Goal: Information Seeking & Learning: Compare options

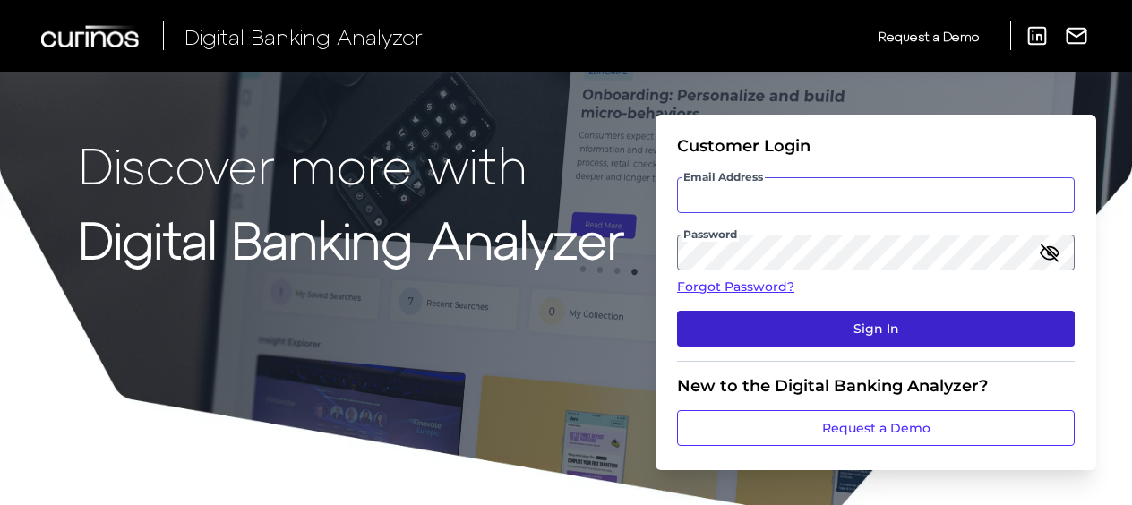
type input "[EMAIL_ADDRESS][DOMAIN_NAME]"
click at [860, 321] on button "Sign In" at bounding box center [876, 329] width 398 height 36
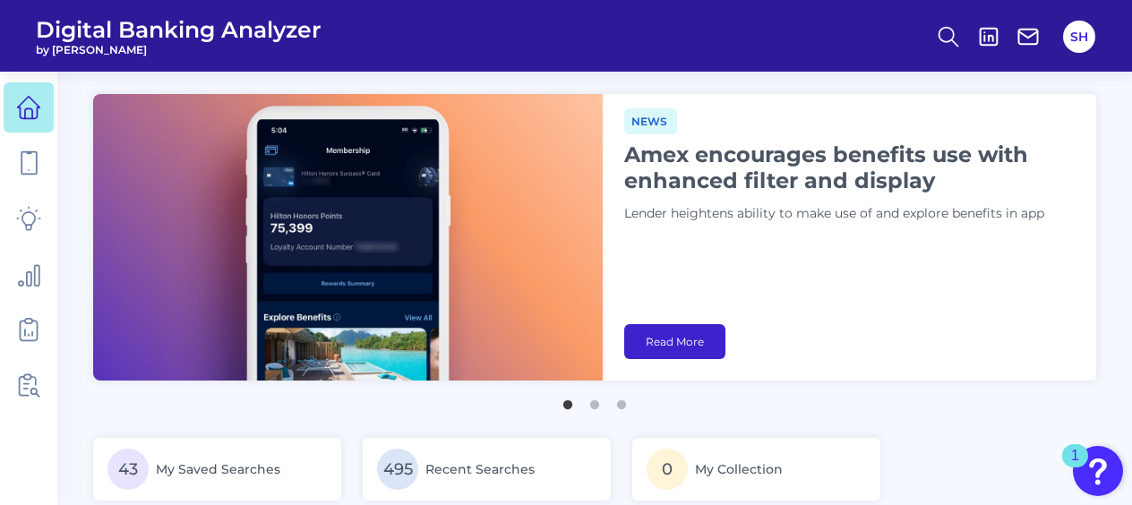
click at [672, 344] on link "Read More" at bounding box center [674, 341] width 101 height 35
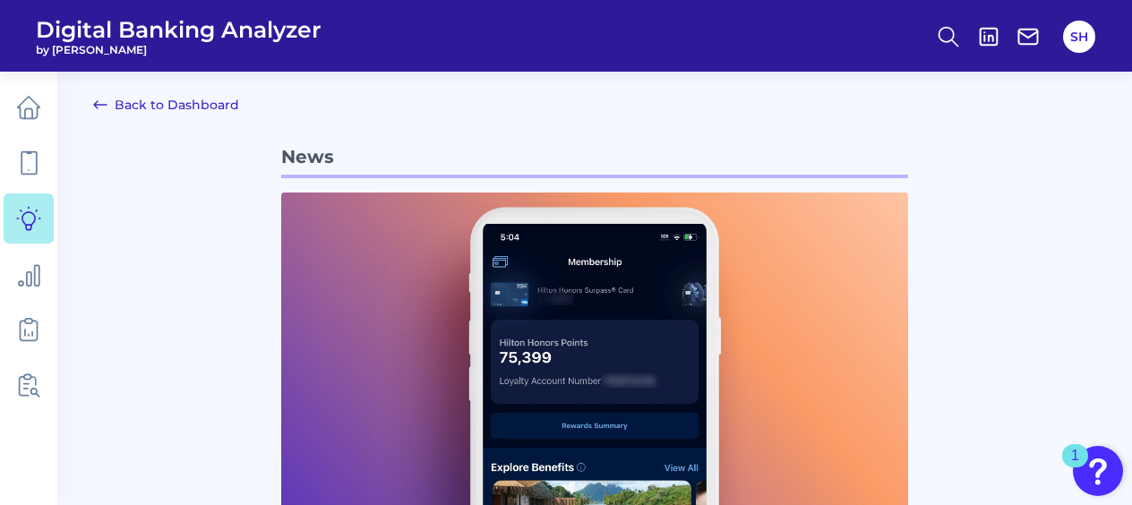
scroll to position [90, 0]
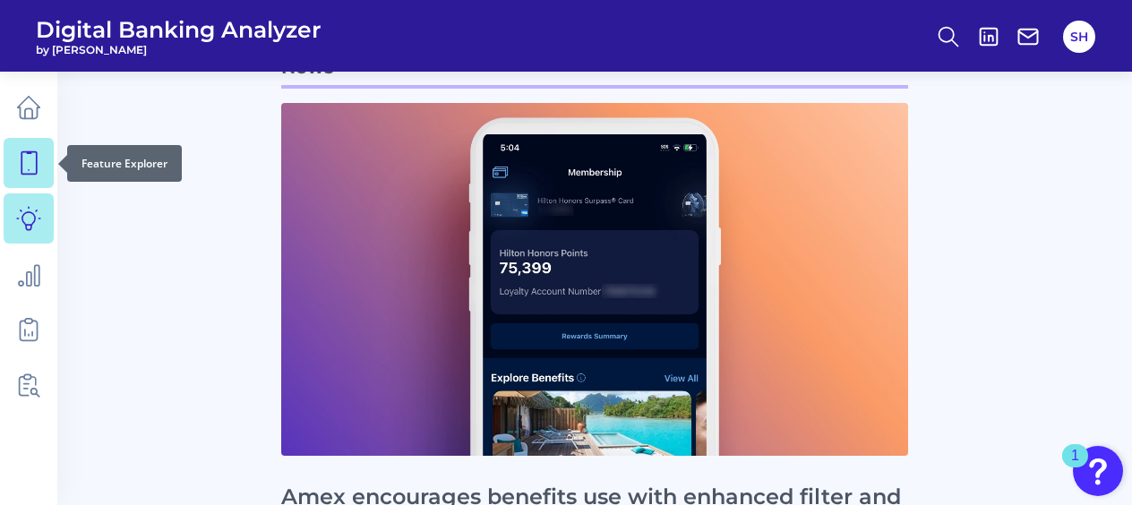
click at [22, 167] on icon at bounding box center [28, 162] width 25 height 25
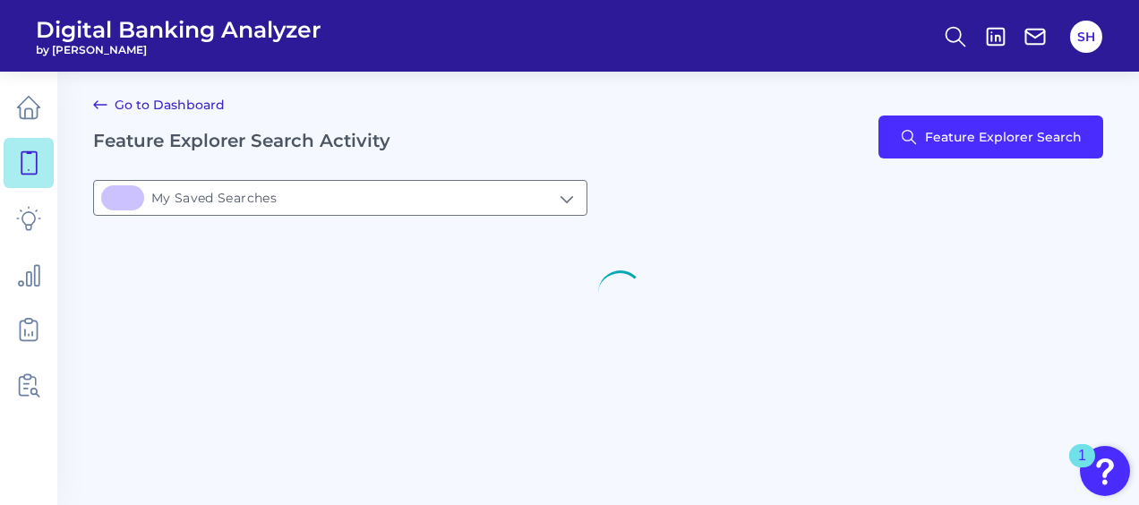
type input "43My Saved Searches"
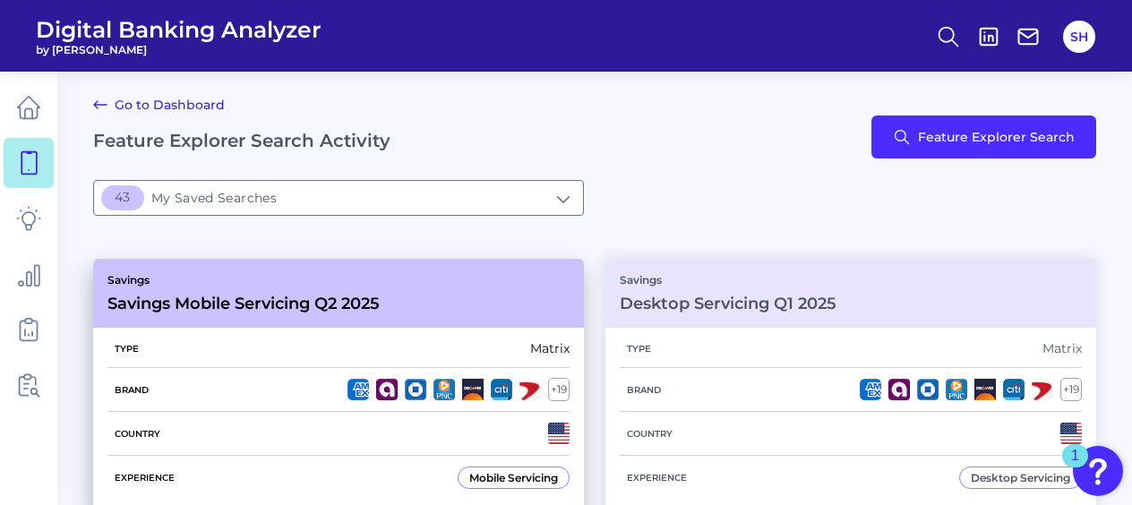
click at [376, 271] on div "Savings Savings Mobile Servicing Q2 2025" at bounding box center [338, 293] width 491 height 69
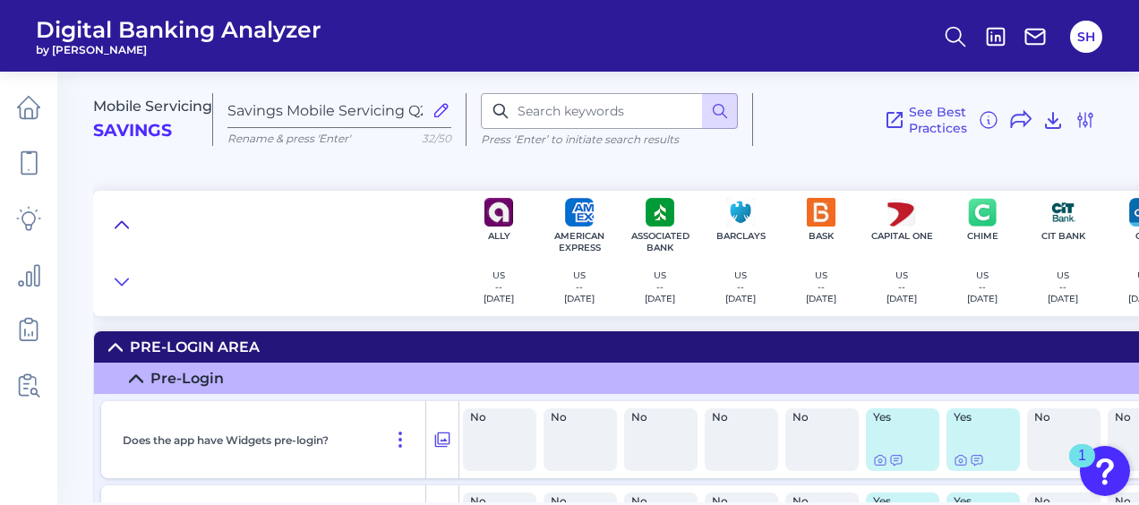
click at [122, 218] on icon at bounding box center [122, 225] width 14 height 18
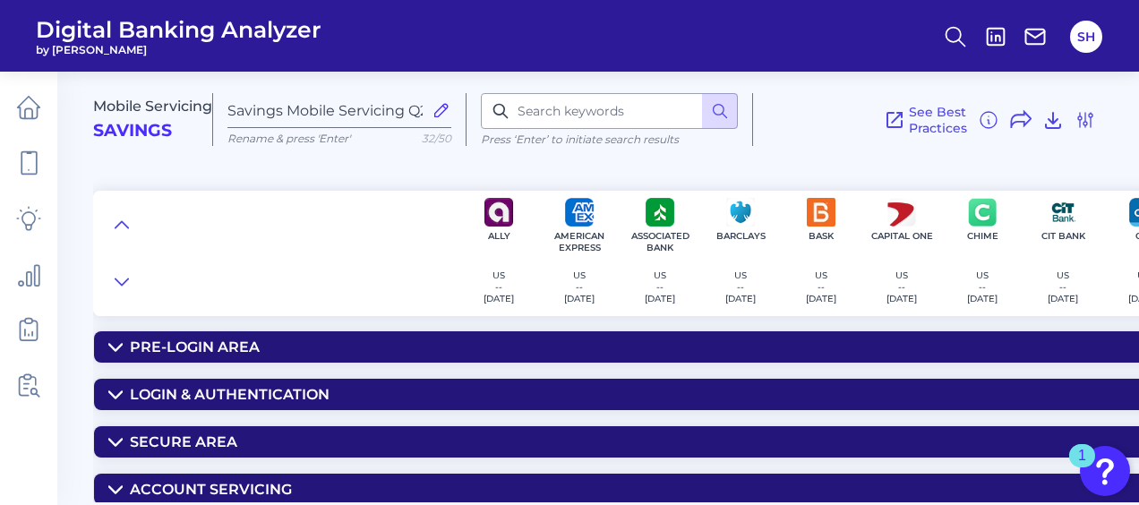
click at [183, 339] on div "Pre-Login Area" at bounding box center [195, 346] width 130 height 17
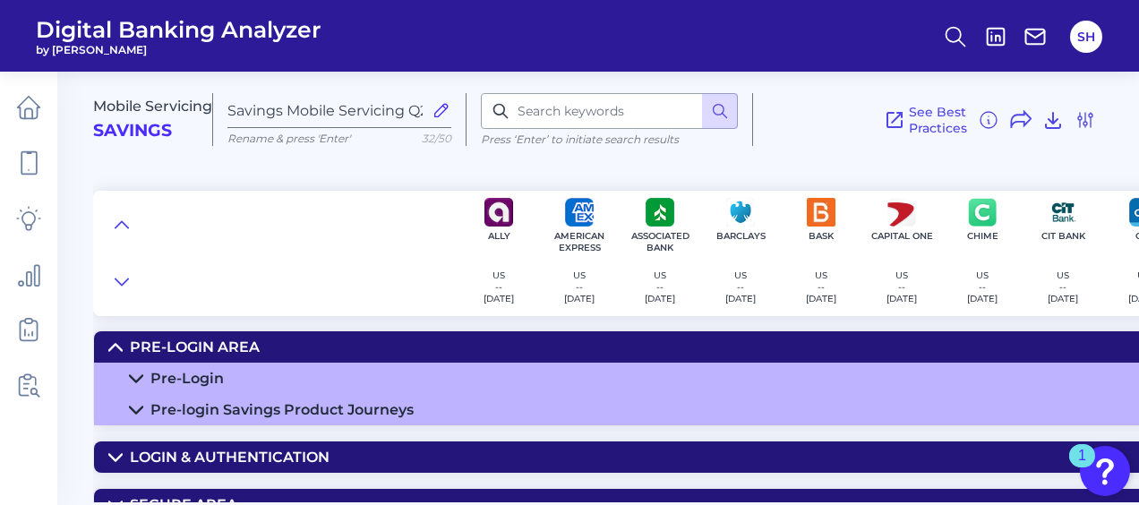
click at [210, 381] on div "Pre-Login" at bounding box center [186, 378] width 73 height 17
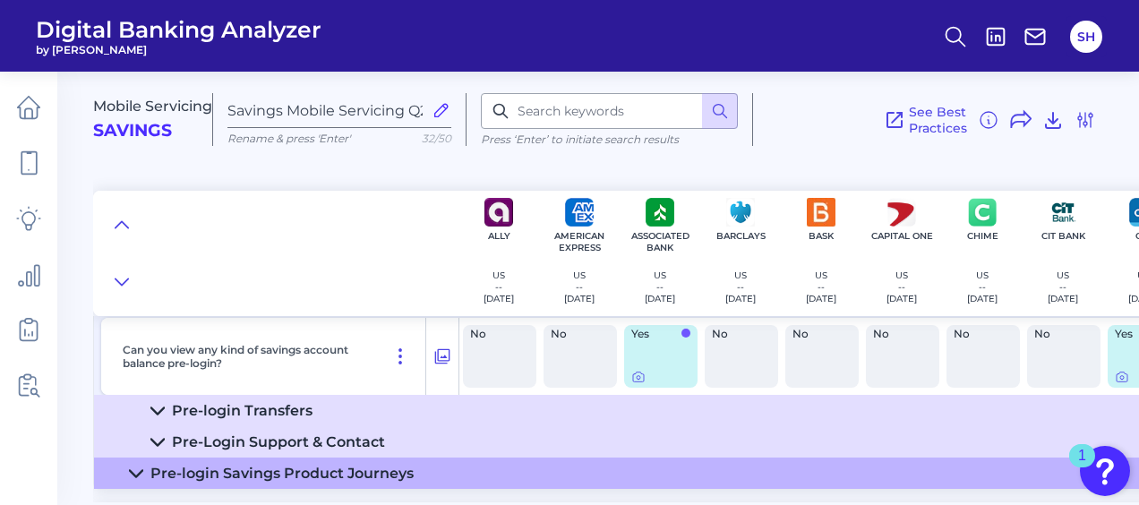
scroll to position [448, 0]
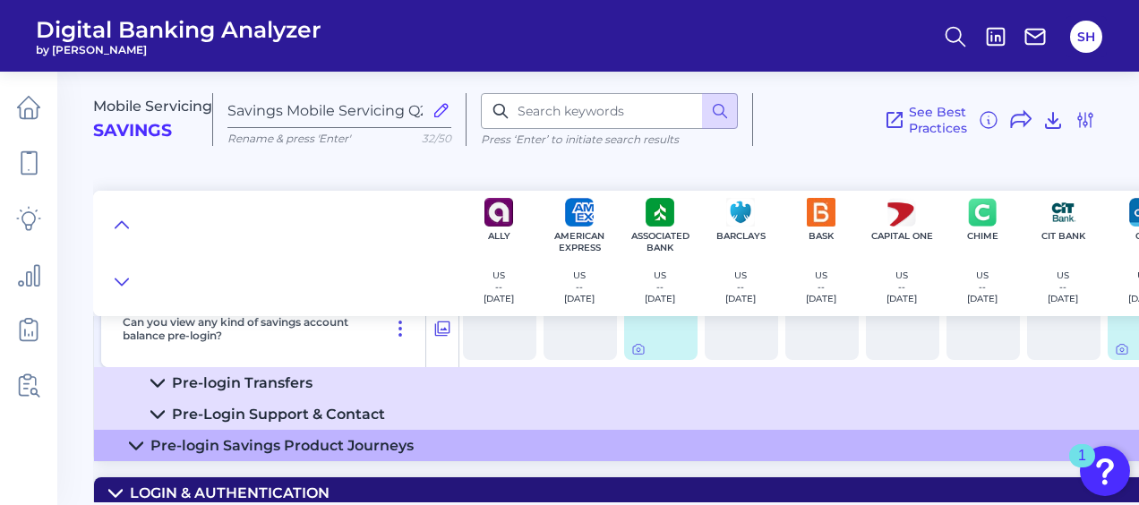
click at [263, 387] on div "Pre-login Transfers" at bounding box center [242, 382] width 141 height 17
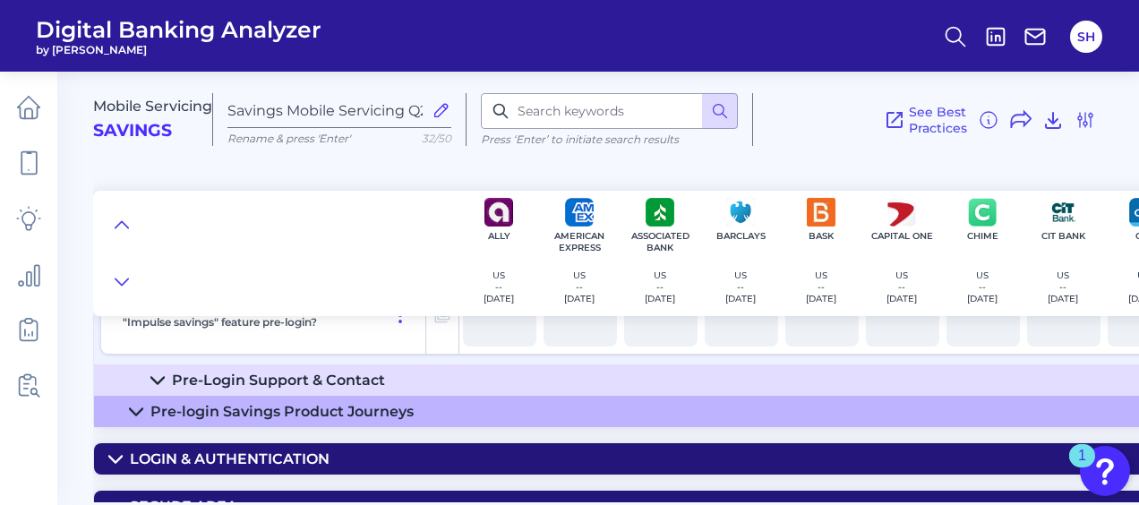
scroll to position [716, 0]
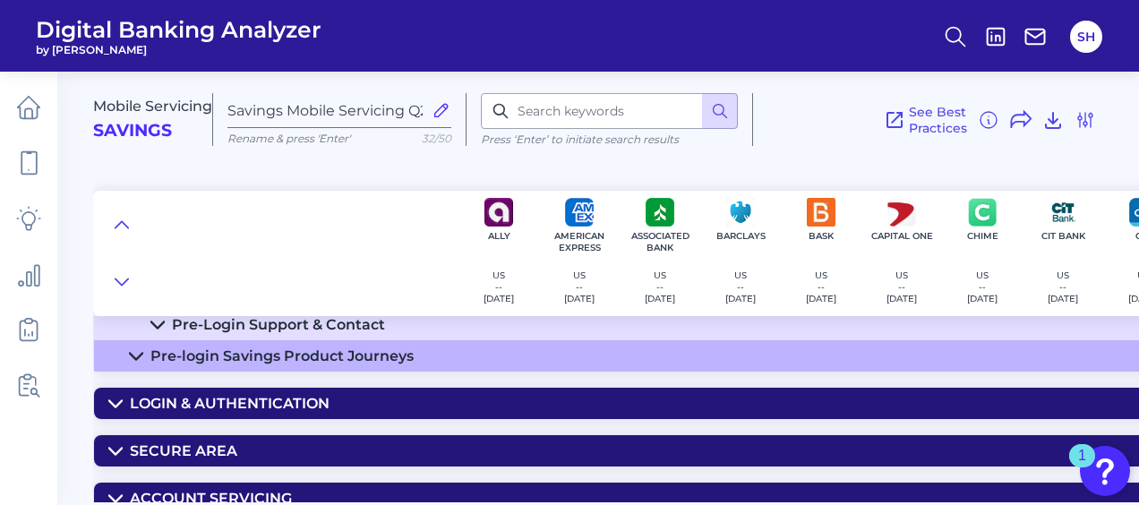
click at [308, 326] on div "Pre-Login Support & Contact" at bounding box center [278, 324] width 213 height 17
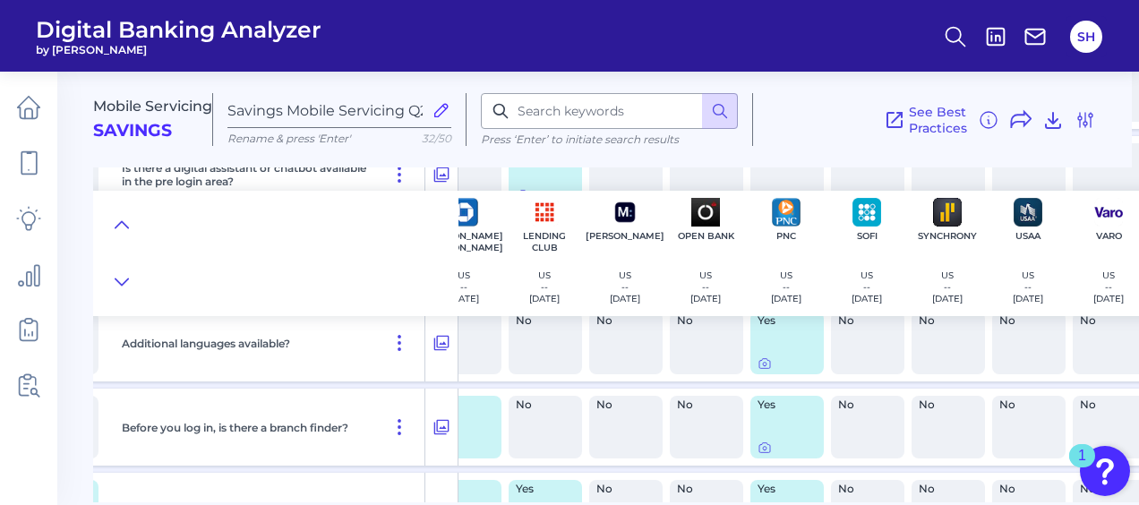
scroll to position [1433, 1349]
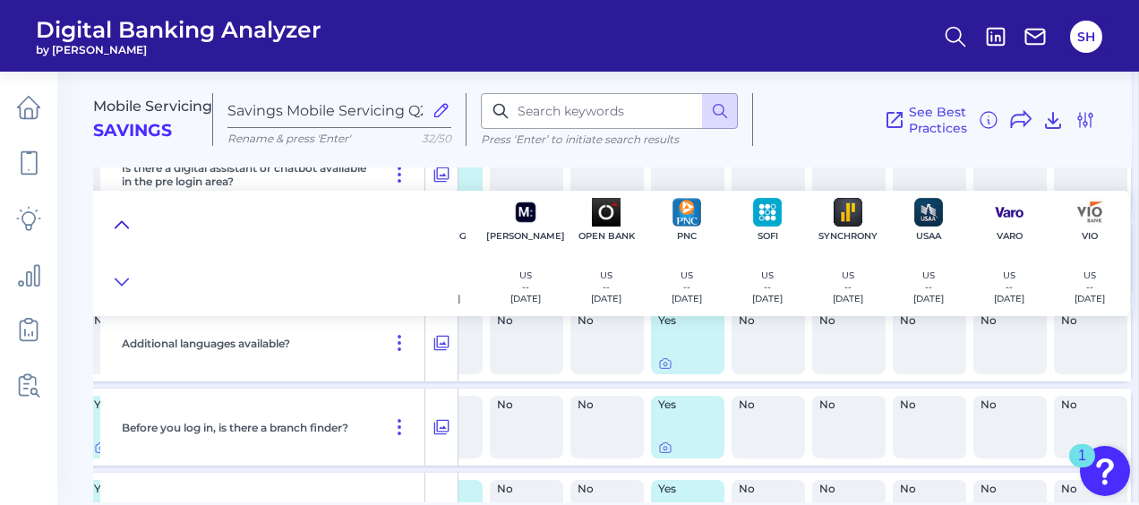
click at [120, 219] on icon at bounding box center [122, 225] width 14 height 18
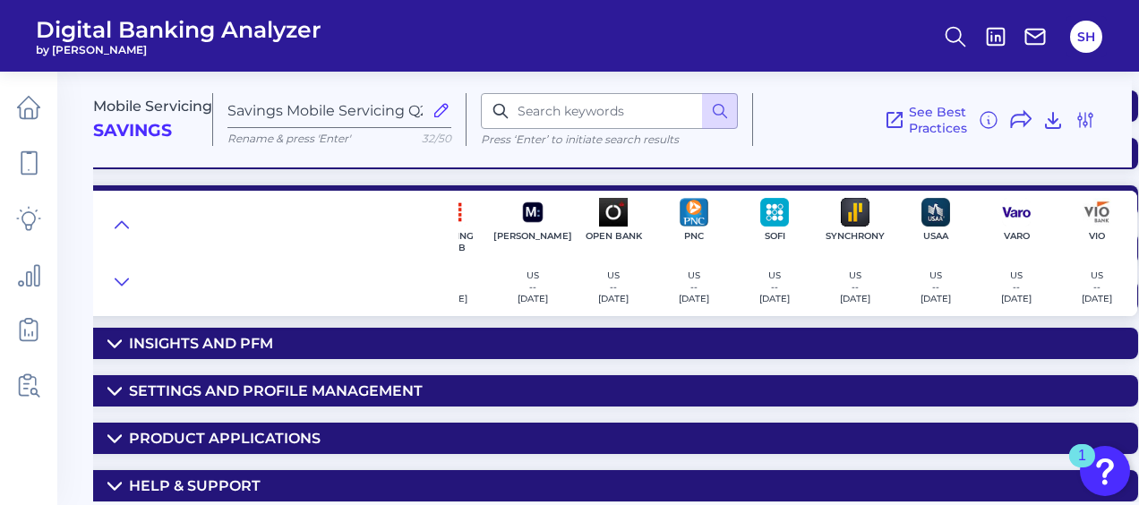
scroll to position [0, 1342]
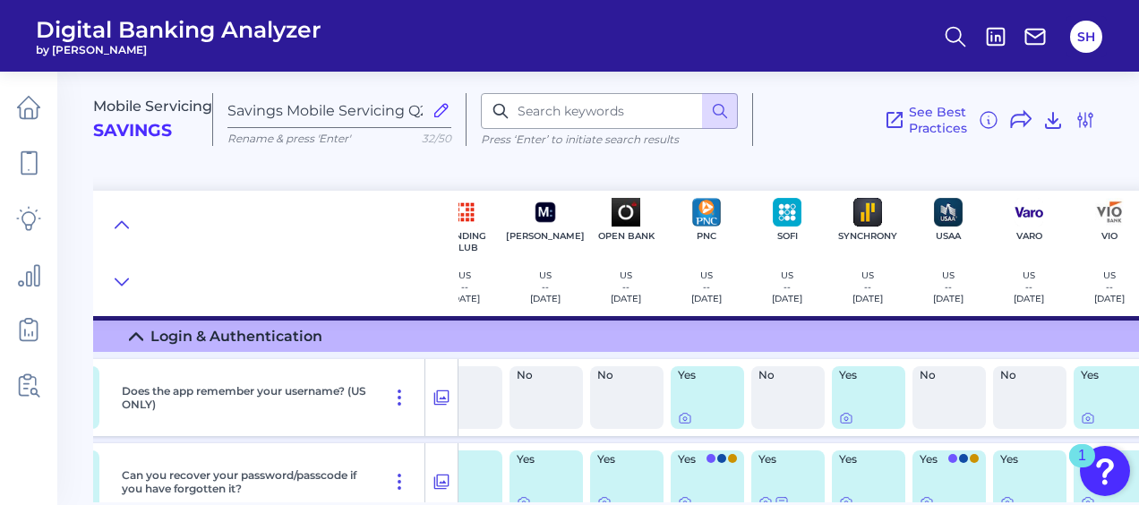
scroll to position [90, 1349]
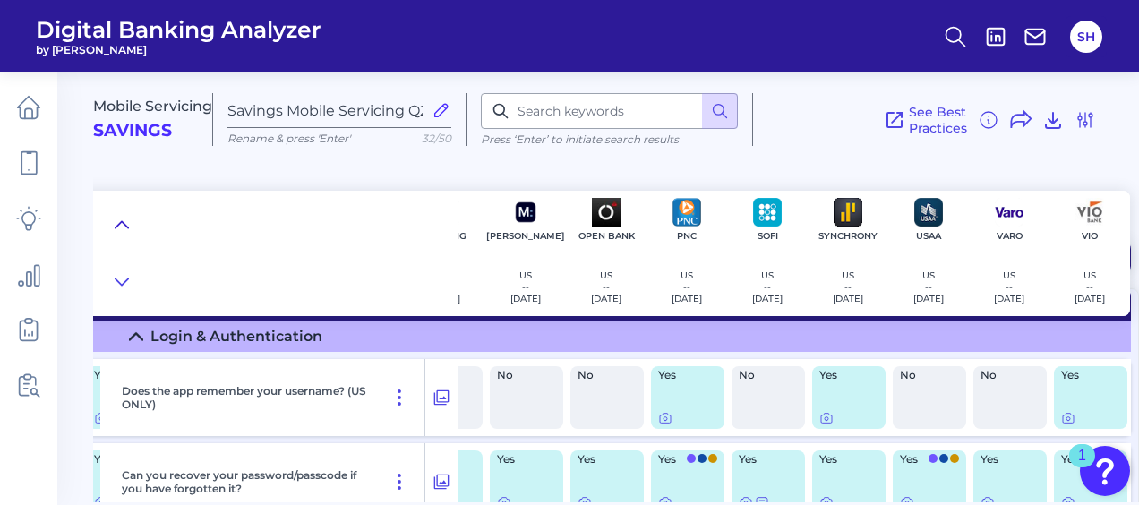
click at [127, 217] on icon at bounding box center [122, 225] width 14 height 18
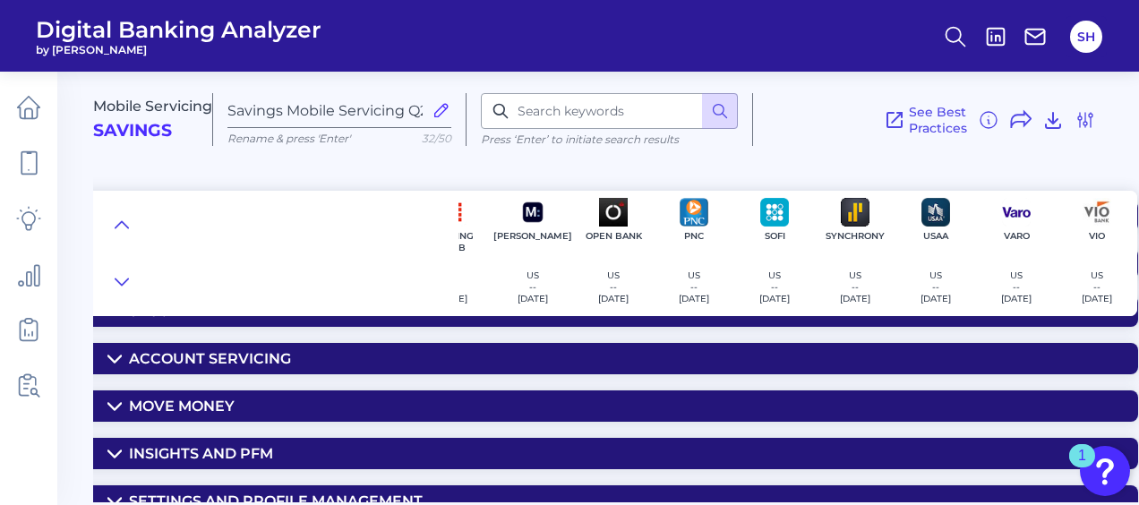
scroll to position [66, 1342]
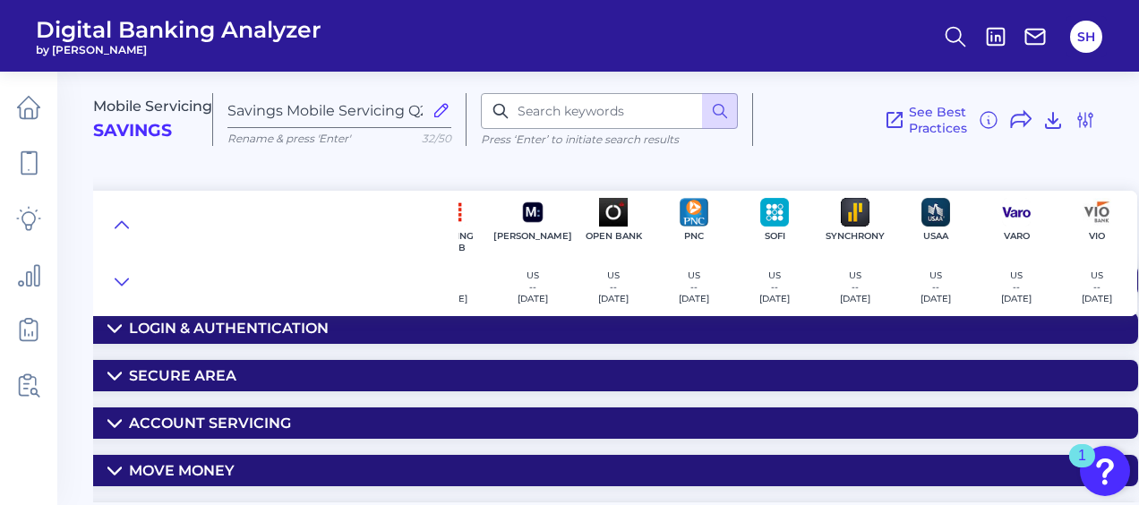
click at [185, 371] on div "Secure Area" at bounding box center [182, 375] width 107 height 17
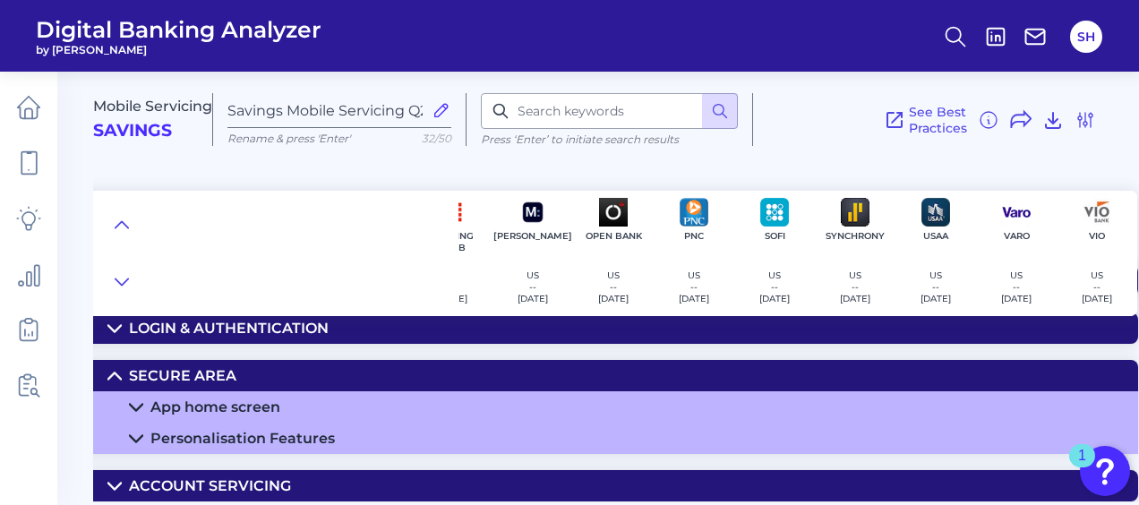
drag, startPoint x: 784, startPoint y: 503, endPoint x: 665, endPoint y: 510, distance: 119.3
click at [665, 504] on html "Digital Banking Analyzer by Curinos SH Mobile Servicing Savings Savings Mobile …" at bounding box center [569, 252] width 1139 height 505
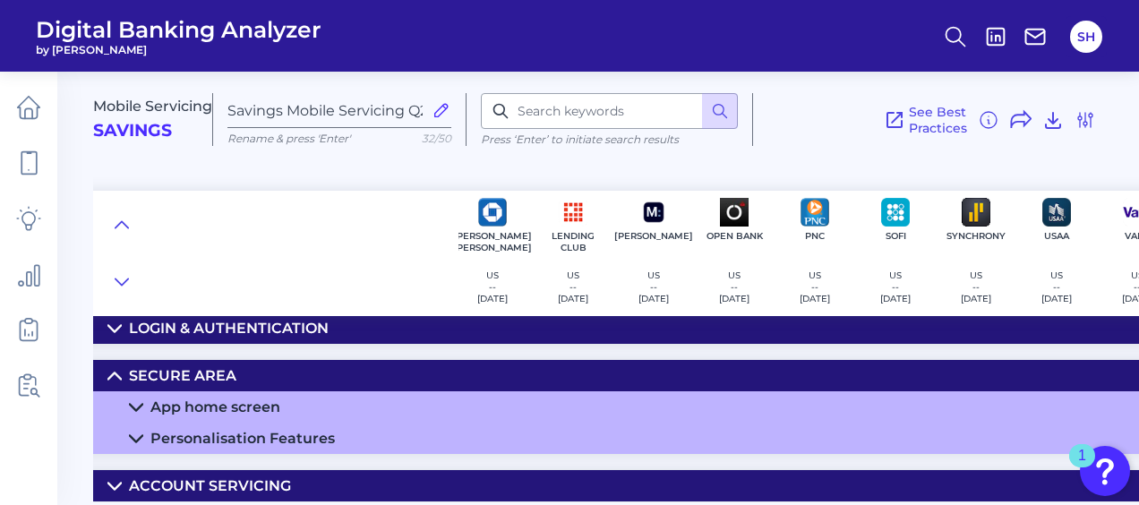
scroll to position [66, 1191]
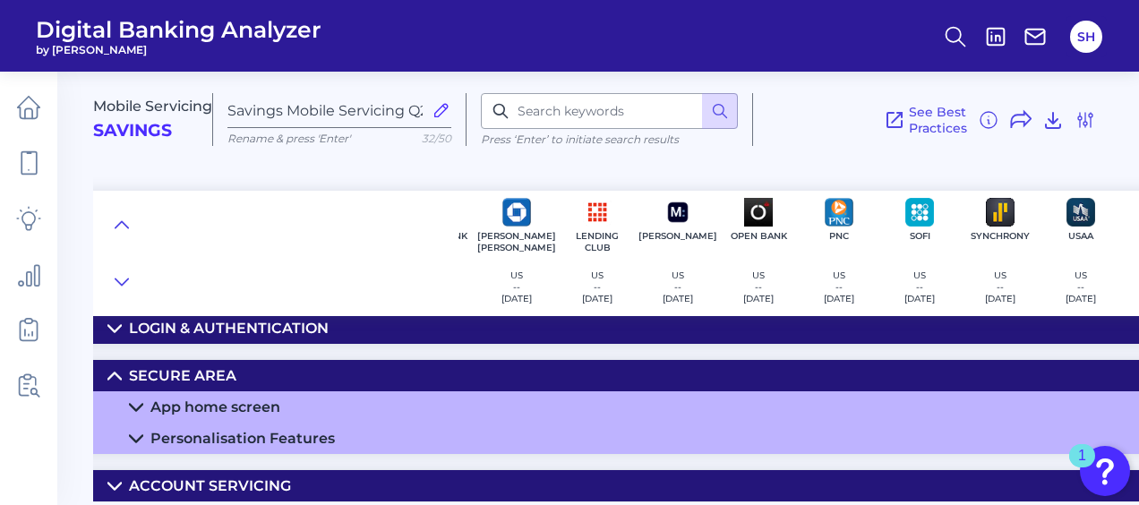
drag, startPoint x: 248, startPoint y: 405, endPoint x: 496, endPoint y: 337, distance: 257.2
click at [249, 405] on div "App home screen" at bounding box center [215, 406] width 130 height 17
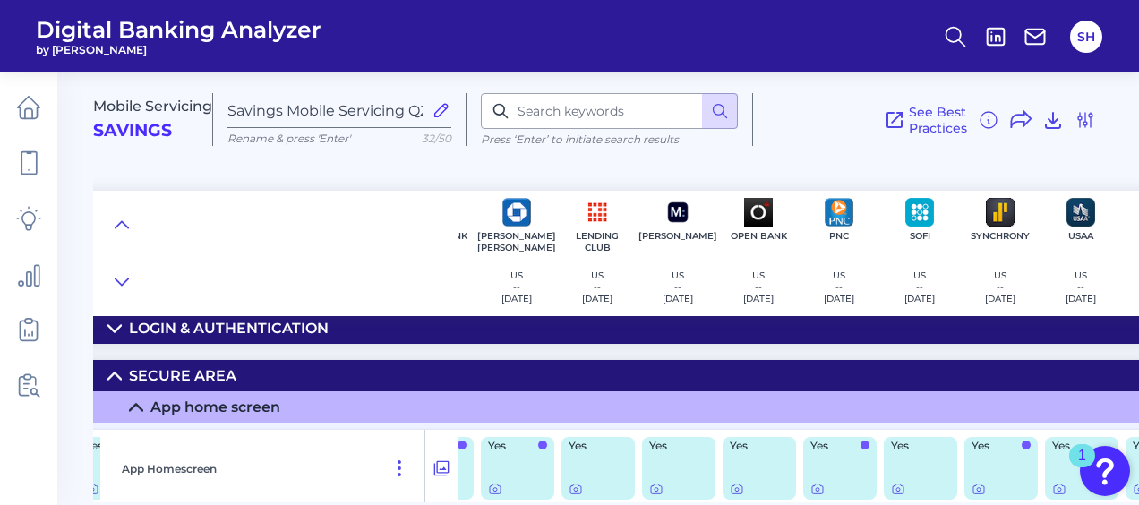
scroll to position [156, 1191]
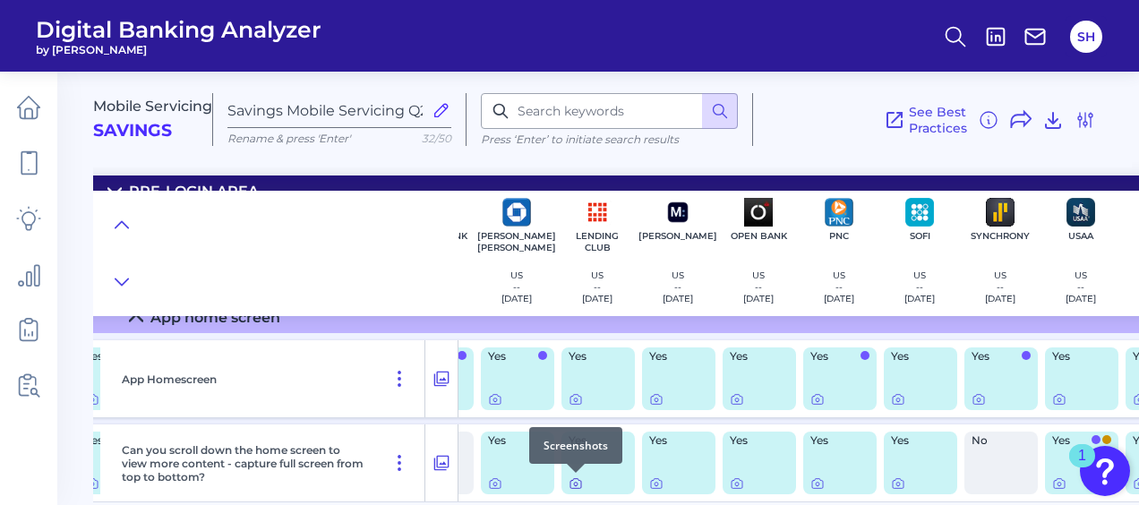
click at [575, 484] on icon at bounding box center [576, 483] width 14 height 14
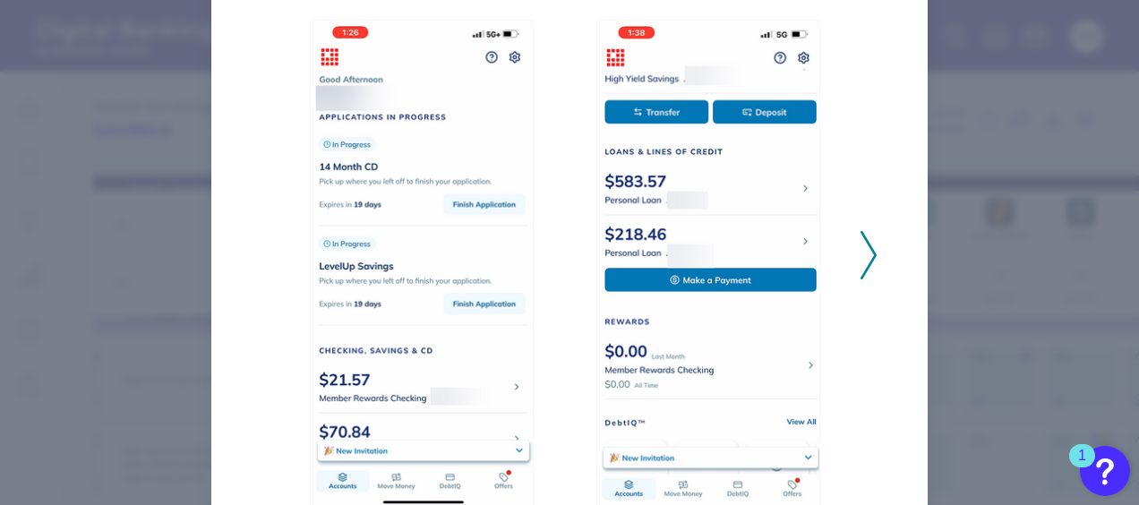
scroll to position [269, 0]
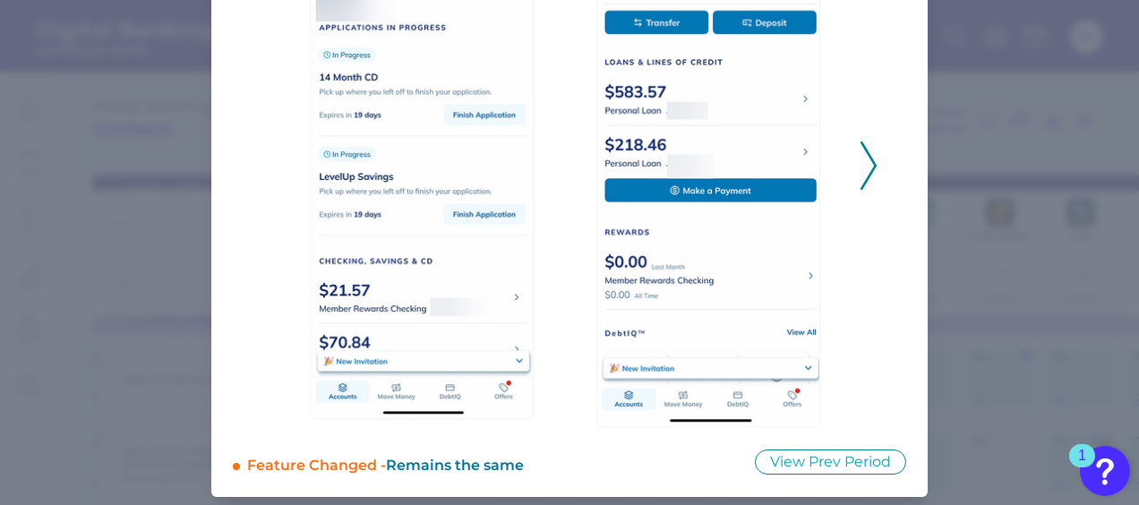
click at [867, 167] on icon at bounding box center [869, 165] width 16 height 48
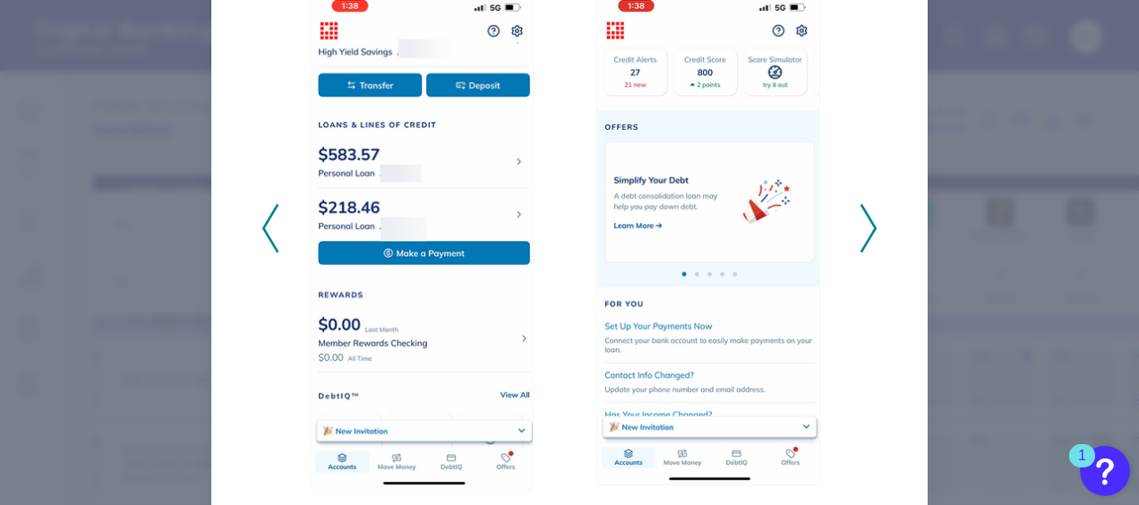
scroll to position [179, 0]
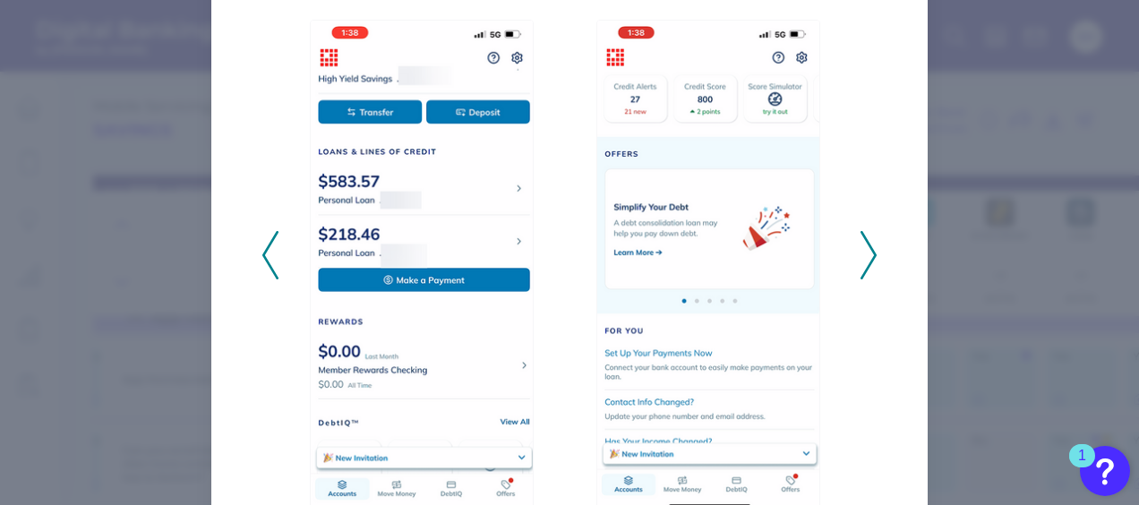
click at [869, 257] on icon at bounding box center [869, 255] width 16 height 48
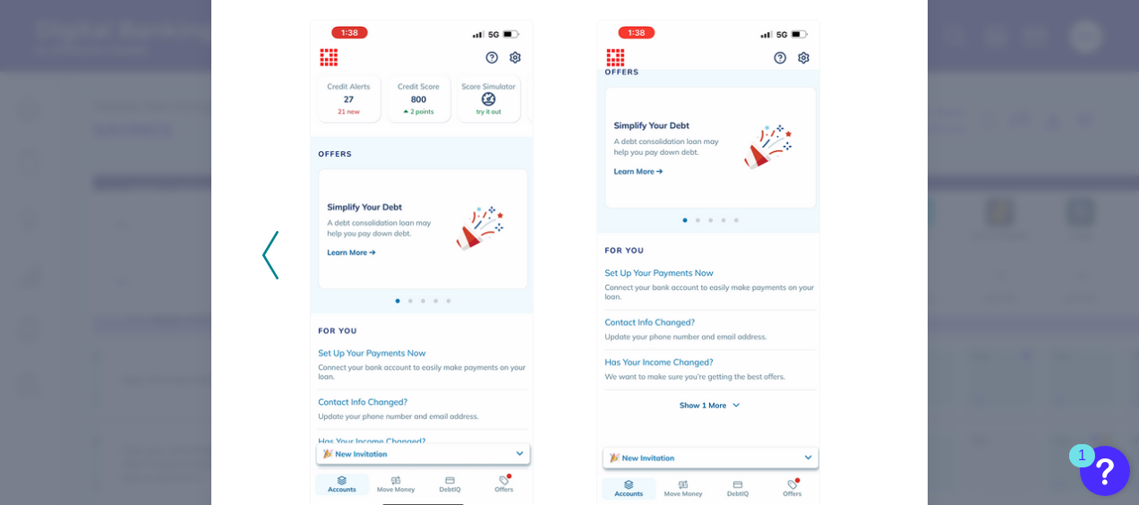
click at [269, 270] on polyline at bounding box center [269, 256] width 13 height 46
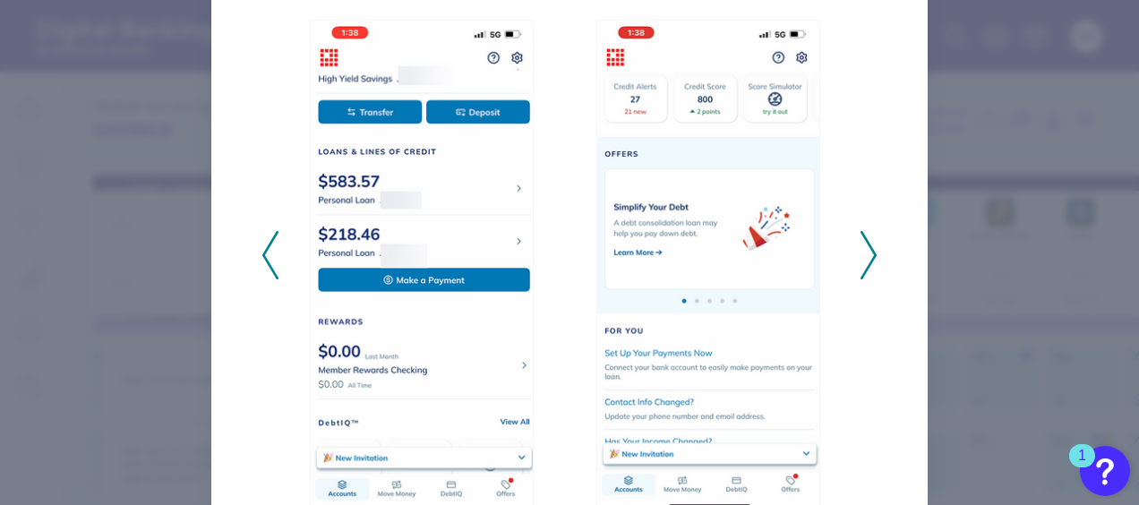
click at [269, 270] on polyline at bounding box center [269, 256] width 13 height 46
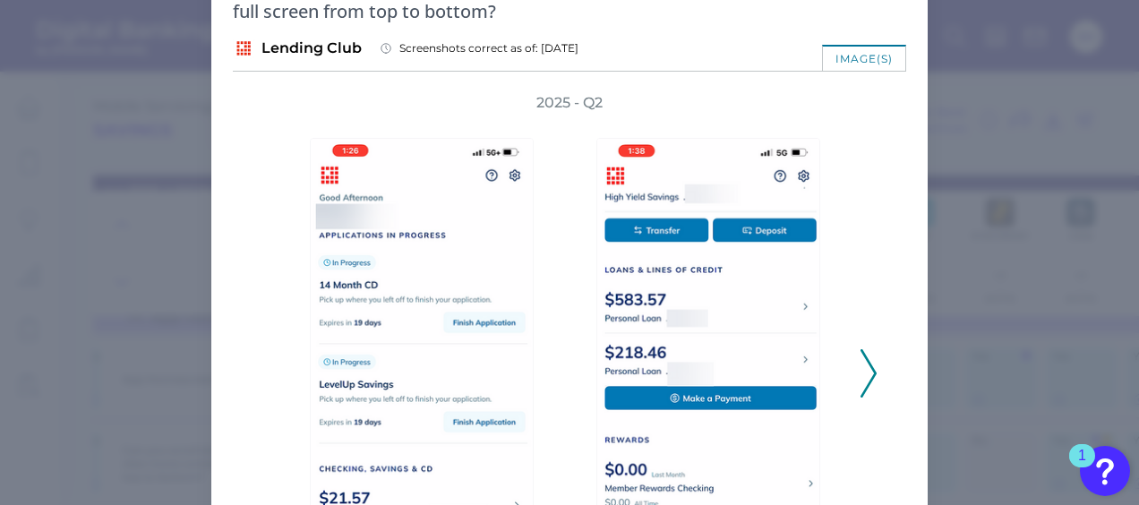
scroll to position [0, 0]
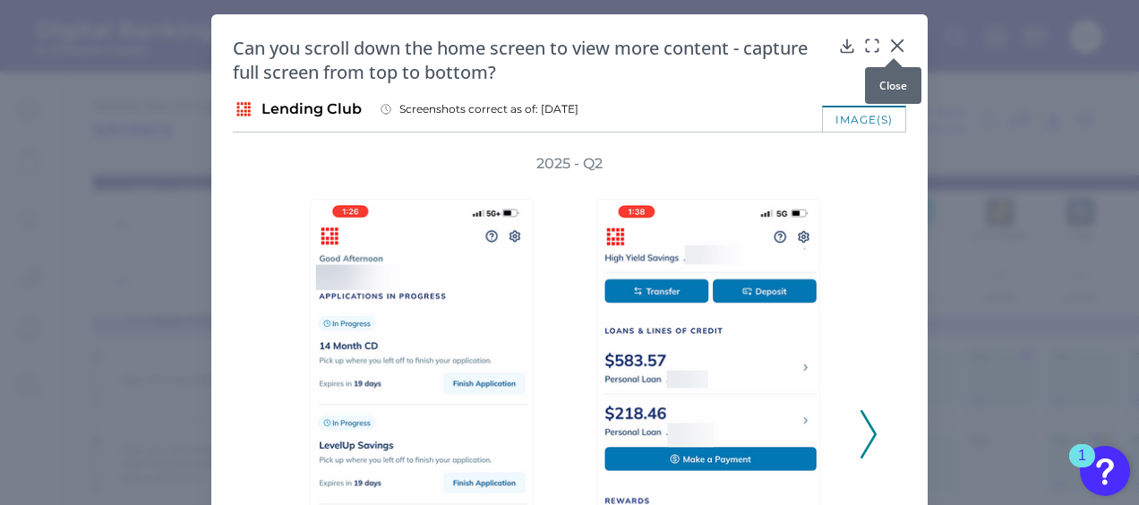
click at [891, 45] on icon at bounding box center [897, 46] width 18 height 18
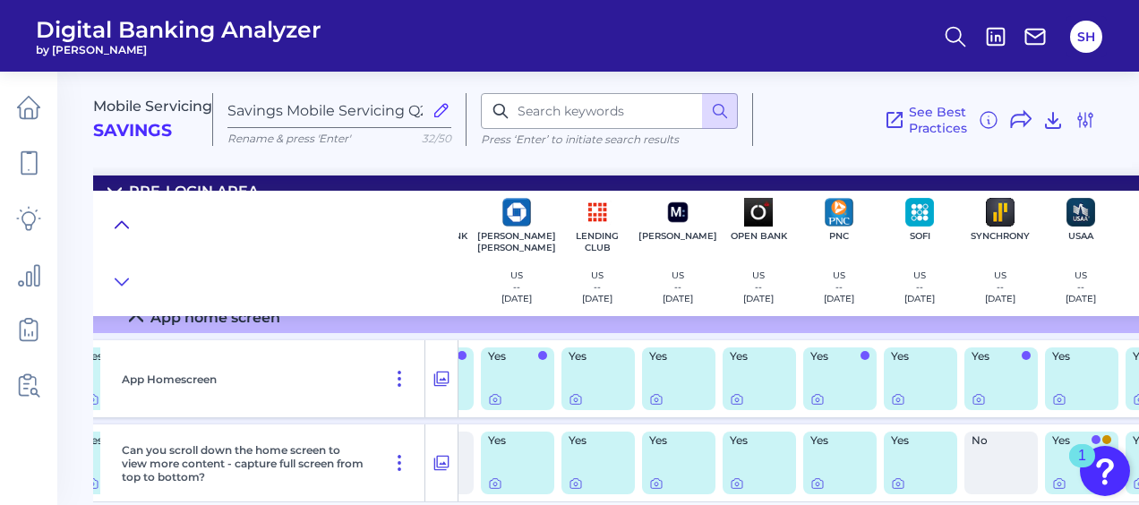
click at [126, 218] on icon at bounding box center [122, 225] width 14 height 18
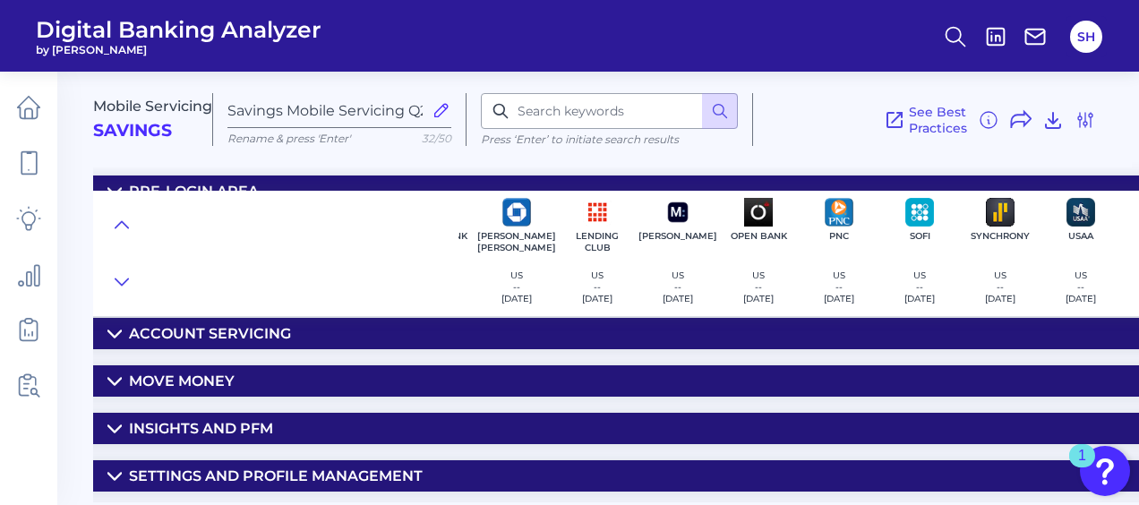
scroll to position [245, 1191]
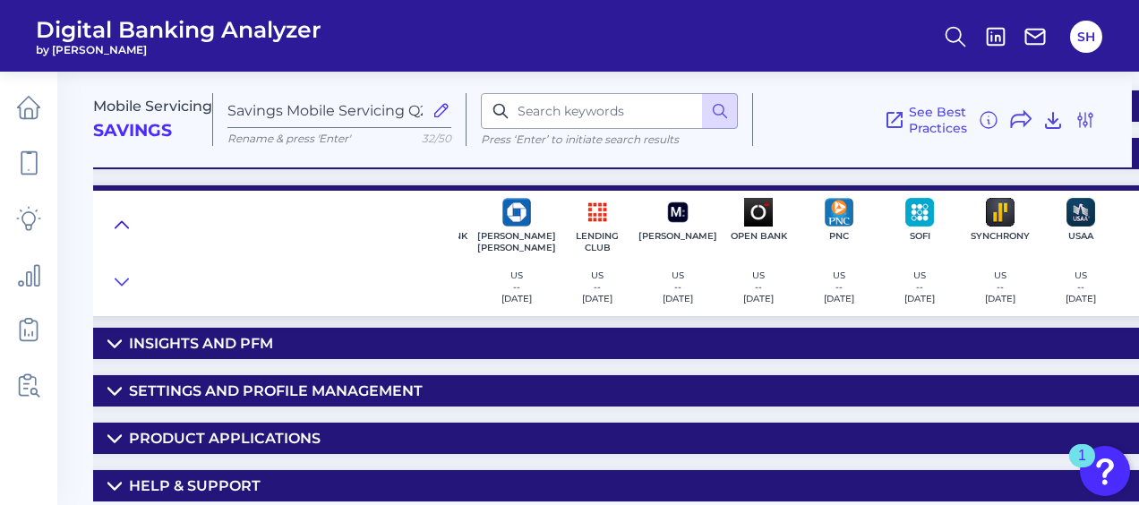
click at [120, 224] on icon at bounding box center [122, 224] width 13 height 6
click at [115, 219] on icon at bounding box center [122, 225] width 14 height 18
click at [553, 113] on input at bounding box center [609, 111] width 257 height 36
type input "wire"
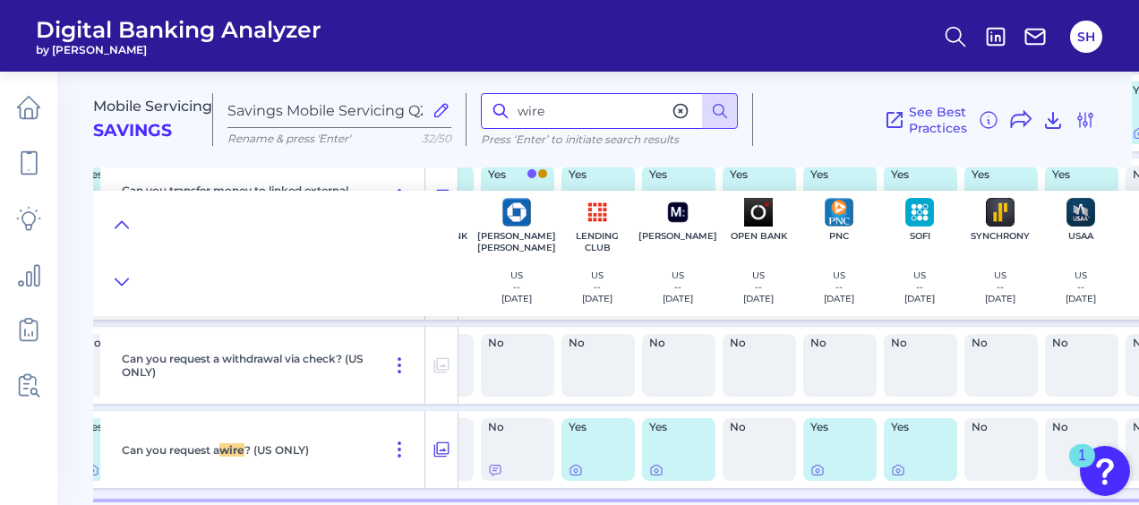
scroll to position [1162, 1191]
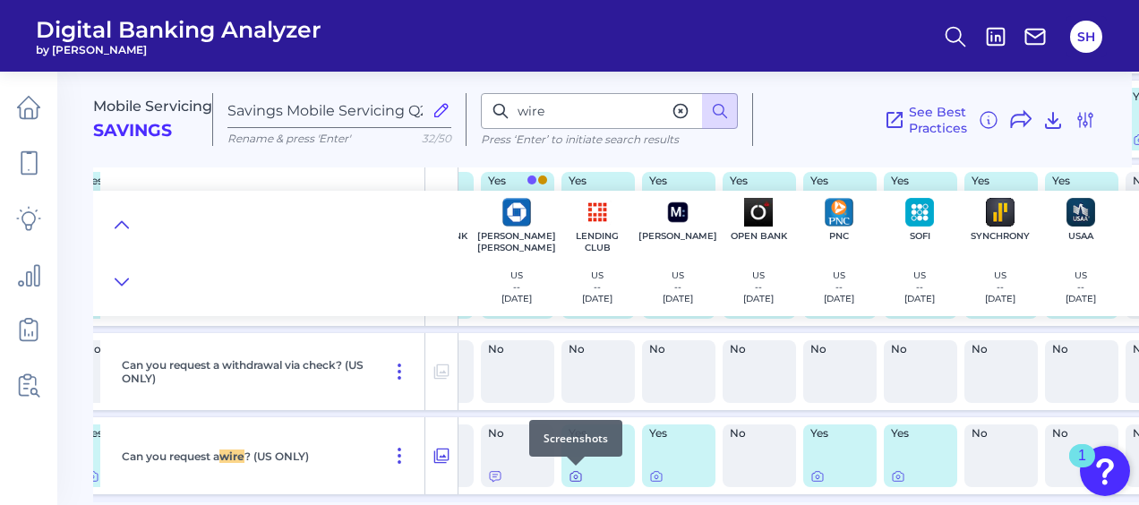
click at [572, 476] on icon at bounding box center [576, 476] width 14 height 14
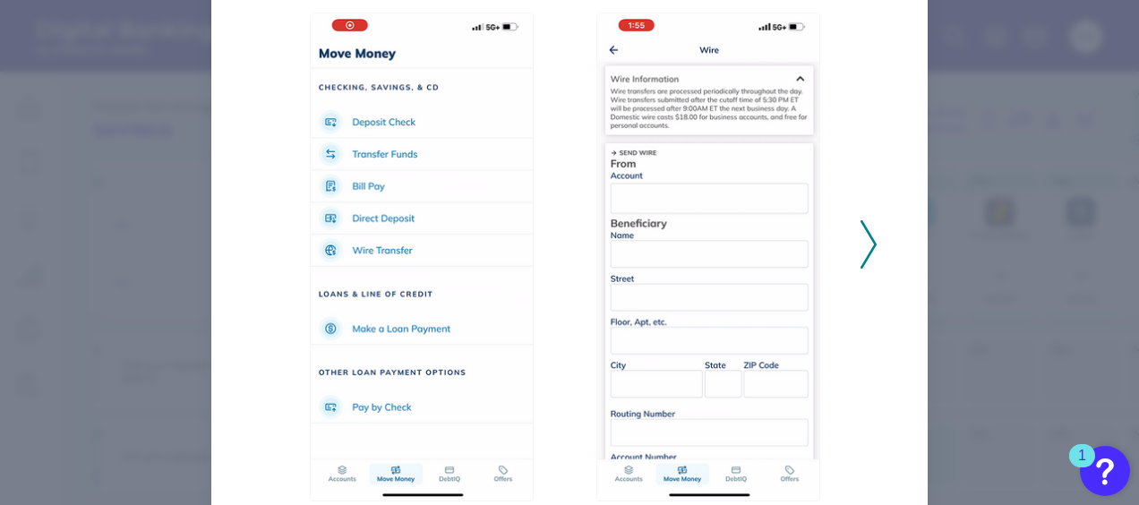
scroll to position [179, 0]
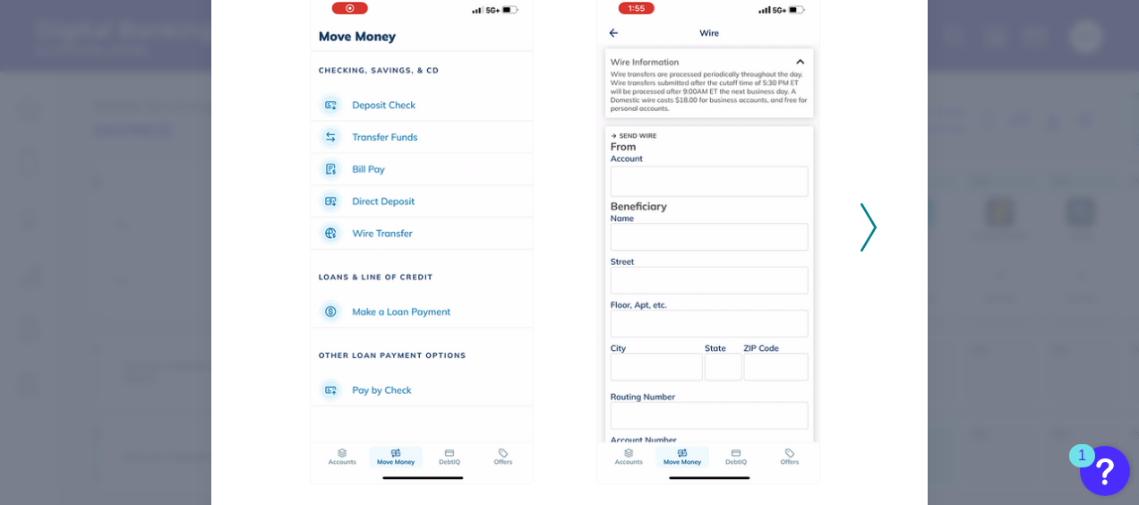
click at [865, 237] on polyline at bounding box center [867, 227] width 13 height 46
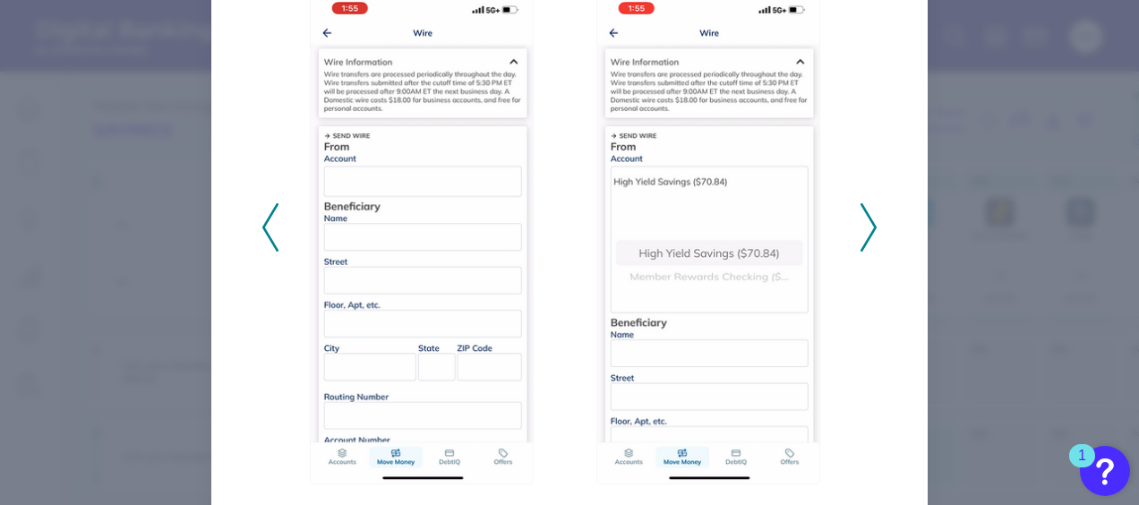
click at [865, 237] on polyline at bounding box center [867, 227] width 13 height 46
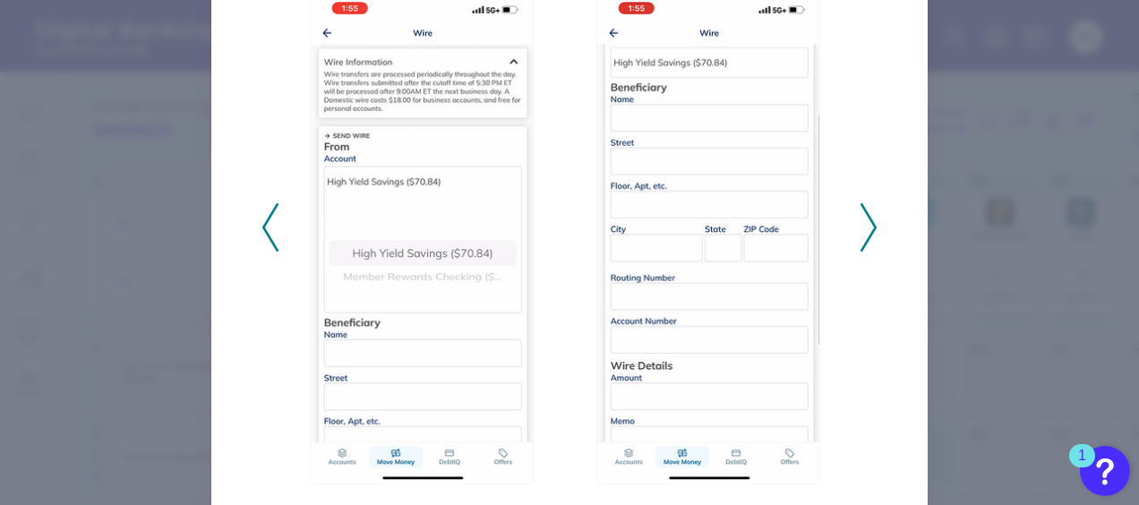
click at [865, 237] on polyline at bounding box center [867, 227] width 13 height 46
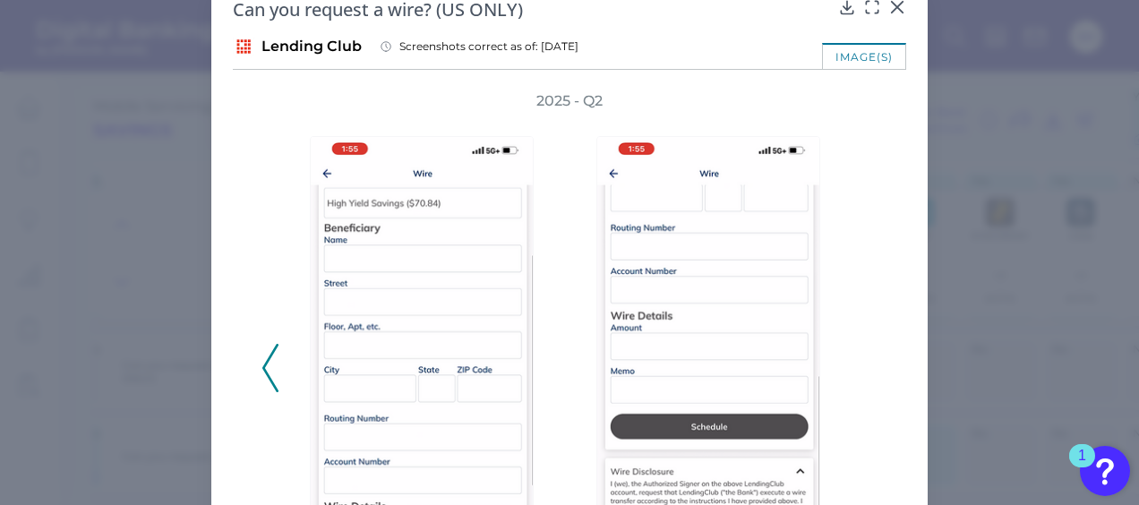
scroll to position [0, 0]
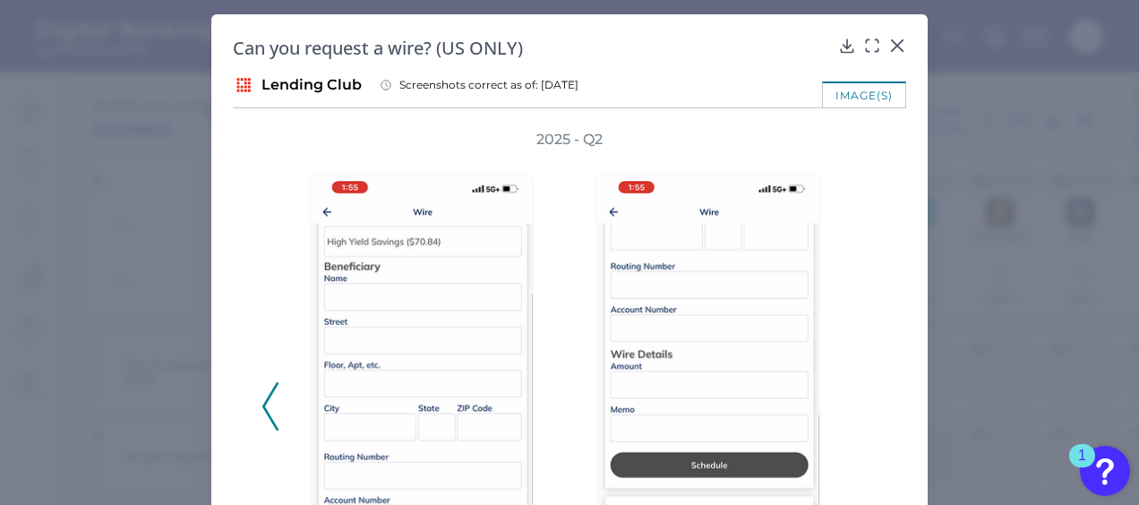
click at [894, 56] on div "Can you request a wire? (US ONLY)" at bounding box center [569, 48] width 673 height 24
click at [890, 45] on icon at bounding box center [897, 46] width 18 height 18
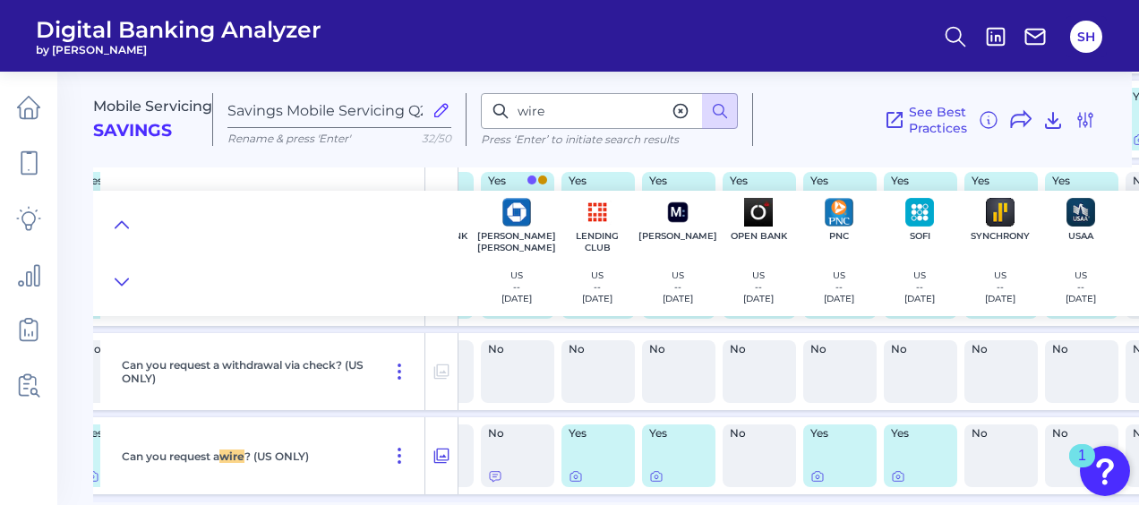
click at [681, 114] on icon at bounding box center [681, 111] width 18 height 18
click at [118, 224] on icon at bounding box center [122, 224] width 13 height 6
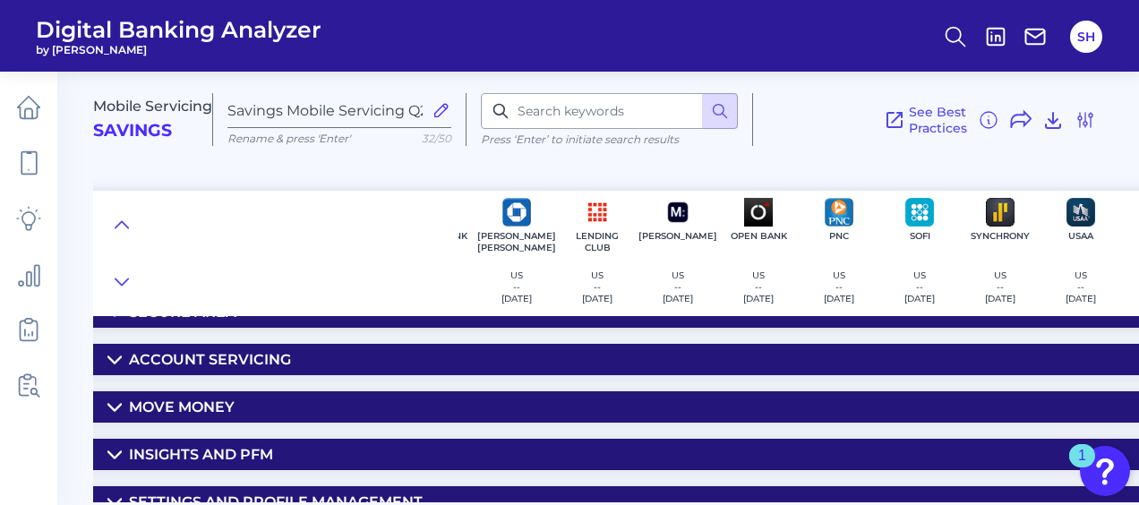
scroll to position [90, 1191]
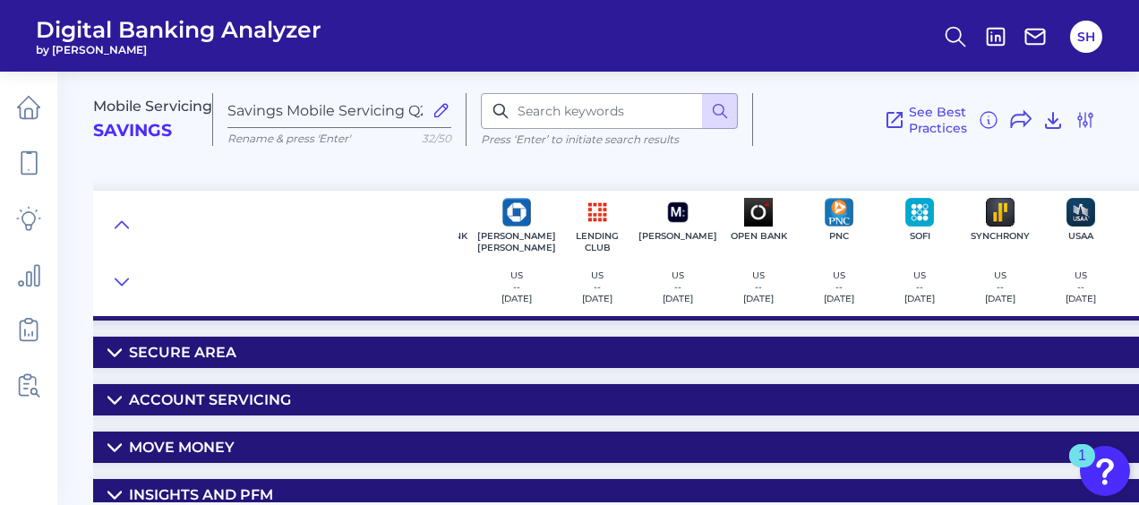
click at [199, 392] on div "Account Servicing" at bounding box center [210, 399] width 162 height 17
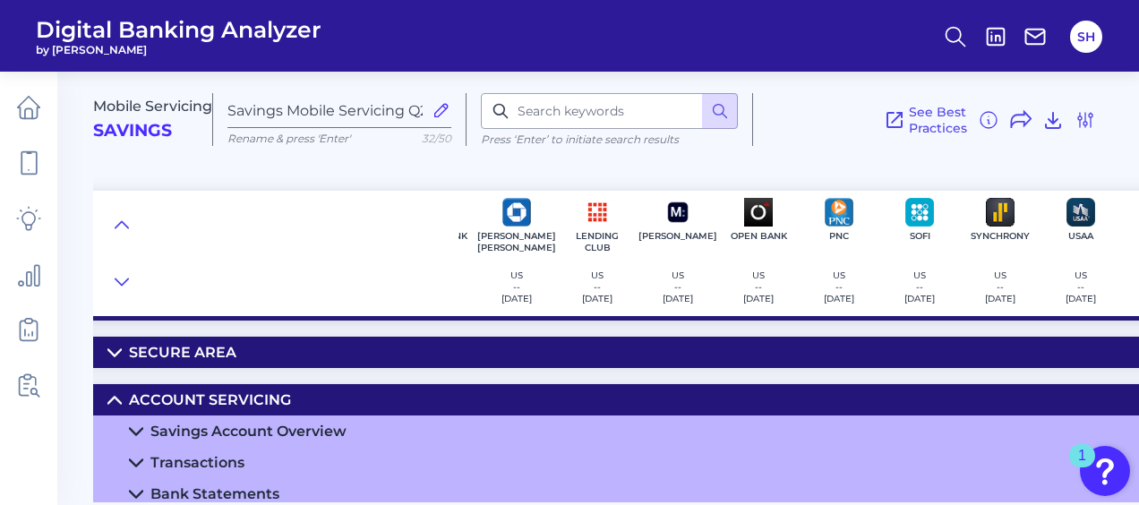
click at [217, 460] on div "Transactions" at bounding box center [197, 462] width 94 height 17
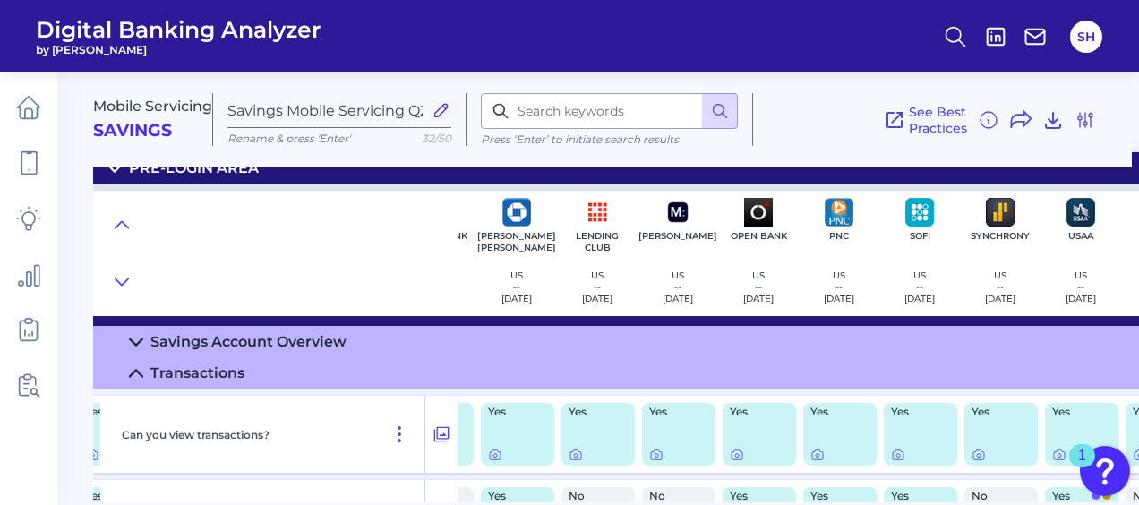
scroll to position [179, 1191]
click at [569, 455] on icon at bounding box center [576, 455] width 14 height 14
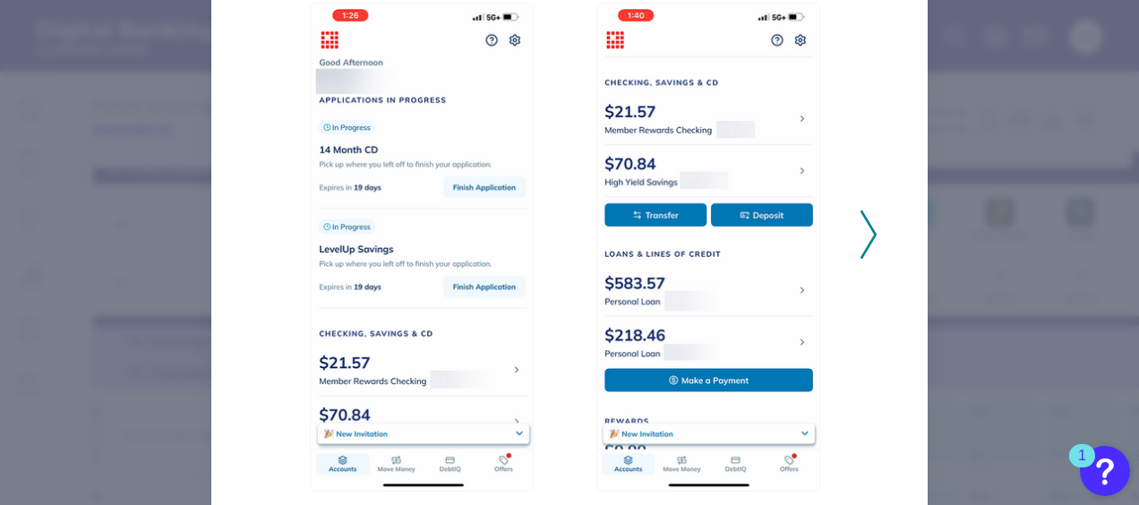
scroll to position [179, 0]
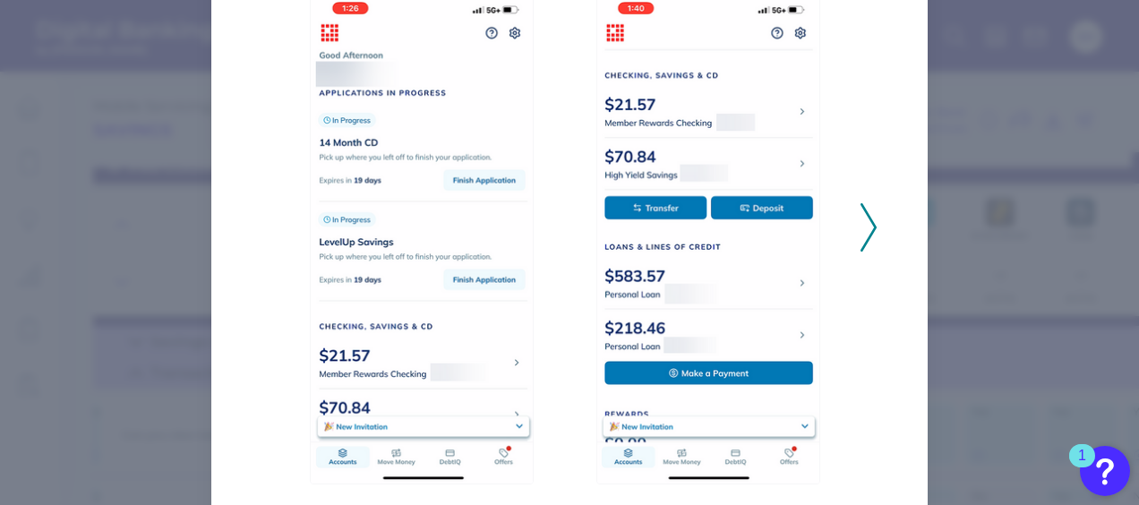
click at [862, 238] on icon at bounding box center [869, 227] width 16 height 48
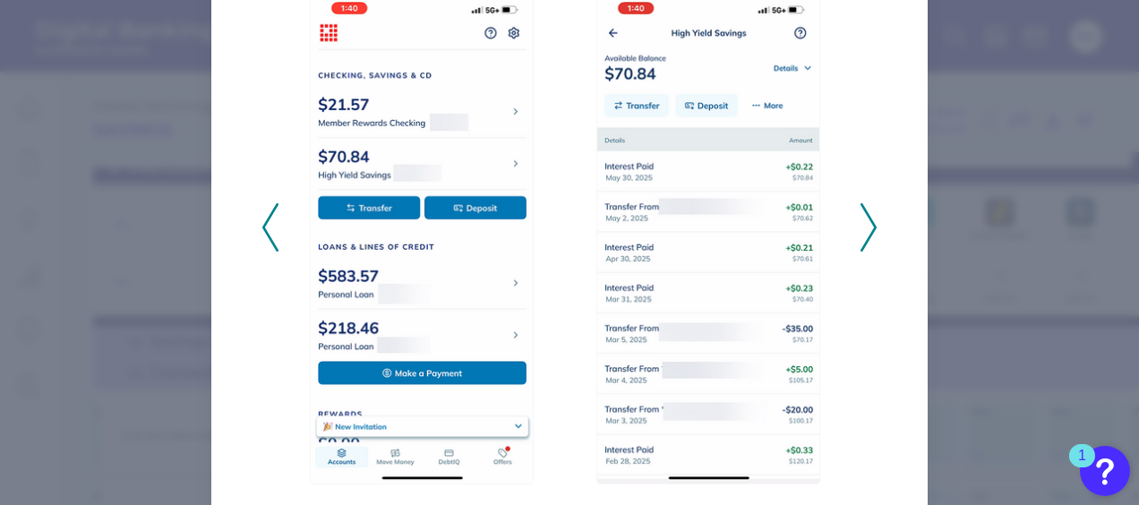
click at [862, 238] on icon at bounding box center [869, 227] width 16 height 48
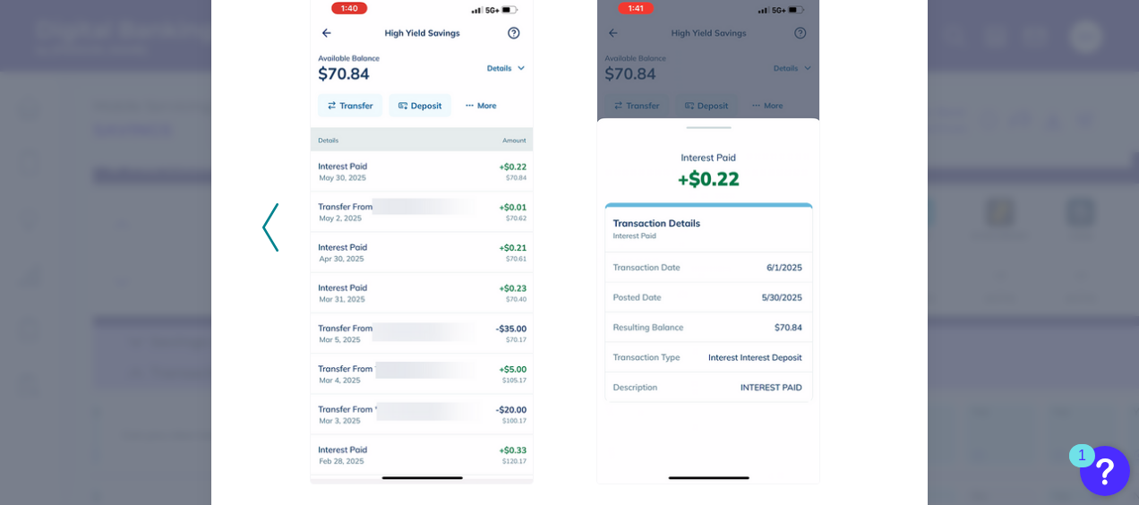
click at [862, 238] on div "2025 - Q2" at bounding box center [569, 218] width 616 height 534
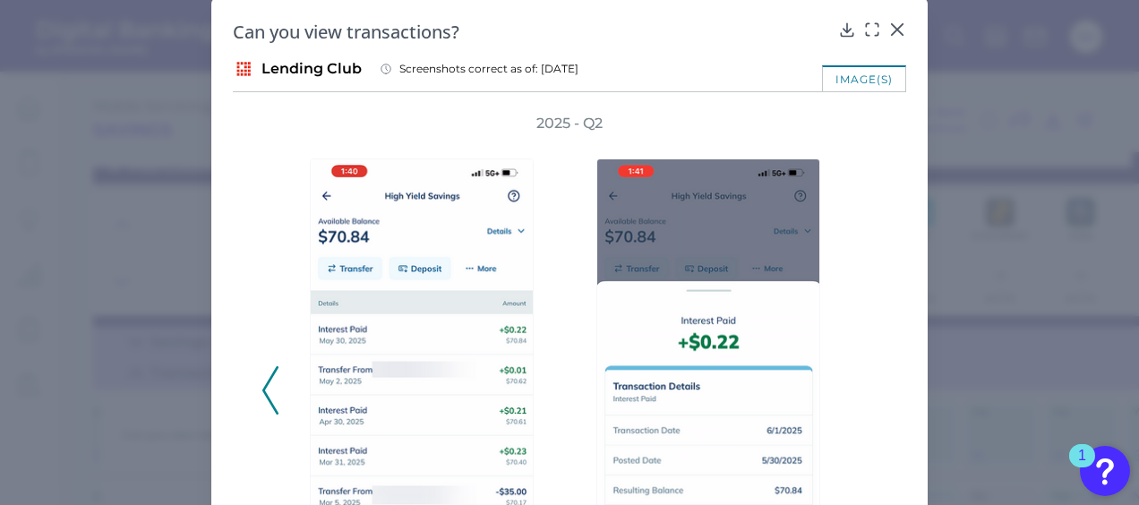
scroll to position [0, 0]
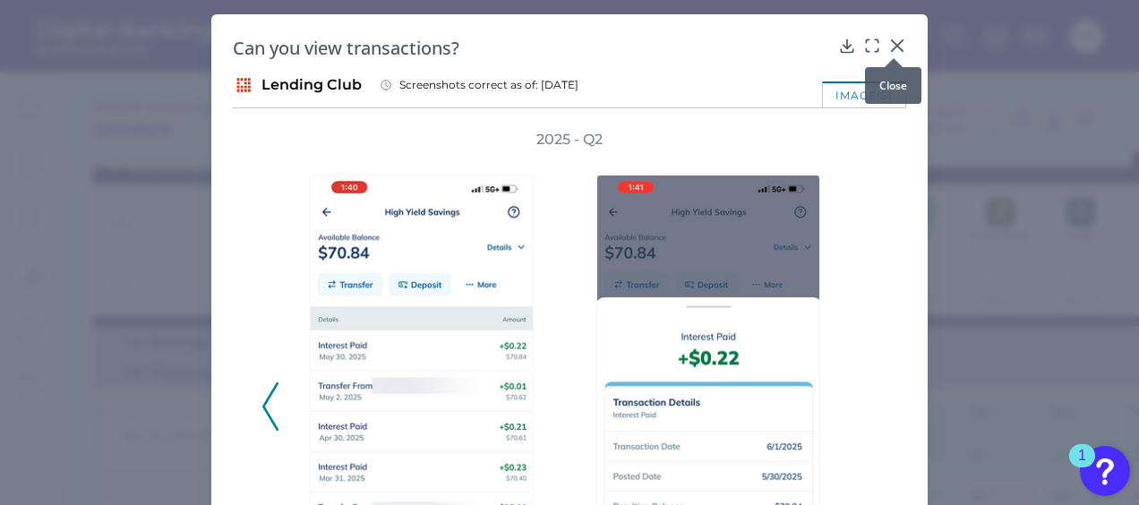
click at [888, 52] on div at bounding box center [894, 58] width 18 height 18
drag, startPoint x: 892, startPoint y: 47, endPoint x: 799, endPoint y: 159, distance: 146.3
click at [892, 47] on icon at bounding box center [897, 45] width 11 height 11
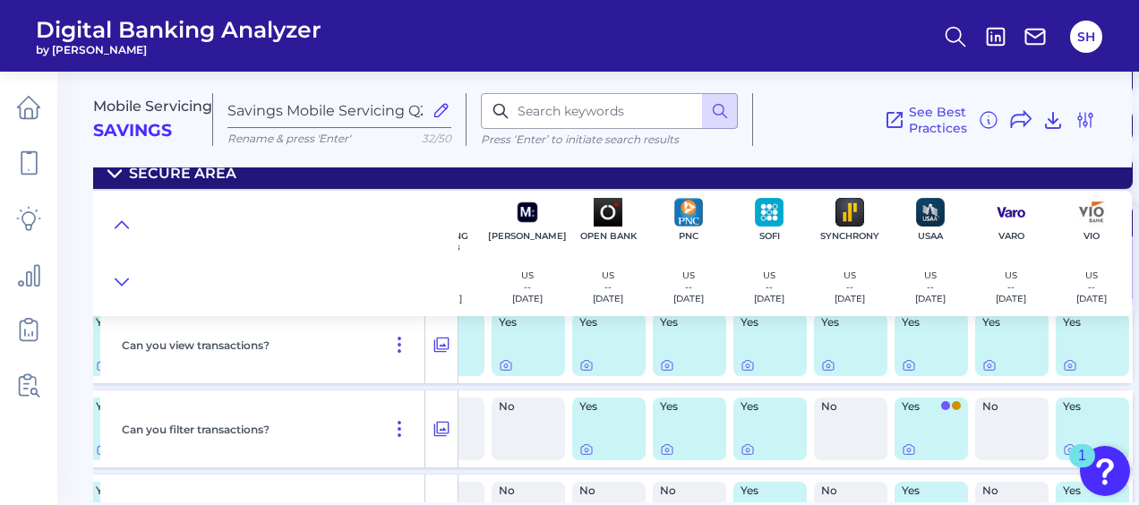
scroll to position [269, 1349]
click at [261, 428] on p "Can you filter transactions?" at bounding box center [196, 429] width 148 height 13
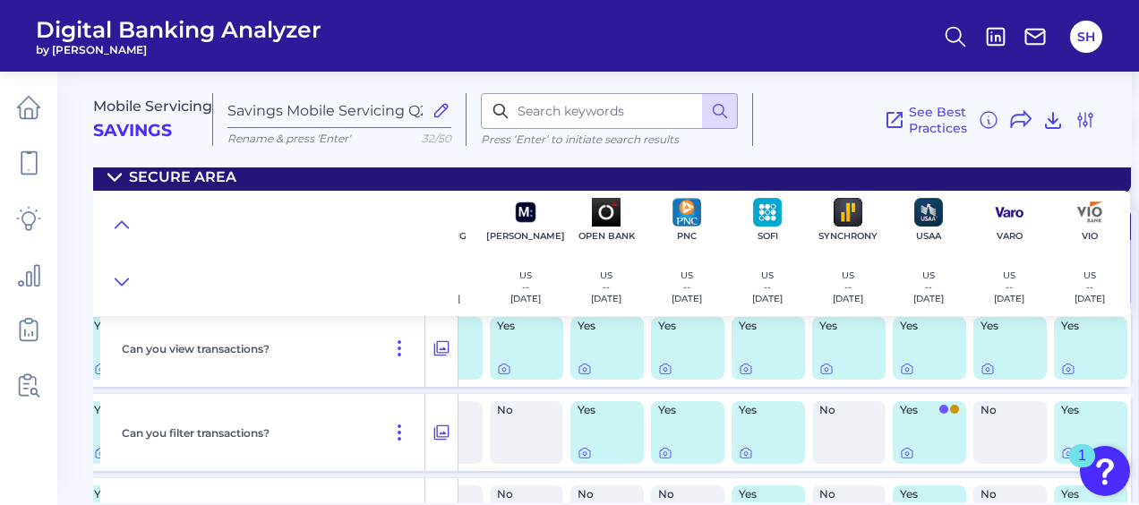
scroll to position [179, 1349]
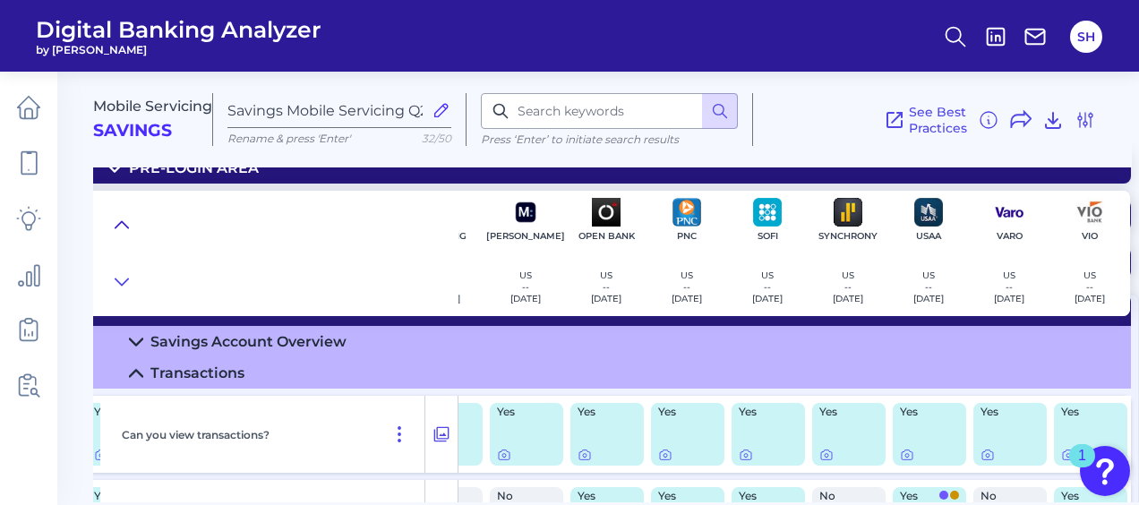
click at [115, 220] on icon at bounding box center [122, 225] width 14 height 18
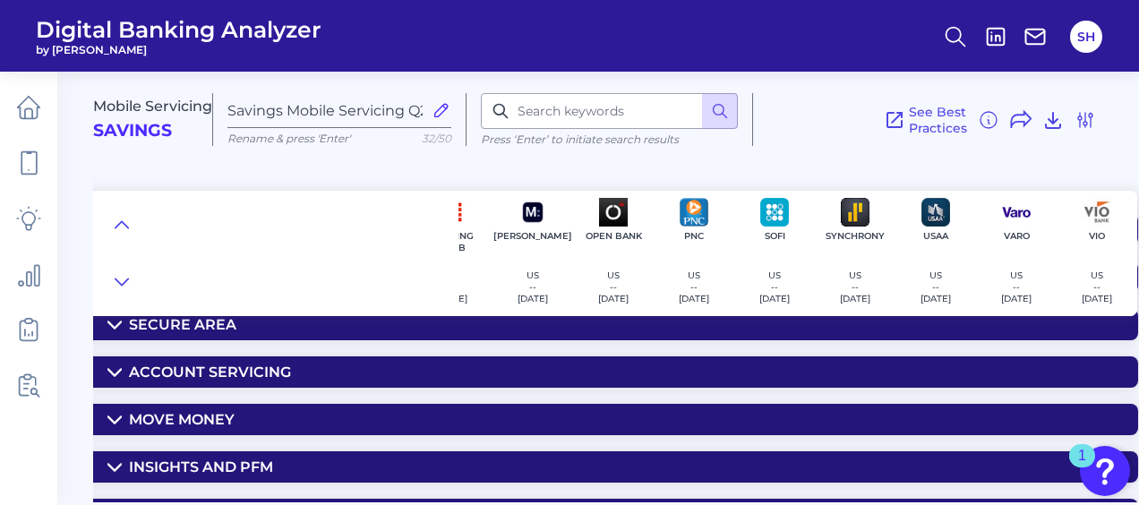
scroll to position [0, 1342]
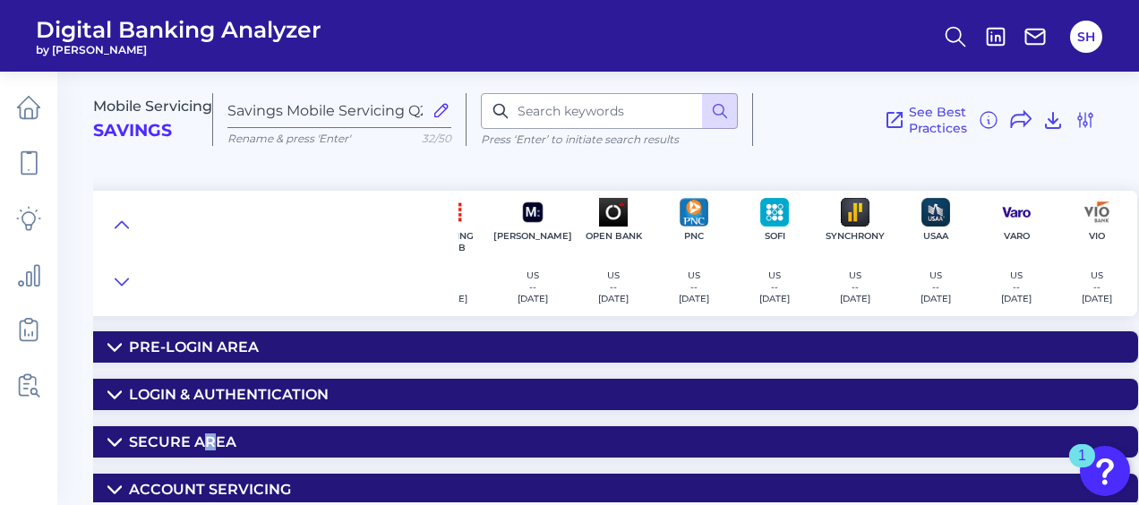
click at [210, 433] on div "Secure Area" at bounding box center [182, 441] width 107 height 17
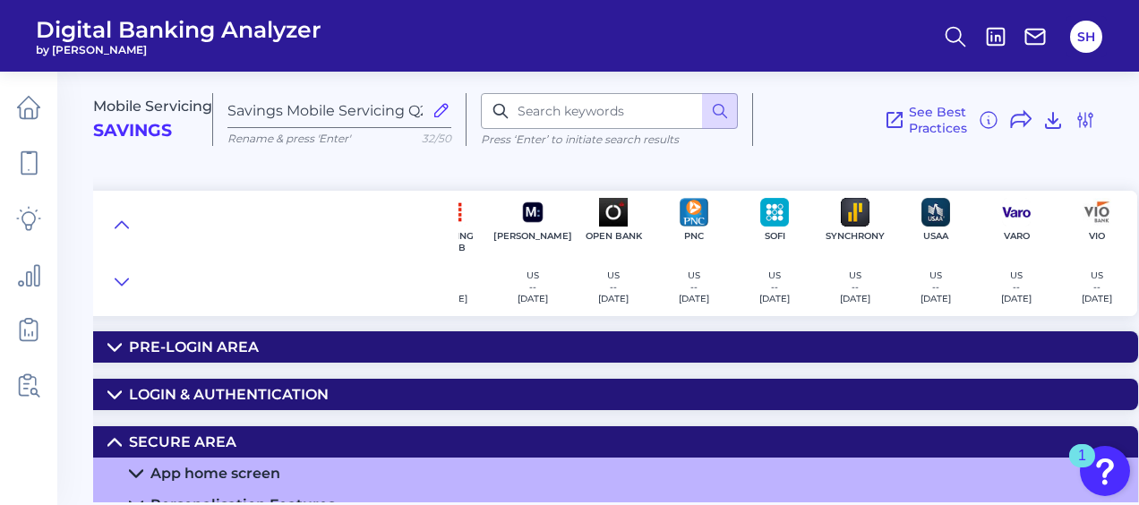
drag, startPoint x: 210, startPoint y: 432, endPoint x: 130, endPoint y: 467, distance: 87.0
click at [130, 467] on icon at bounding box center [136, 474] width 14 height 14
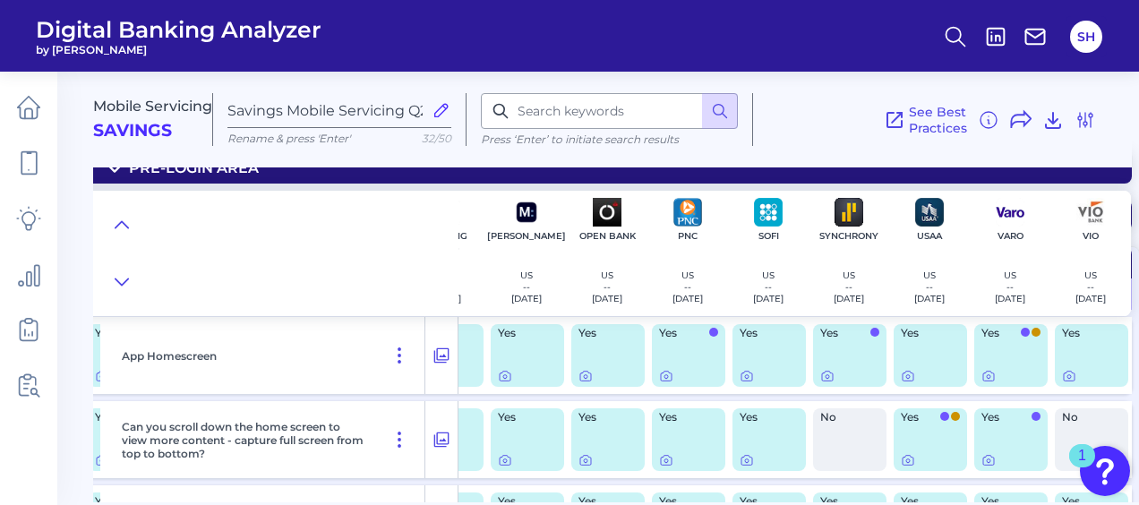
scroll to position [90, 1342]
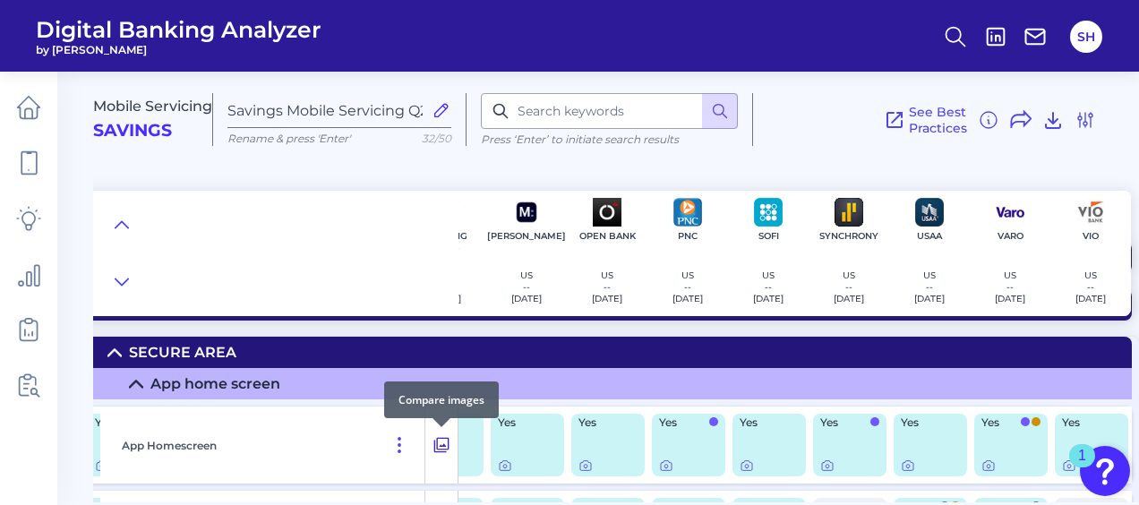
click at [443, 442] on icon at bounding box center [441, 444] width 18 height 21
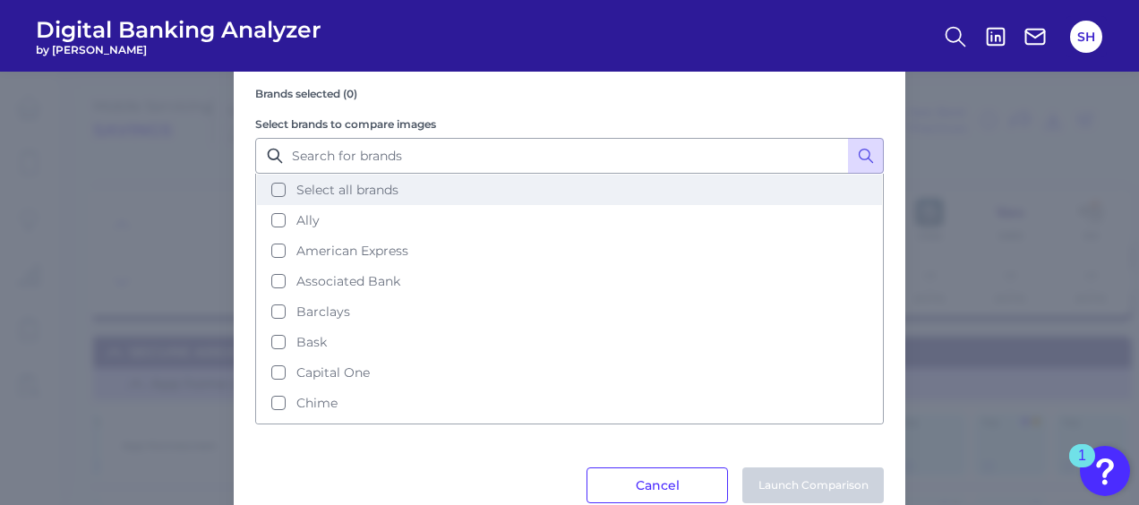
click at [271, 187] on button "Select all brands" at bounding box center [569, 190] width 625 height 30
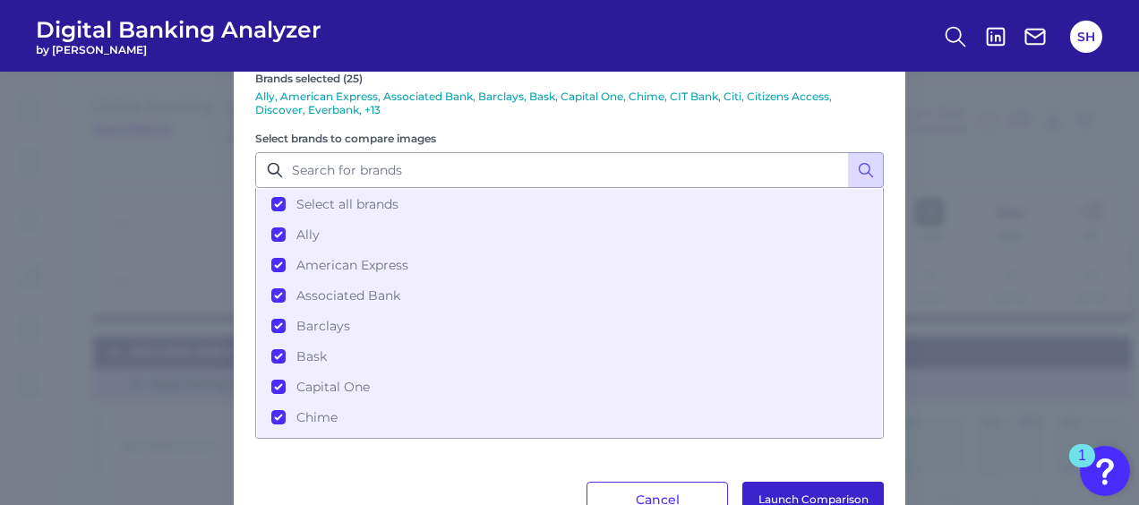
click at [786, 489] on button "Launch Comparison" at bounding box center [812, 500] width 141 height 36
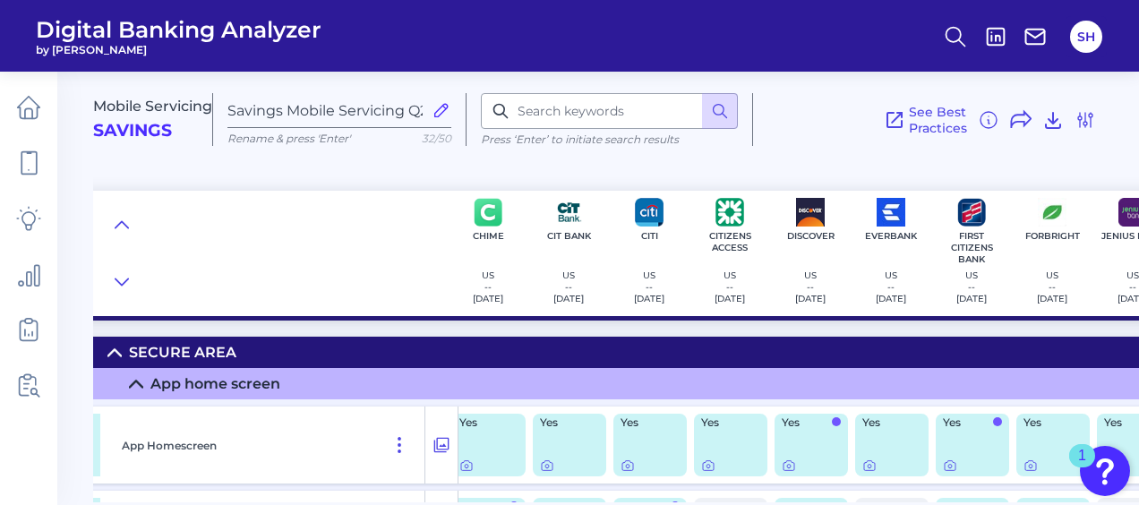
scroll to position [90, 459]
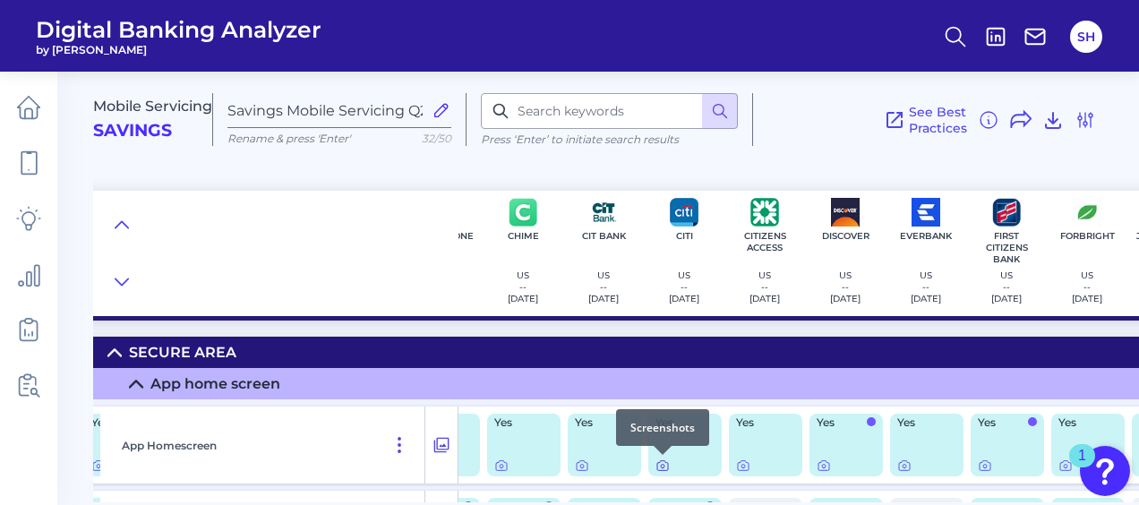
click at [658, 464] on icon at bounding box center [662, 465] width 14 height 14
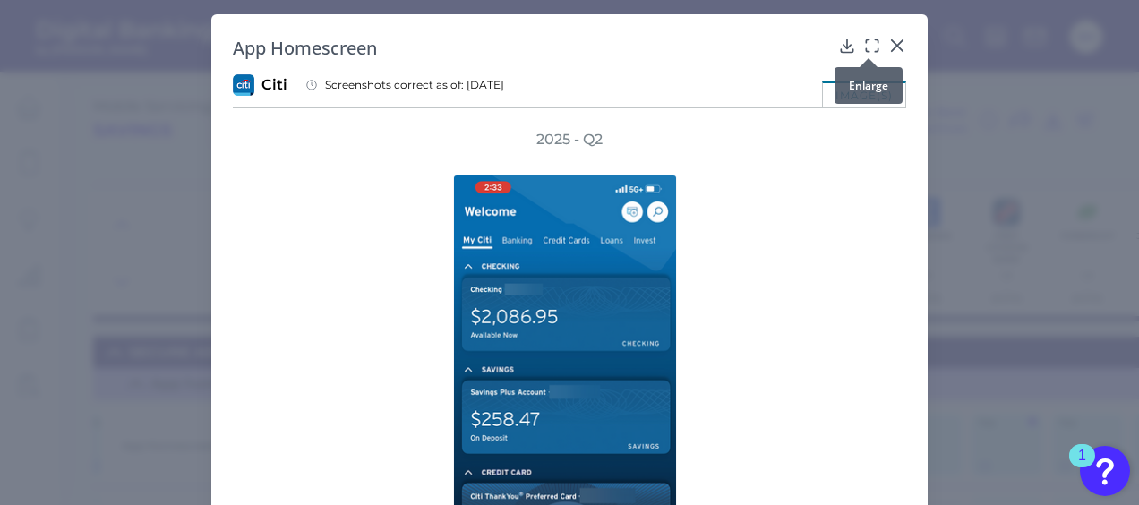
click at [871, 38] on icon at bounding box center [872, 46] width 18 height 18
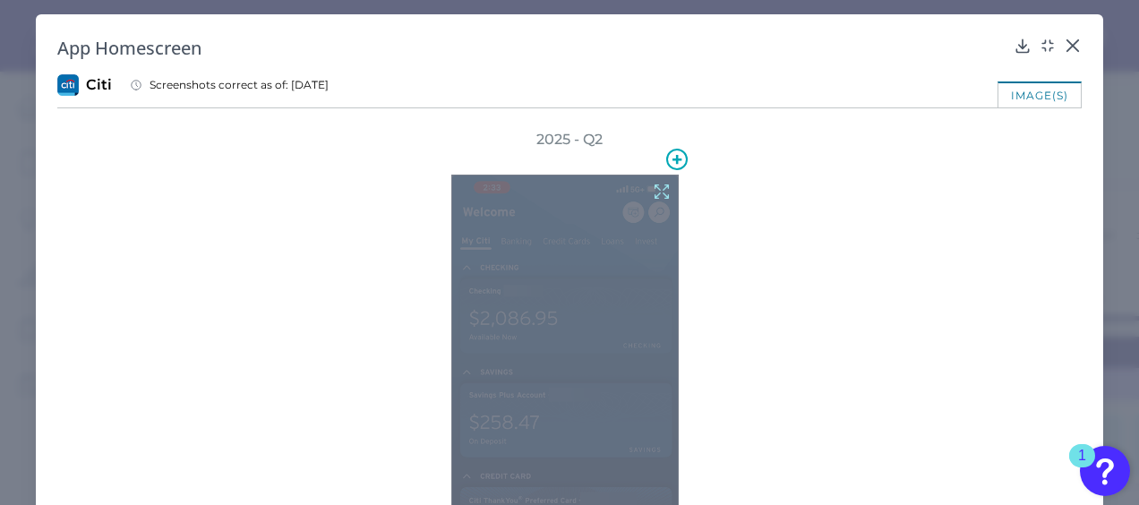
click at [655, 184] on icon at bounding box center [662, 192] width 20 height 20
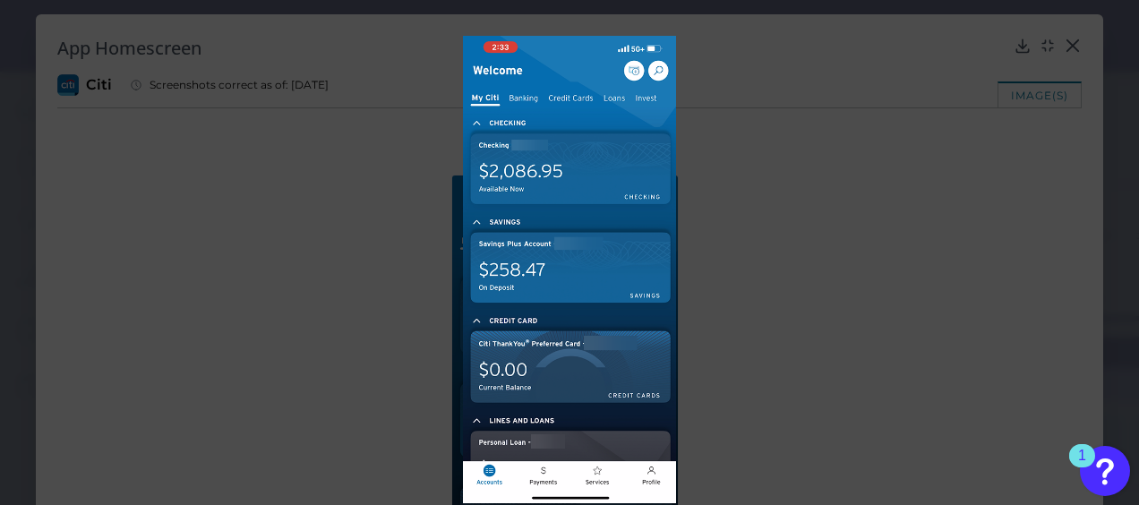
drag, startPoint x: 1019, startPoint y: 160, endPoint x: 1021, endPoint y: 141, distance: 18.9
click at [1018, 159] on div at bounding box center [569, 252] width 1139 height 505
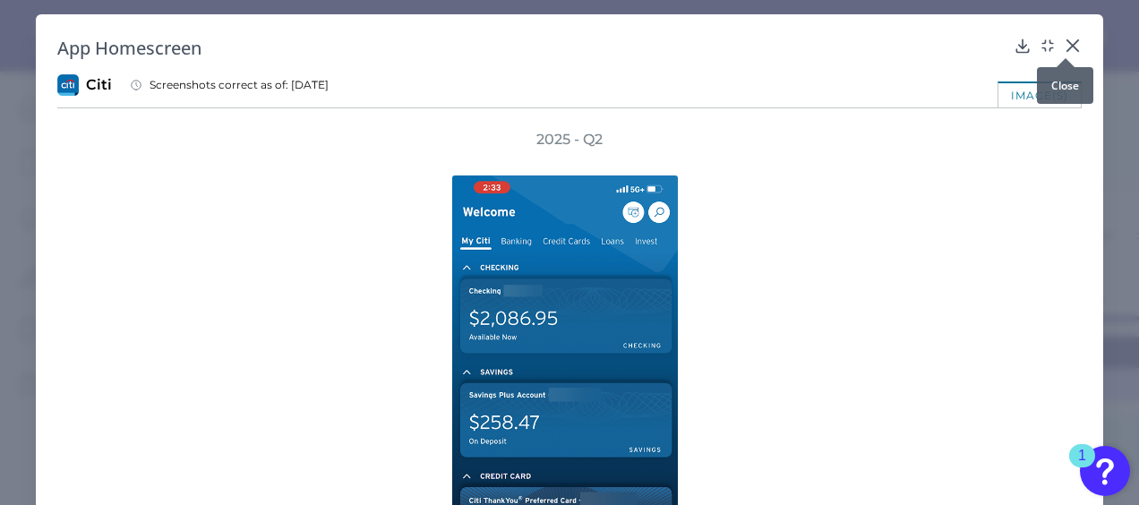
click at [1067, 47] on icon at bounding box center [1072, 45] width 11 height 11
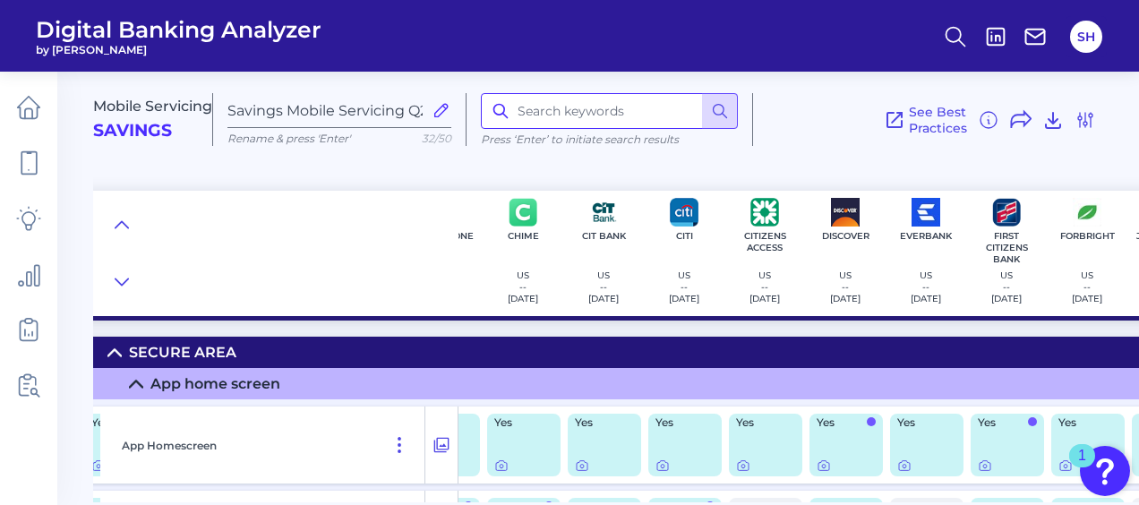
click at [539, 105] on input at bounding box center [609, 111] width 257 height 36
type input "beneficiar"
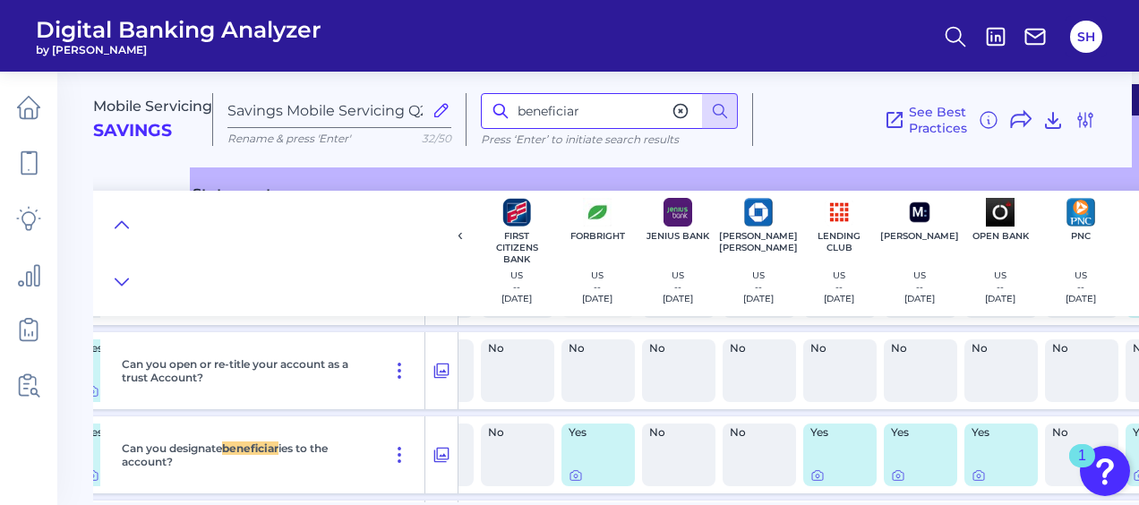
scroll to position [884, 974]
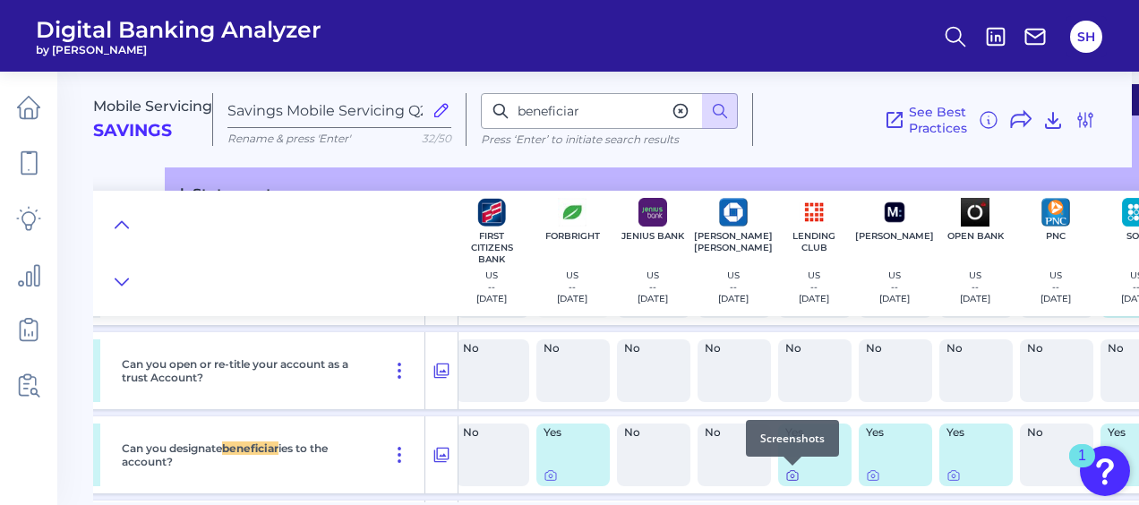
click at [790, 476] on icon at bounding box center [792, 475] width 14 height 14
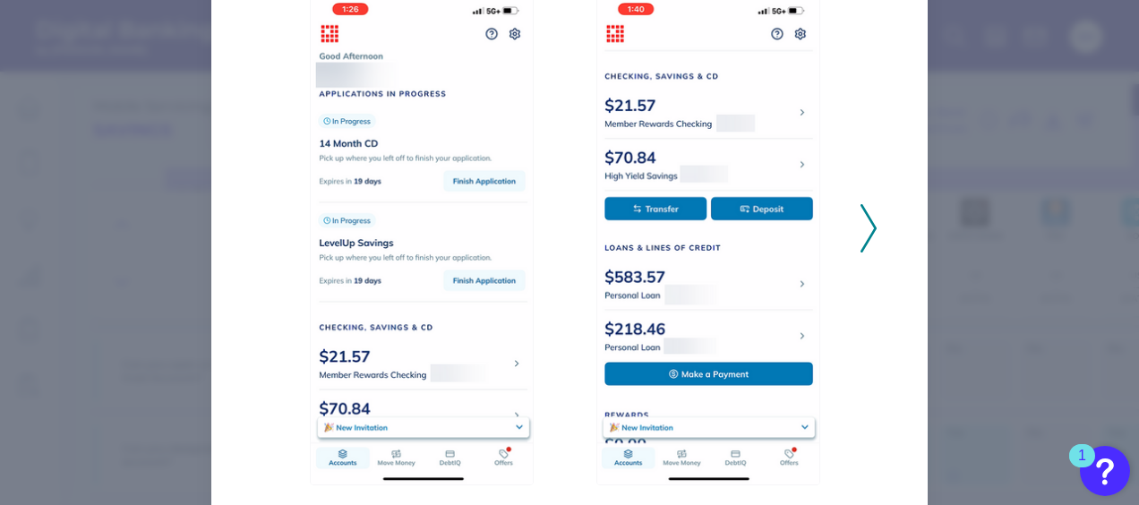
scroll to position [179, 0]
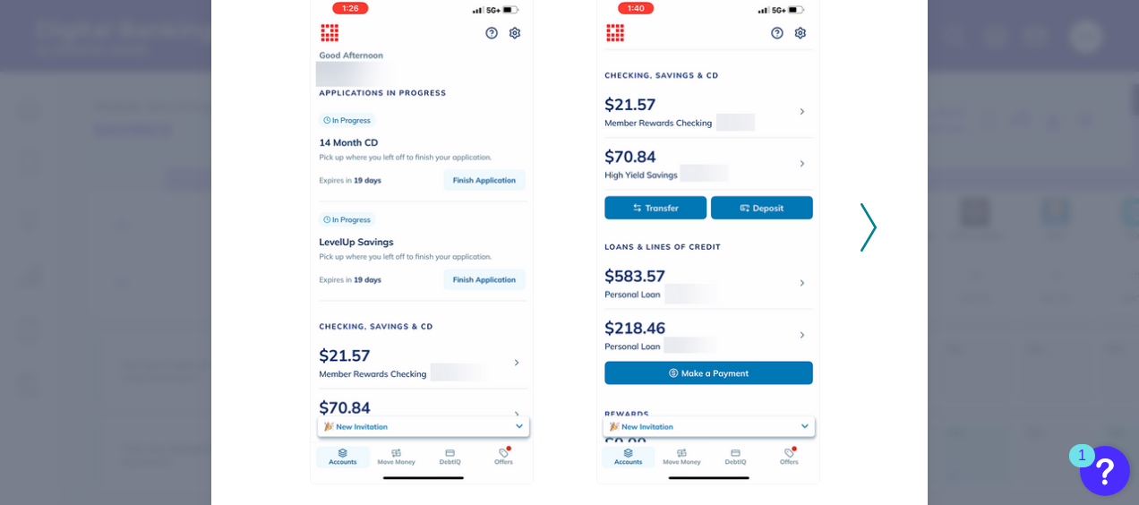
click at [861, 242] on polyline at bounding box center [867, 227] width 13 height 46
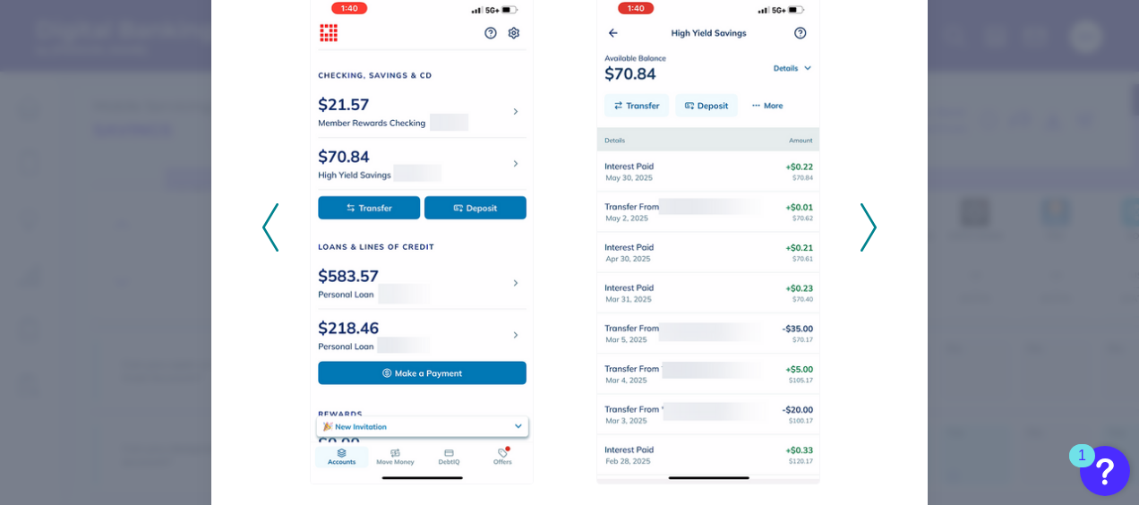
click at [861, 242] on polyline at bounding box center [867, 227] width 13 height 46
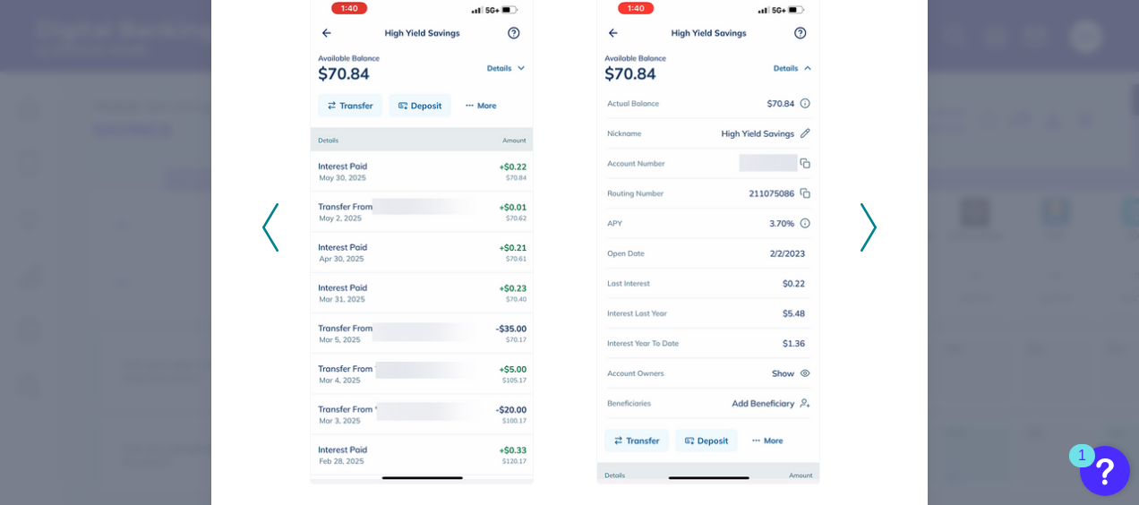
click at [861, 242] on polyline at bounding box center [867, 227] width 13 height 46
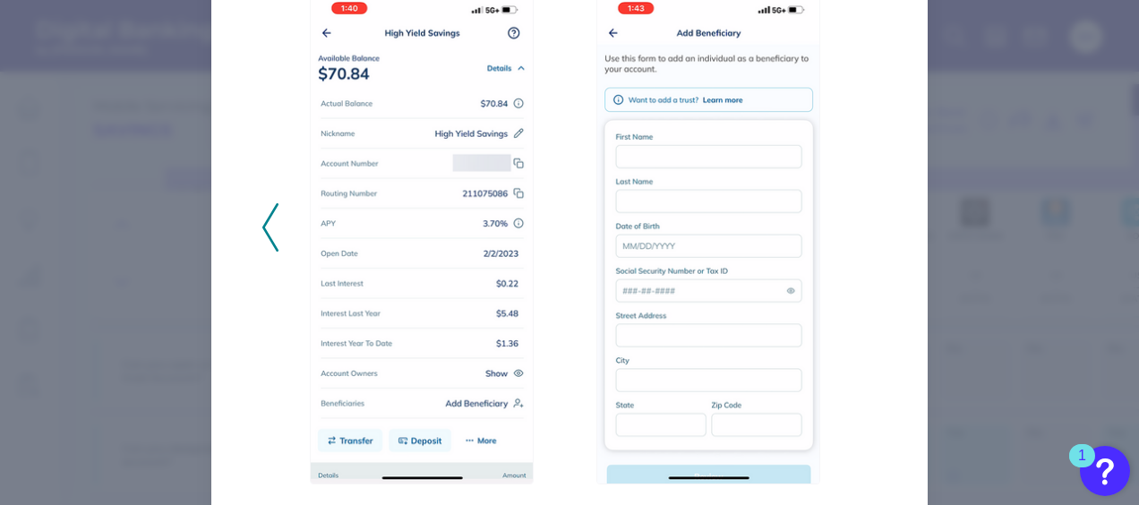
click at [263, 228] on icon at bounding box center [270, 227] width 16 height 48
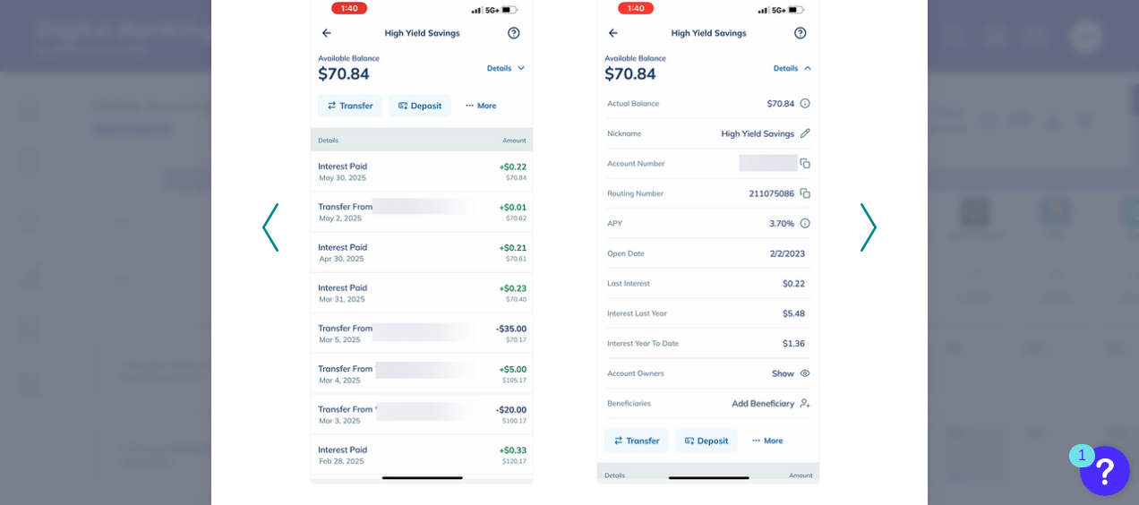
scroll to position [0, 0]
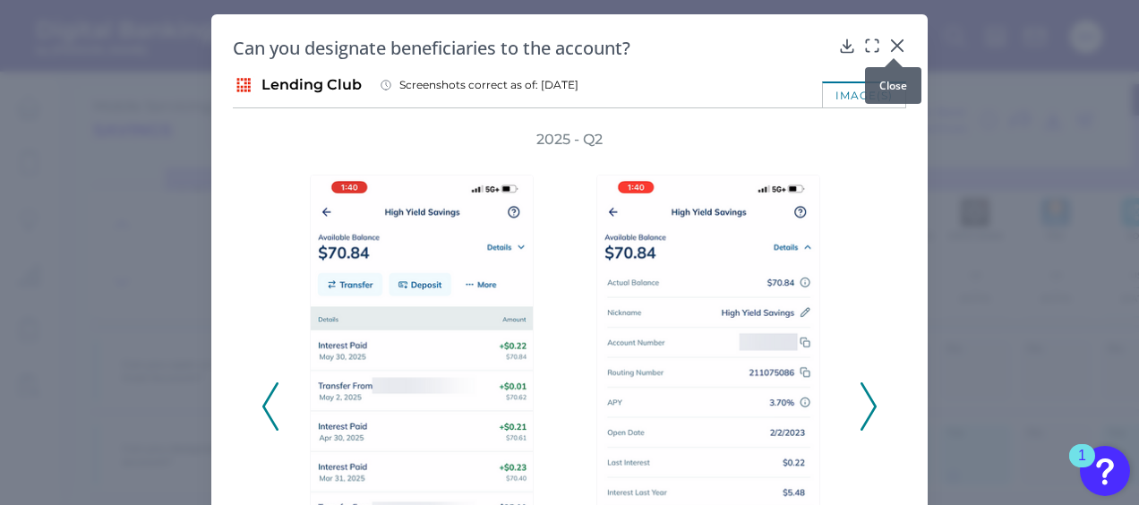
click at [892, 46] on icon at bounding box center [897, 45] width 11 height 11
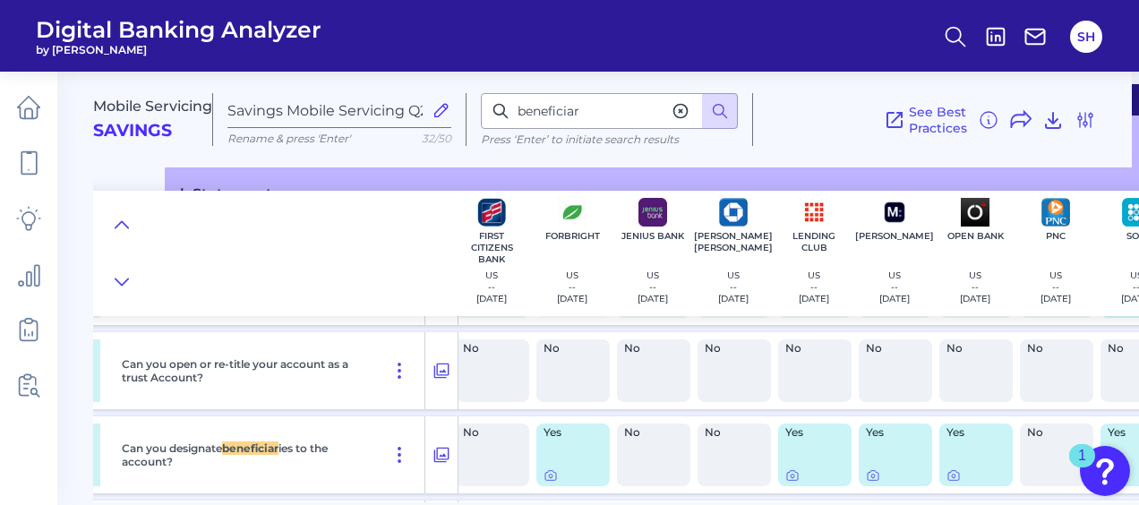
click at [686, 106] on icon at bounding box center [680, 111] width 13 height 13
click at [579, 107] on input at bounding box center [609, 111] width 257 height 36
type input "register"
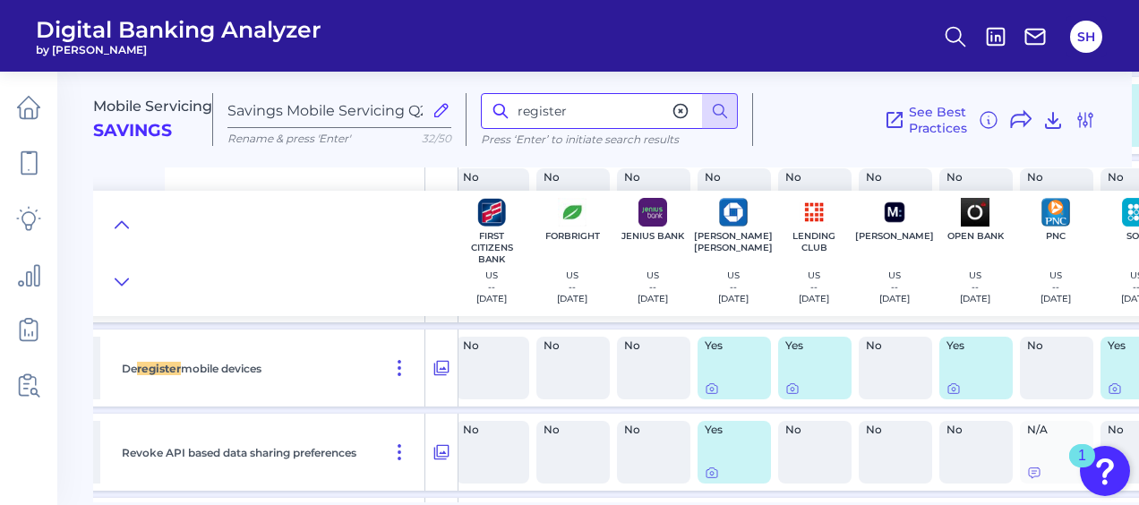
scroll to position [2625, 974]
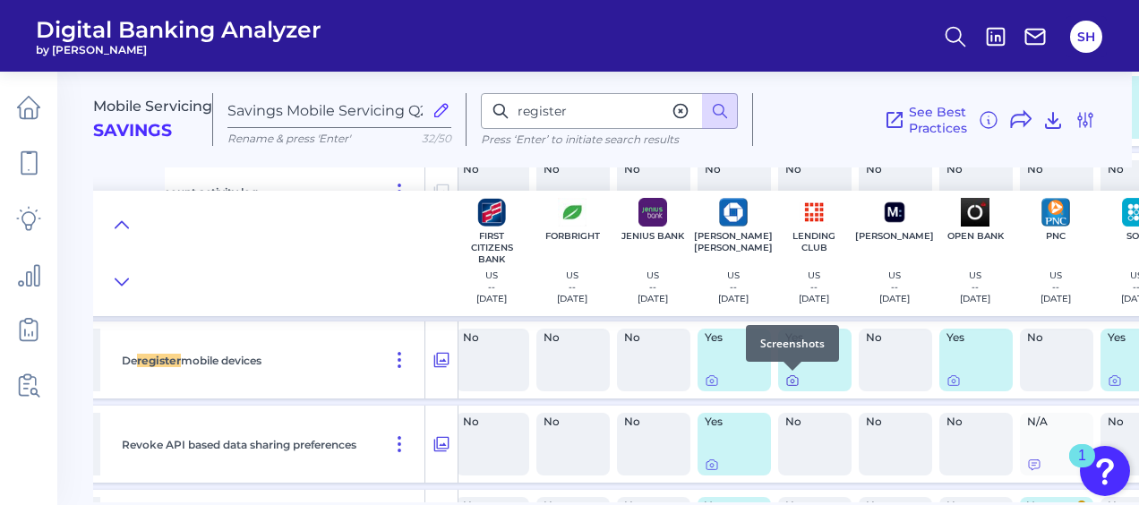
click at [795, 381] on icon at bounding box center [792, 380] width 14 height 14
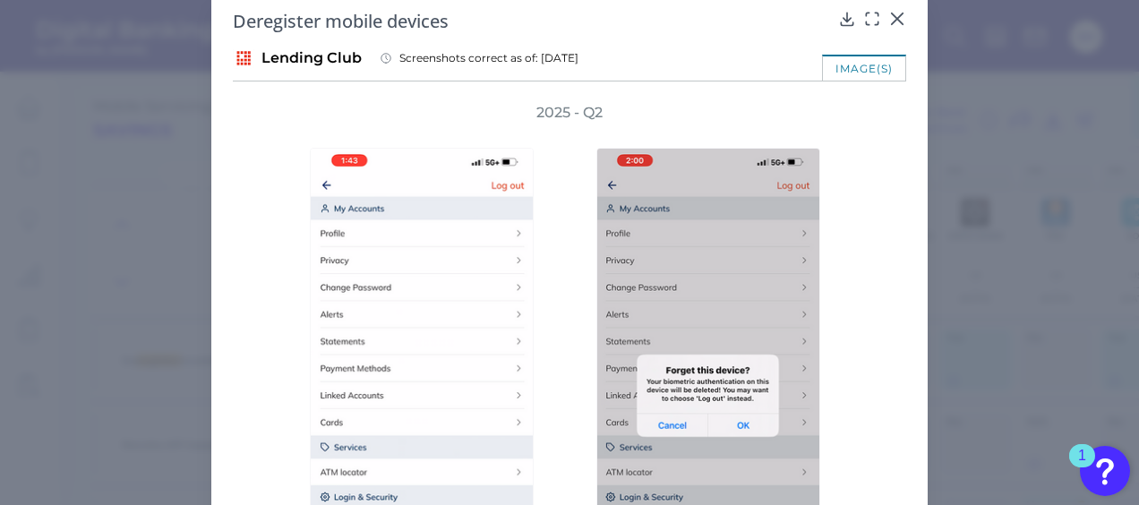
scroll to position [0, 0]
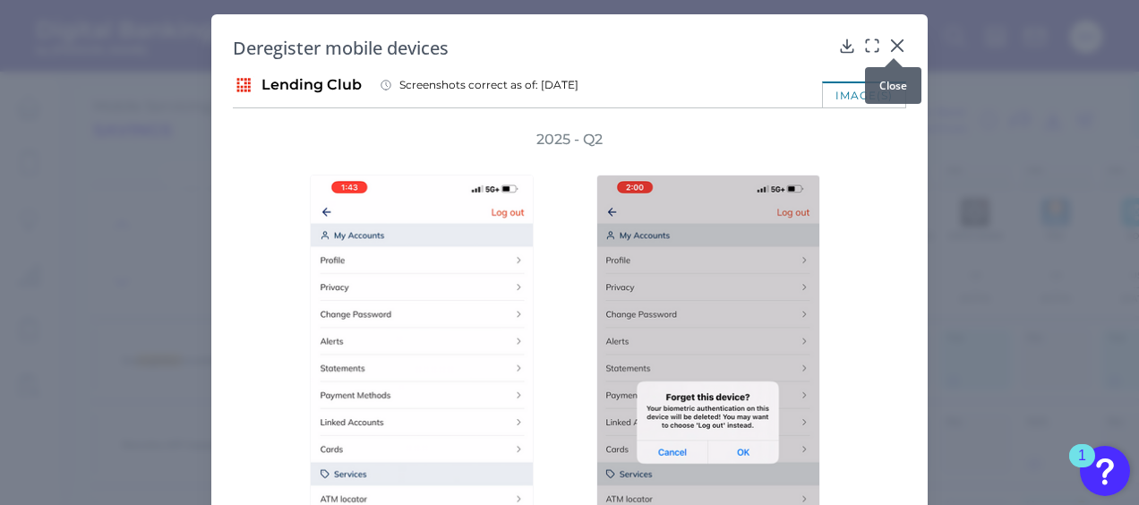
click at [895, 40] on icon at bounding box center [897, 46] width 18 height 18
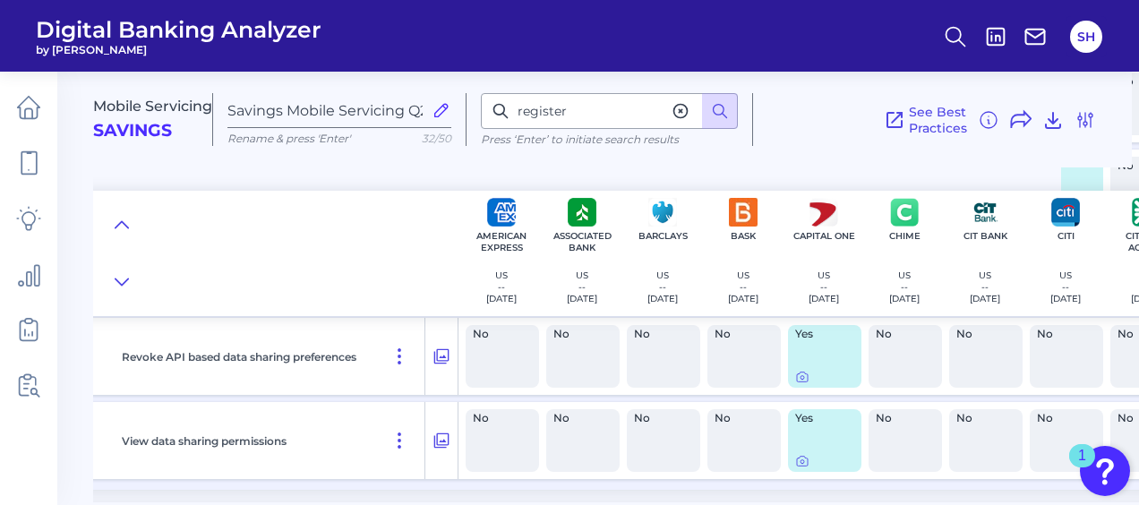
scroll to position [2713, 0]
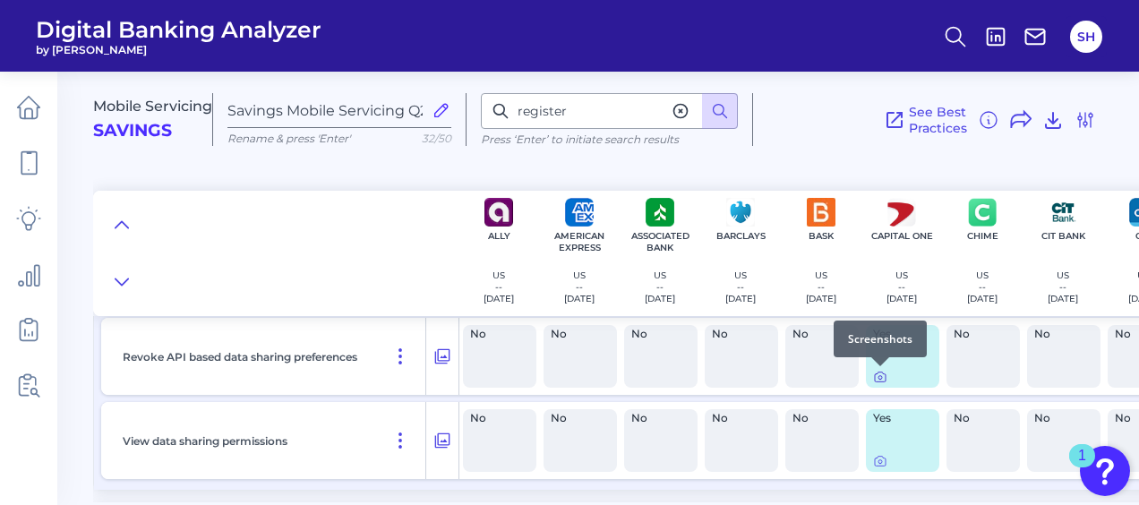
click at [880, 379] on icon at bounding box center [880, 378] width 4 height 4
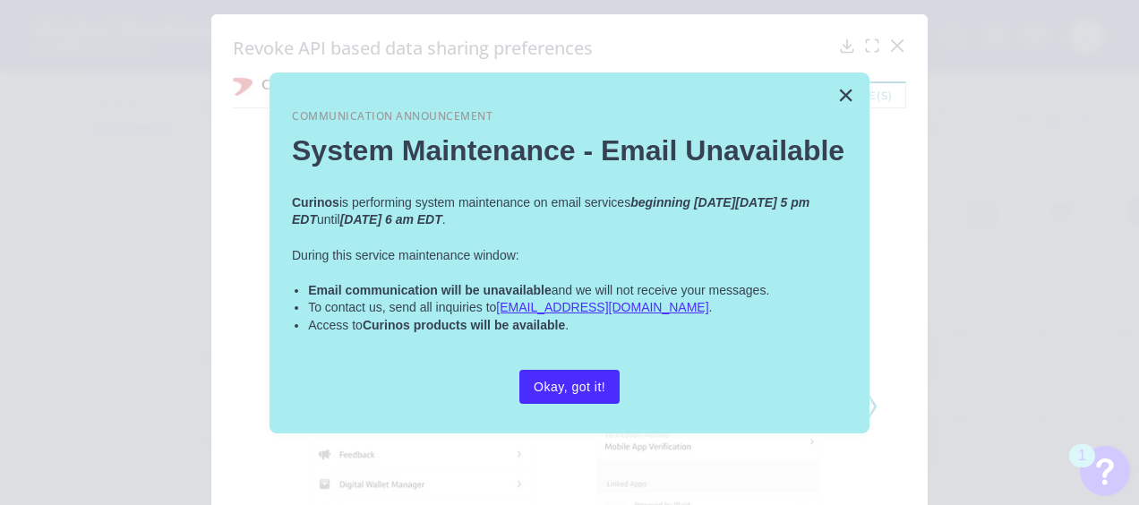
click at [843, 88] on button "×" at bounding box center [845, 95] width 17 height 29
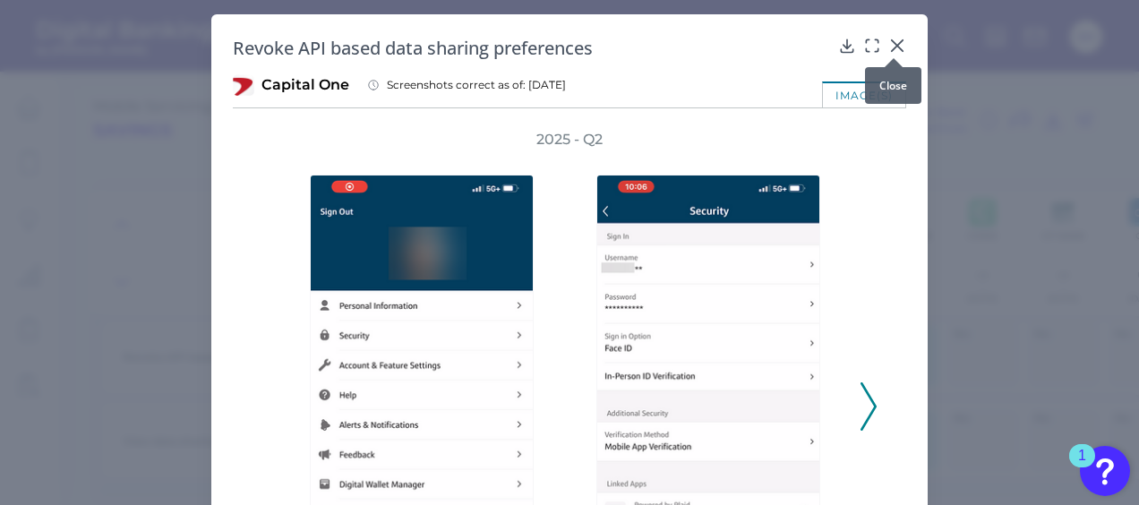
click at [894, 41] on icon at bounding box center [897, 46] width 18 height 18
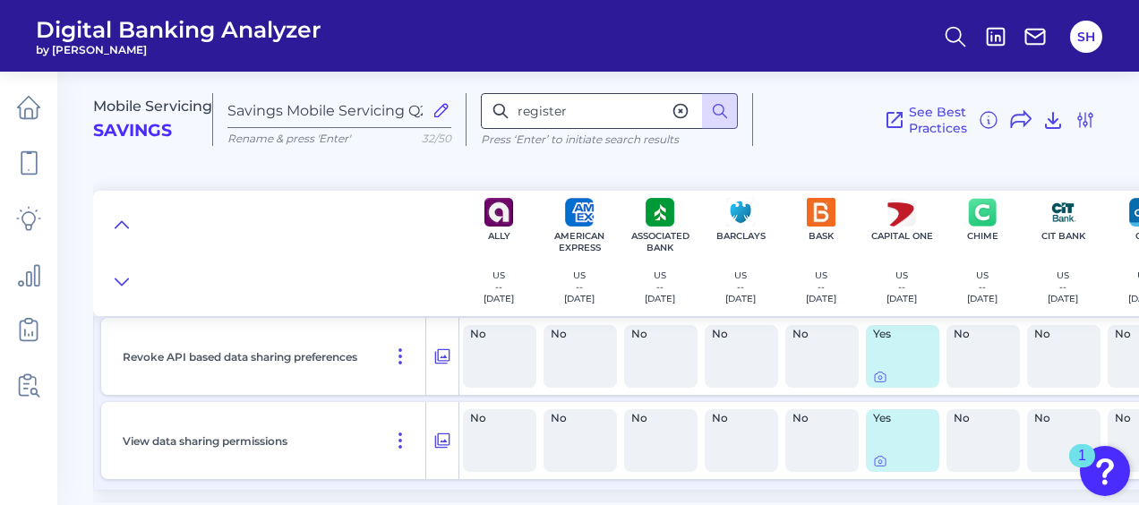
click at [682, 111] on icon at bounding box center [681, 111] width 18 height 18
click at [117, 228] on icon at bounding box center [122, 225] width 14 height 18
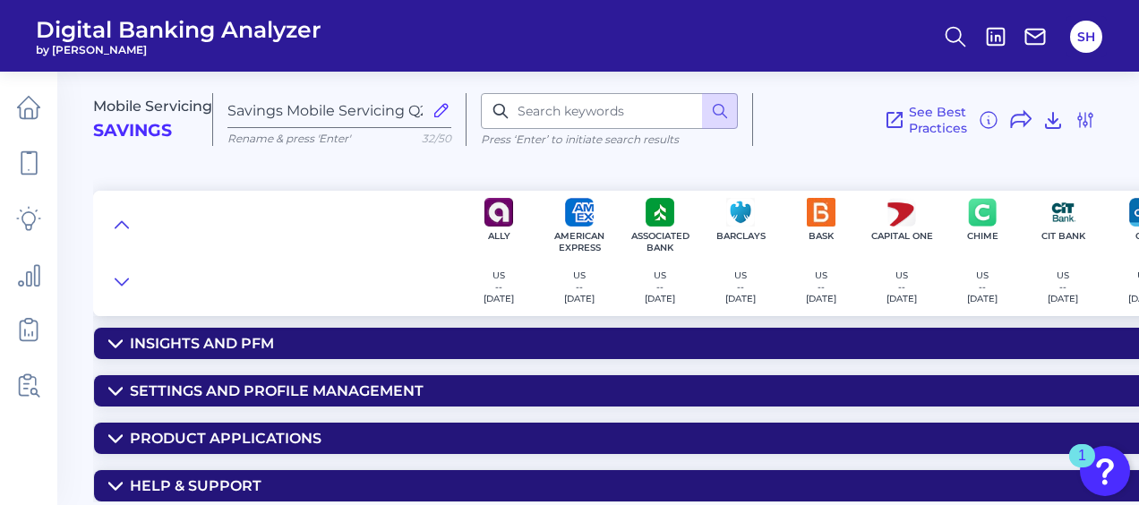
scroll to position [245, 0]
click at [204, 477] on div "Help & Support" at bounding box center [196, 485] width 132 height 17
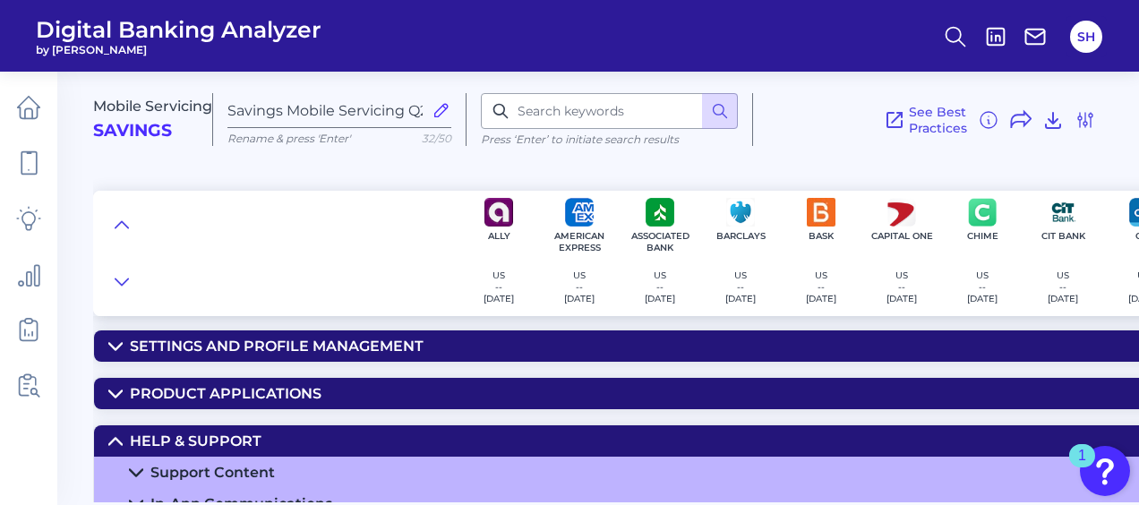
scroll to position [308, 0]
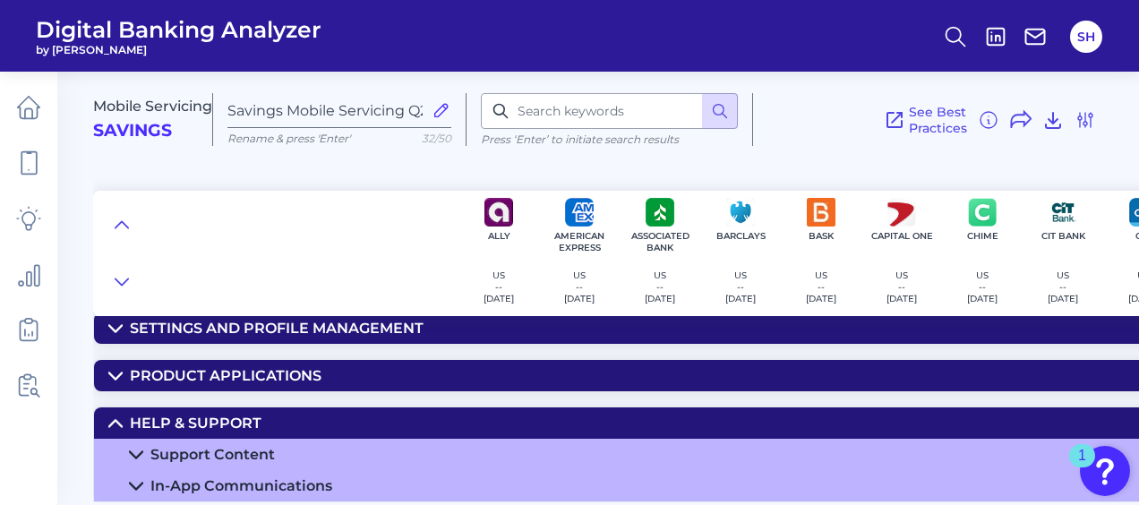
click at [272, 477] on div "In-App Communications" at bounding box center [241, 485] width 182 height 17
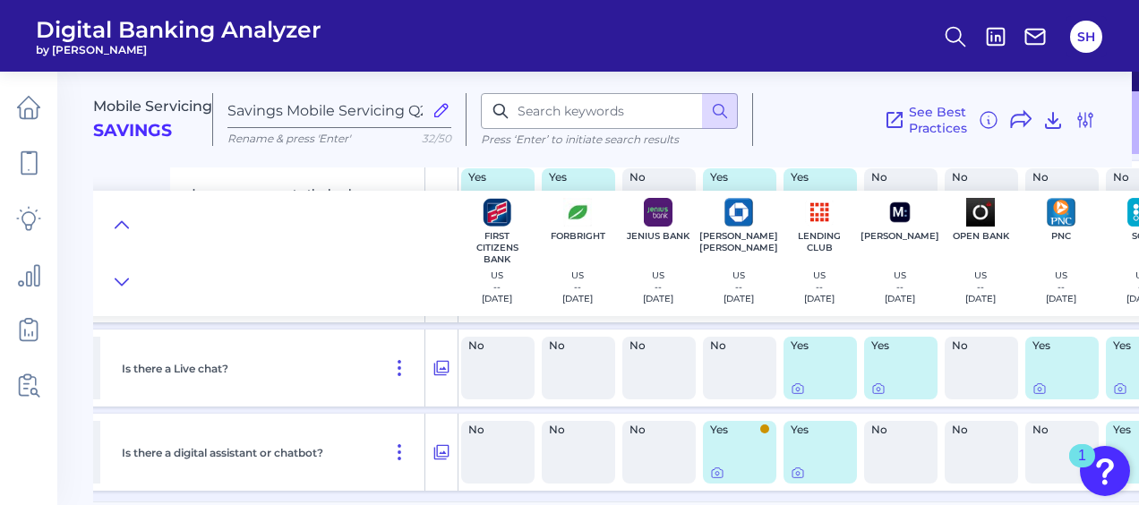
scroll to position [655, 976]
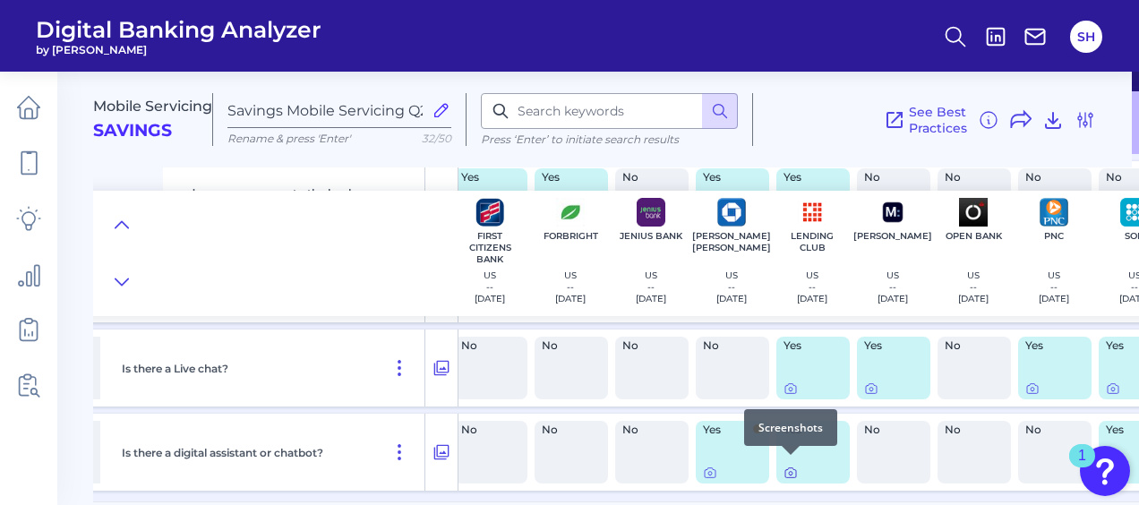
click at [790, 472] on icon at bounding box center [791, 474] width 4 height 4
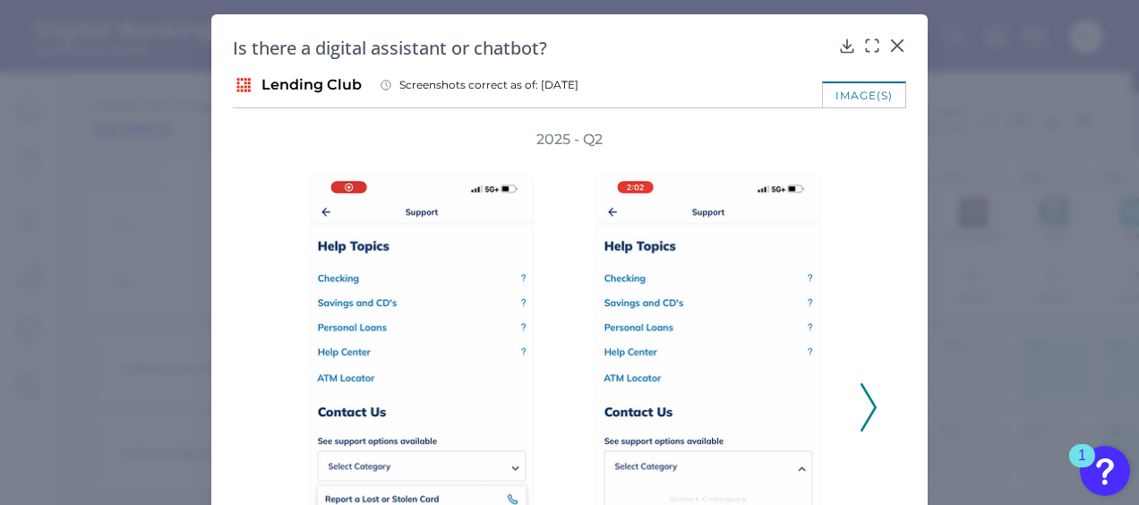
scroll to position [179, 0]
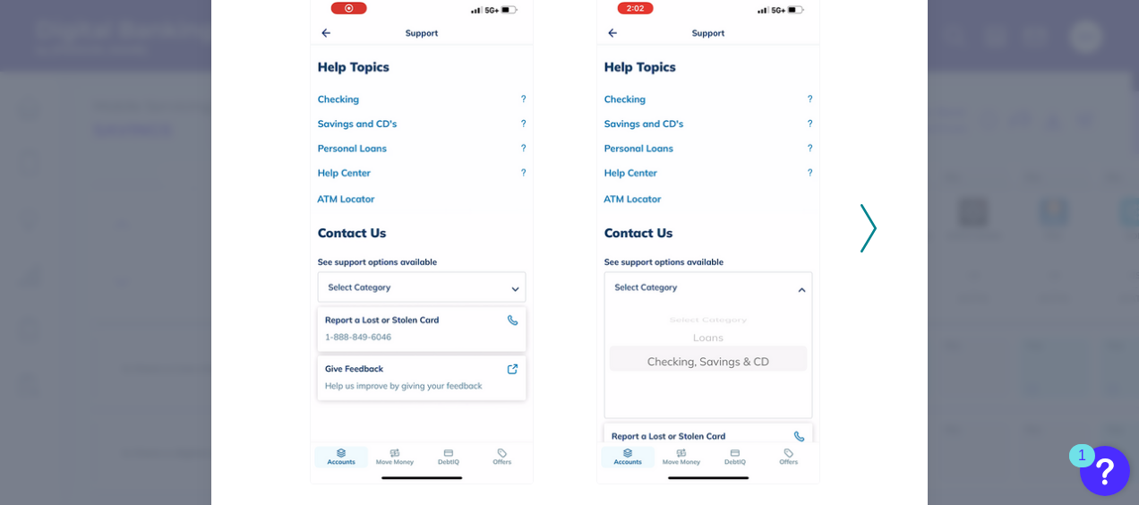
click at [865, 235] on icon at bounding box center [869, 228] width 16 height 48
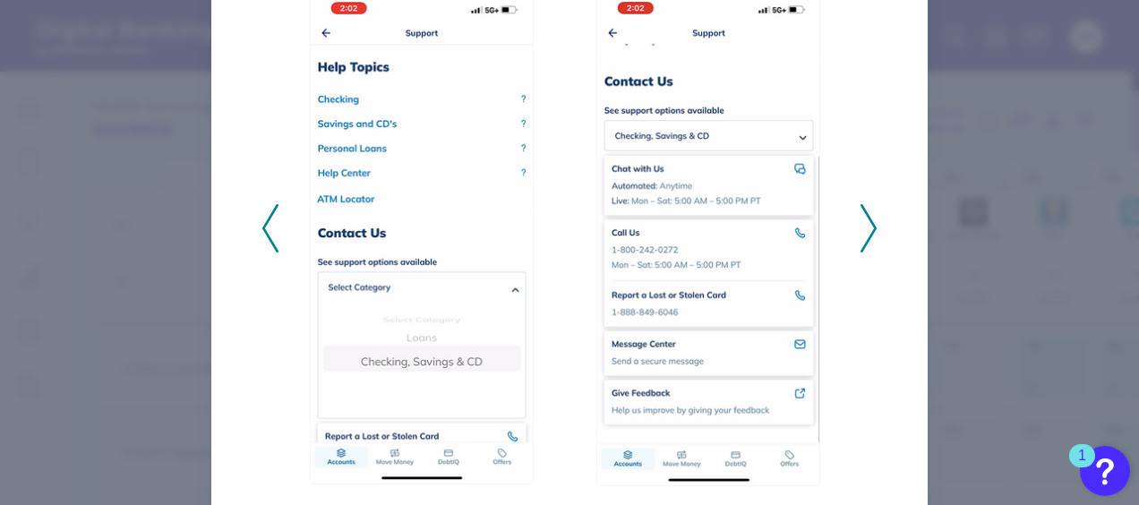
click at [865, 235] on icon at bounding box center [869, 228] width 16 height 48
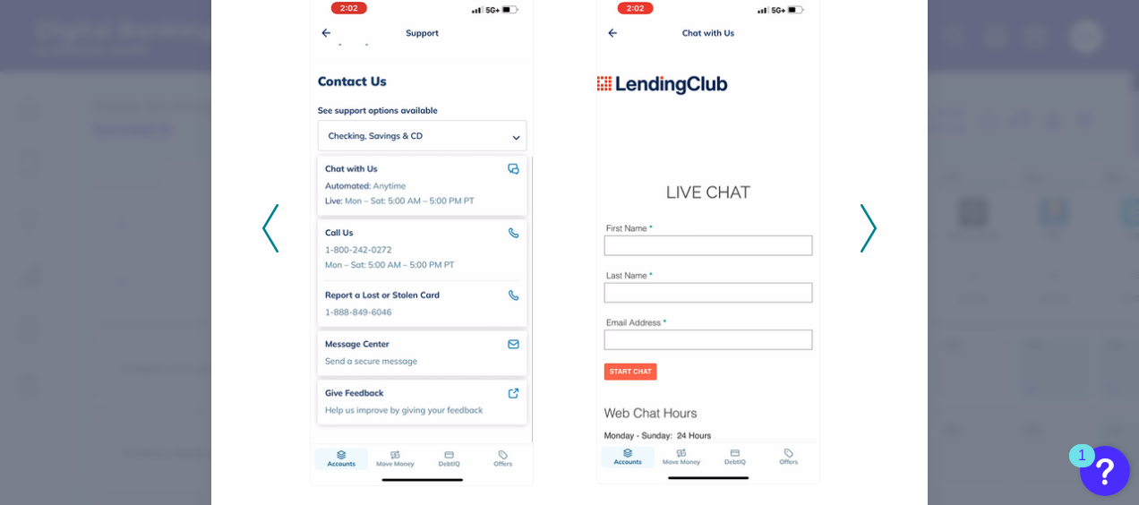
click at [865, 235] on icon at bounding box center [869, 228] width 16 height 48
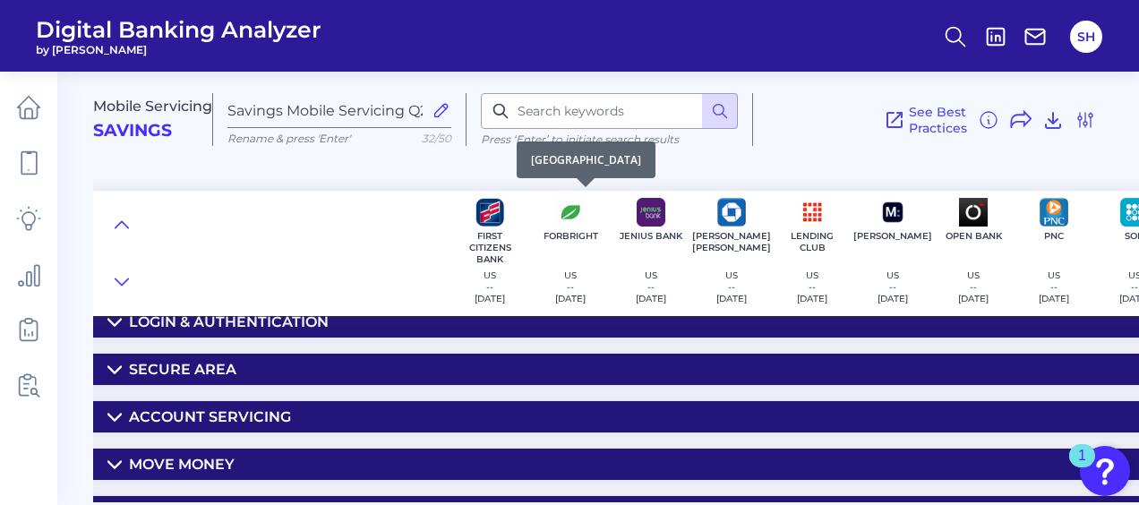
scroll to position [0, 976]
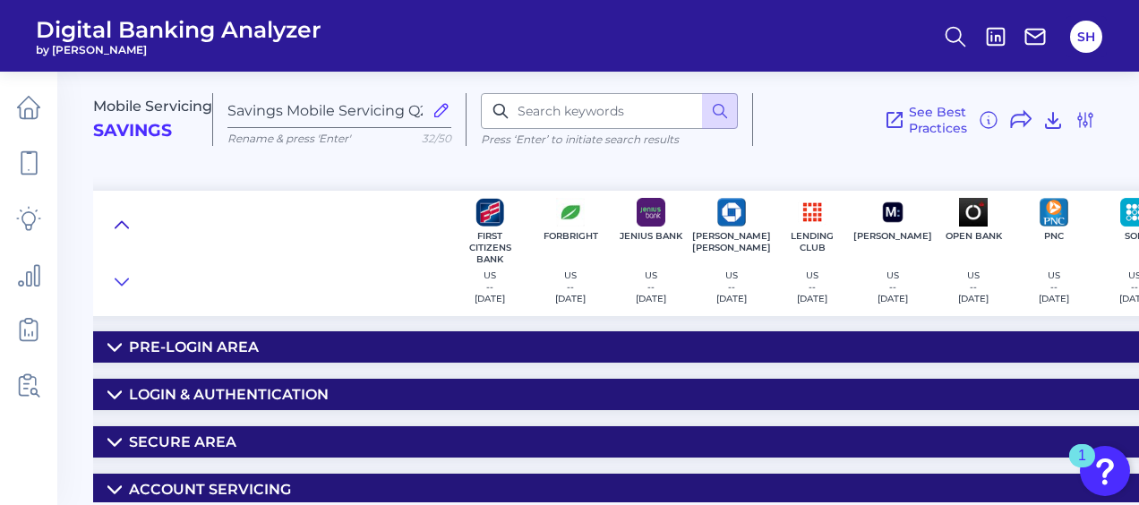
click at [123, 220] on icon at bounding box center [122, 225] width 14 height 18
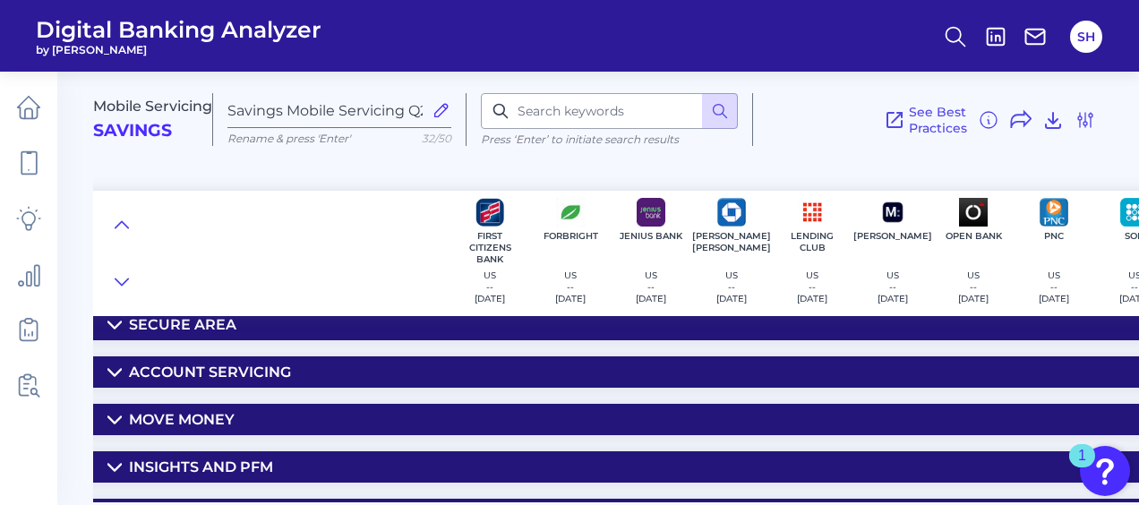
scroll to position [90, 976]
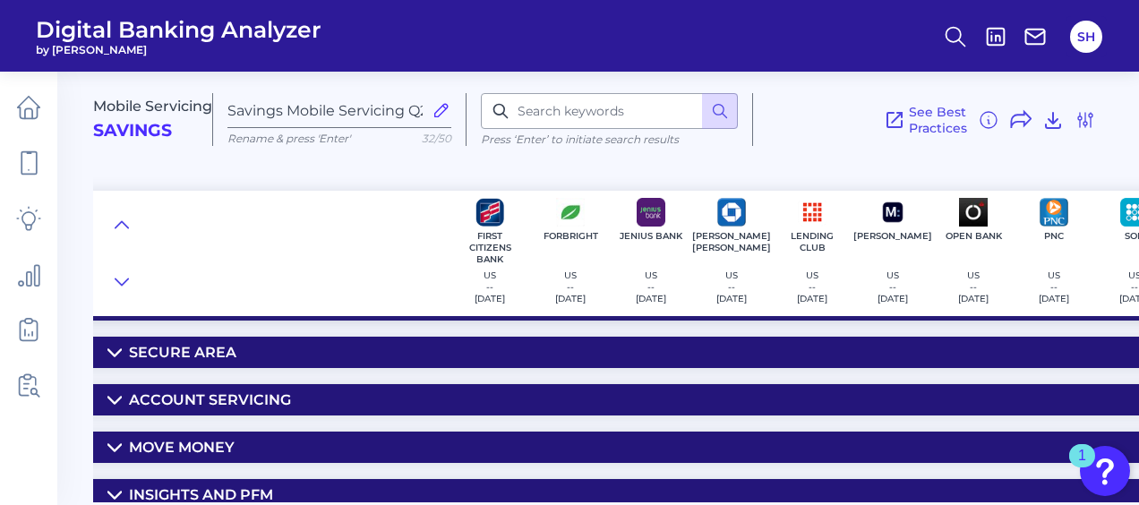
click at [187, 396] on div "Account Servicing" at bounding box center [210, 399] width 162 height 17
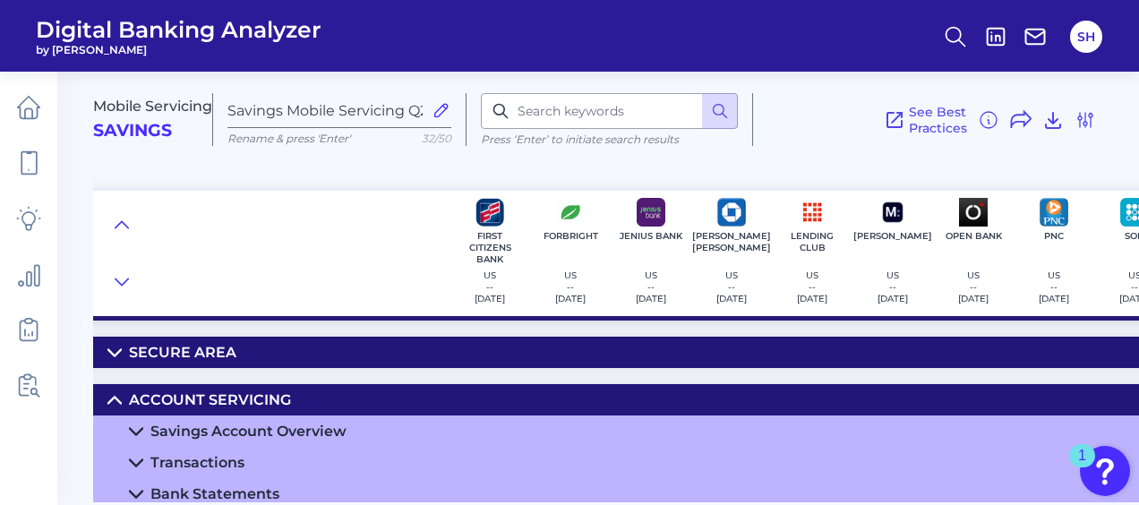
click at [202, 457] on div "Transactions" at bounding box center [197, 462] width 94 height 17
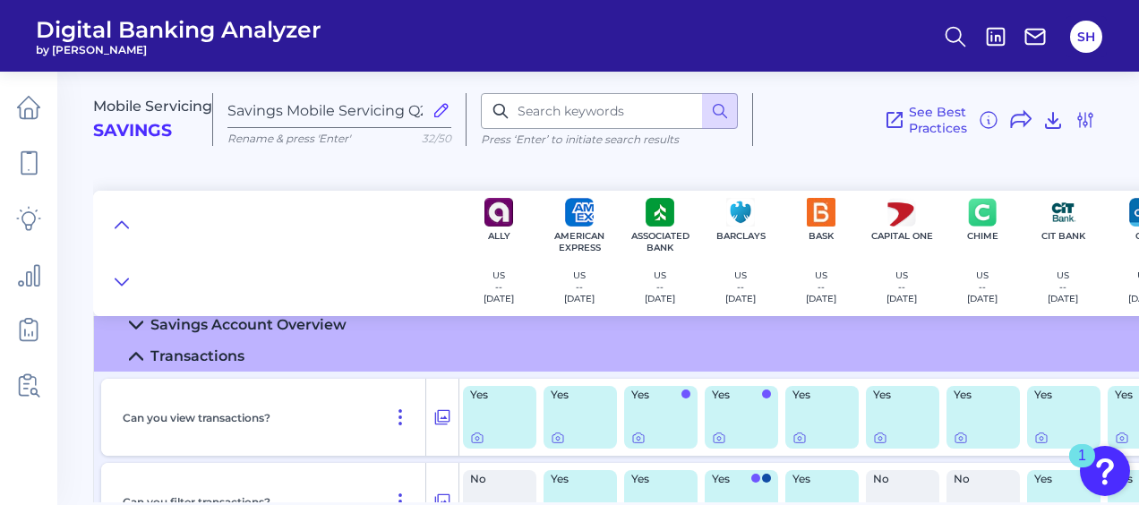
scroll to position [179, 0]
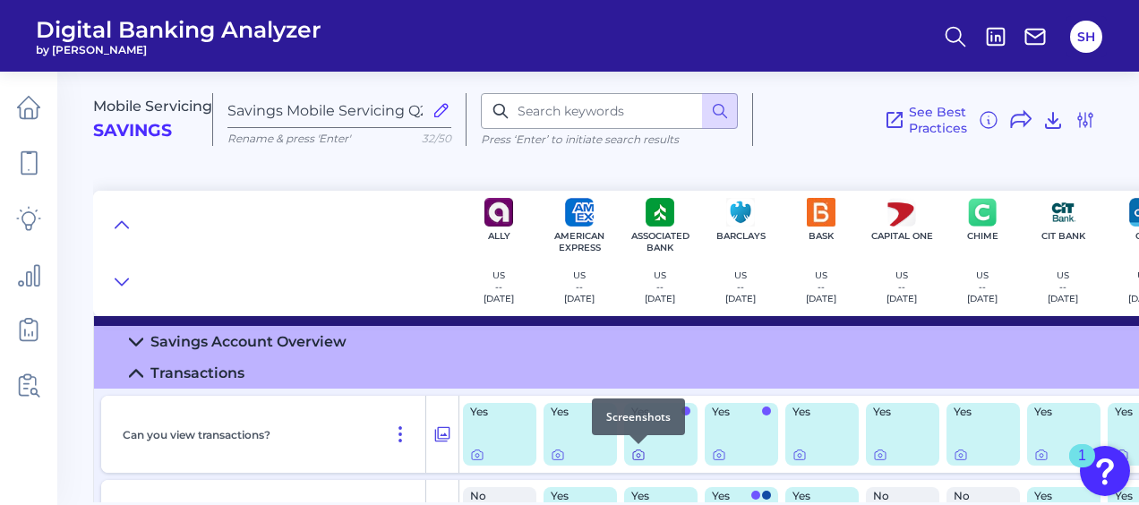
click at [642, 460] on icon at bounding box center [638, 455] width 14 height 14
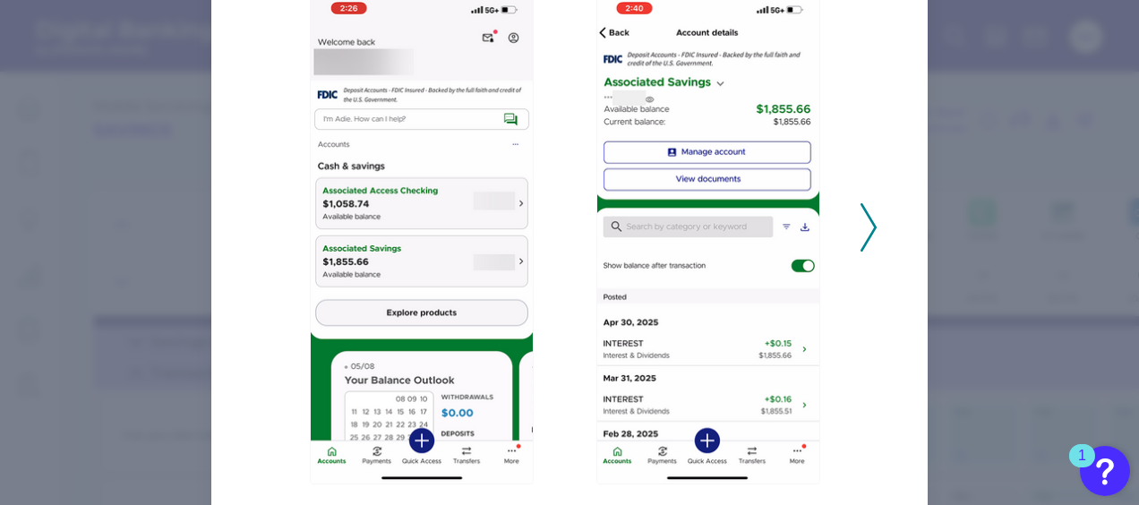
click at [864, 228] on icon at bounding box center [869, 227] width 16 height 48
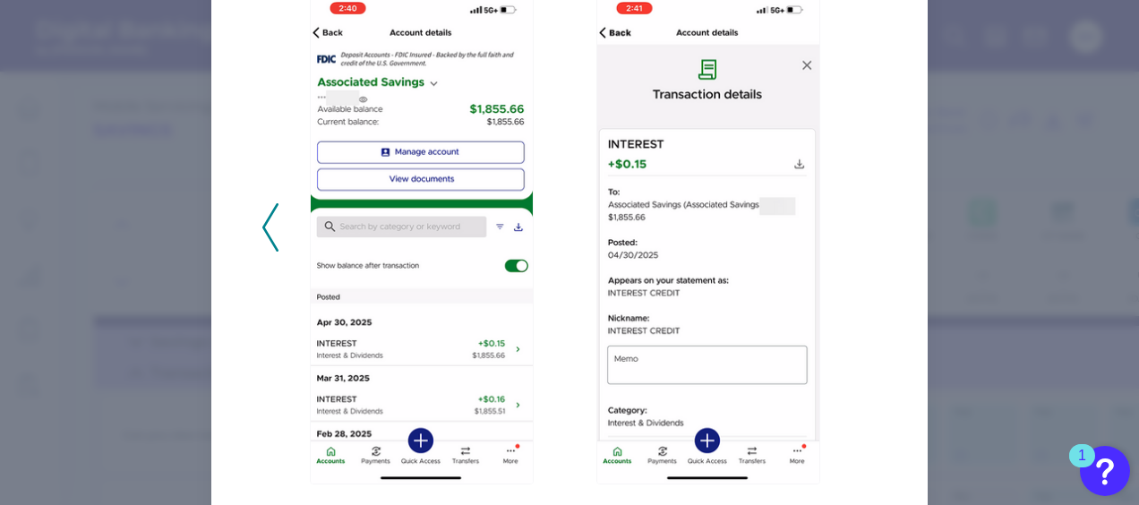
scroll to position [0, 0]
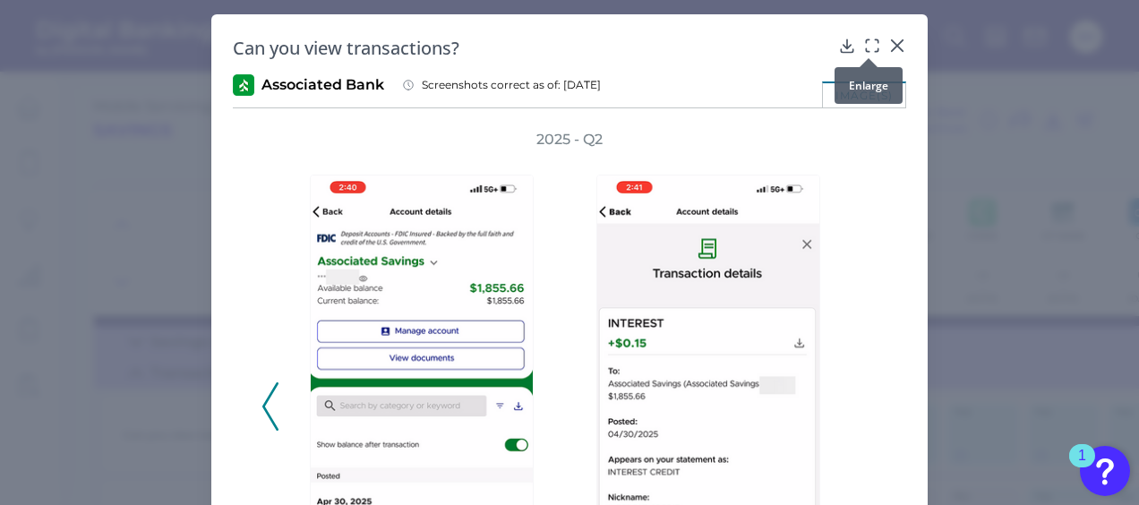
click at [865, 46] on icon at bounding box center [872, 46] width 18 height 18
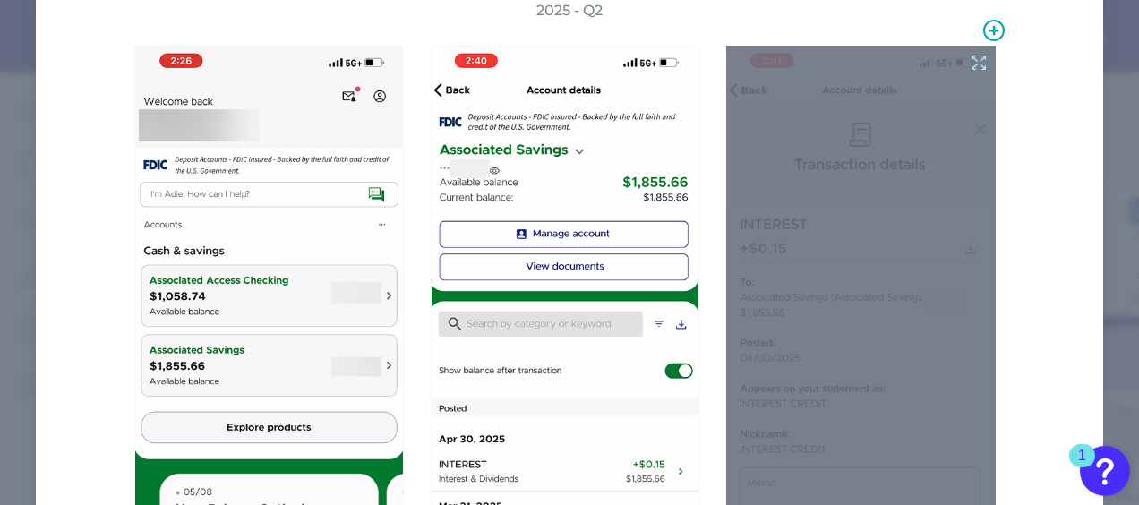
scroll to position [179, 0]
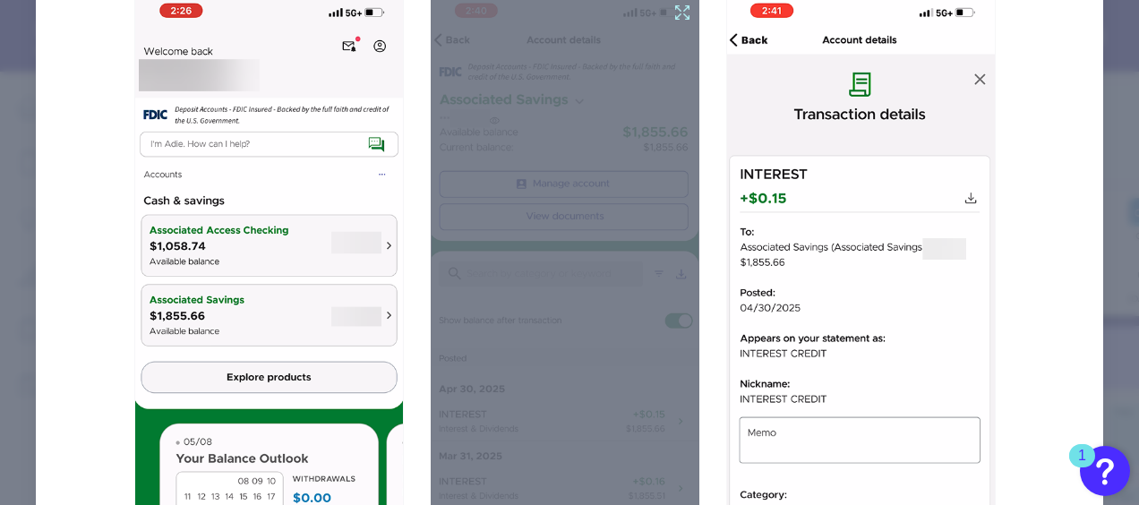
click at [677, 16] on icon at bounding box center [682, 13] width 20 height 20
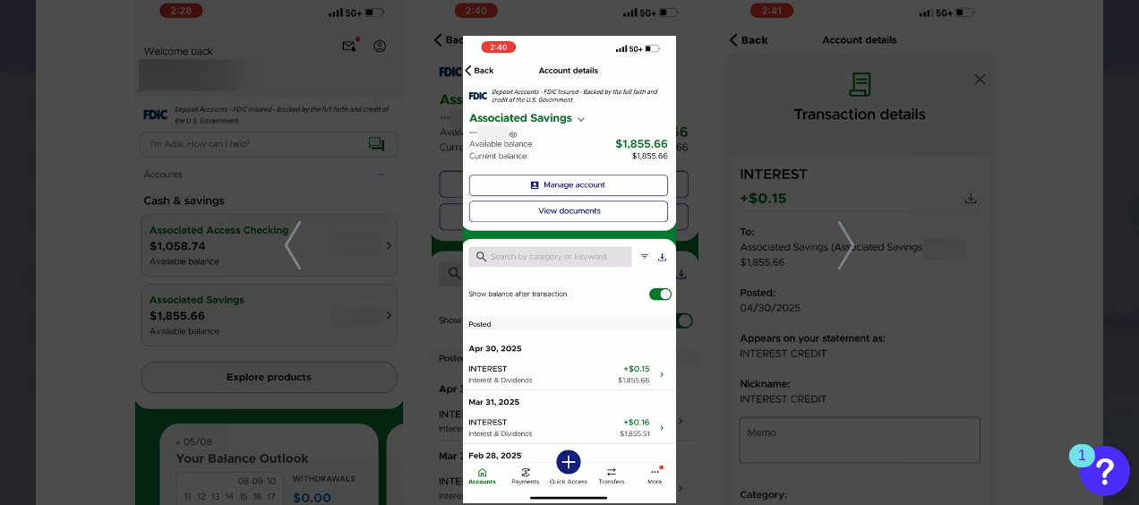
drag, startPoint x: 1023, startPoint y: 273, endPoint x: 1023, endPoint y: 81, distance: 192.5
click at [1023, 272] on div at bounding box center [569, 252] width 1139 height 505
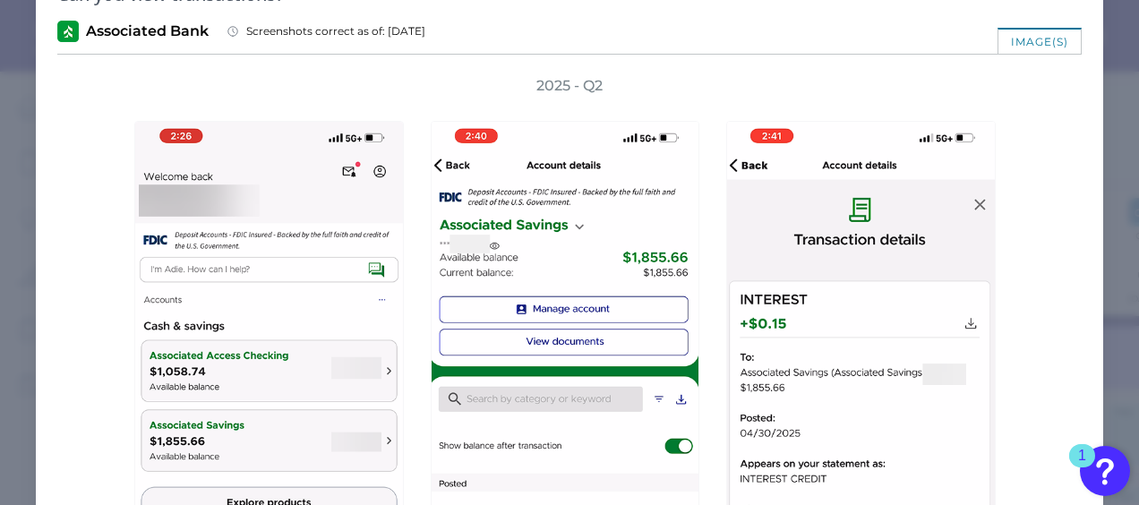
scroll to position [0, 0]
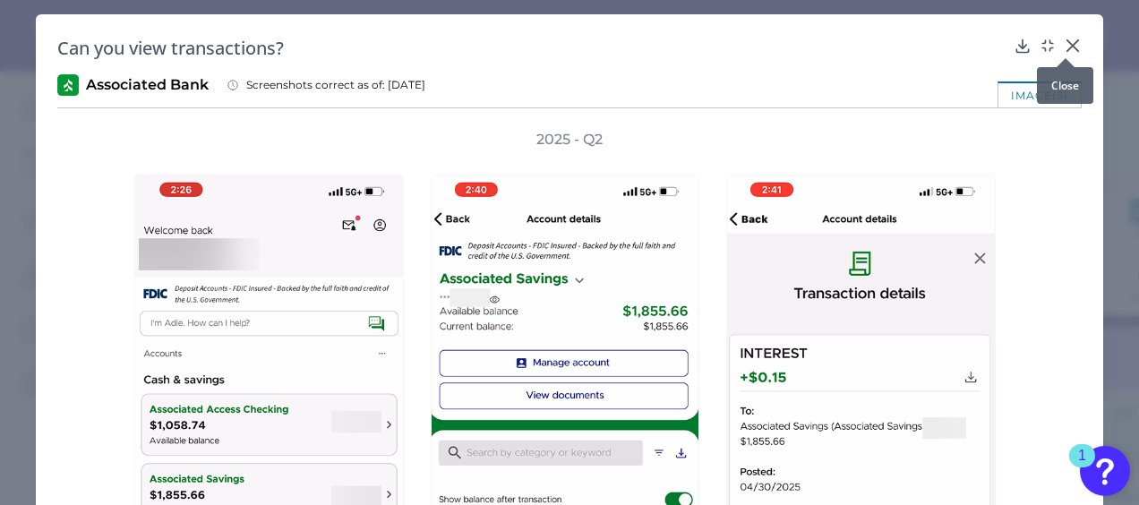
click at [1064, 39] on icon at bounding box center [1073, 46] width 18 height 18
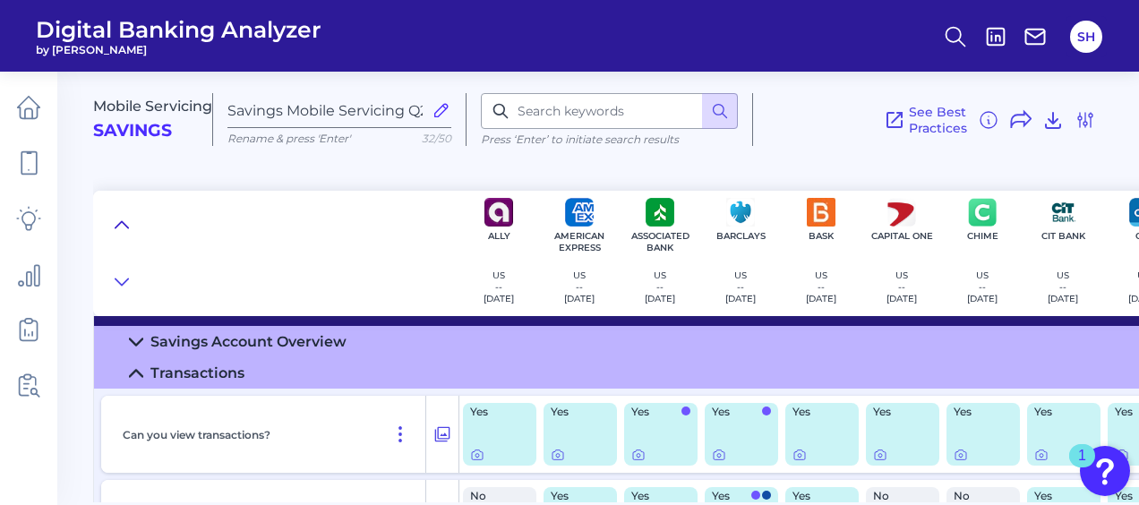
click at [122, 220] on icon at bounding box center [122, 225] width 14 height 18
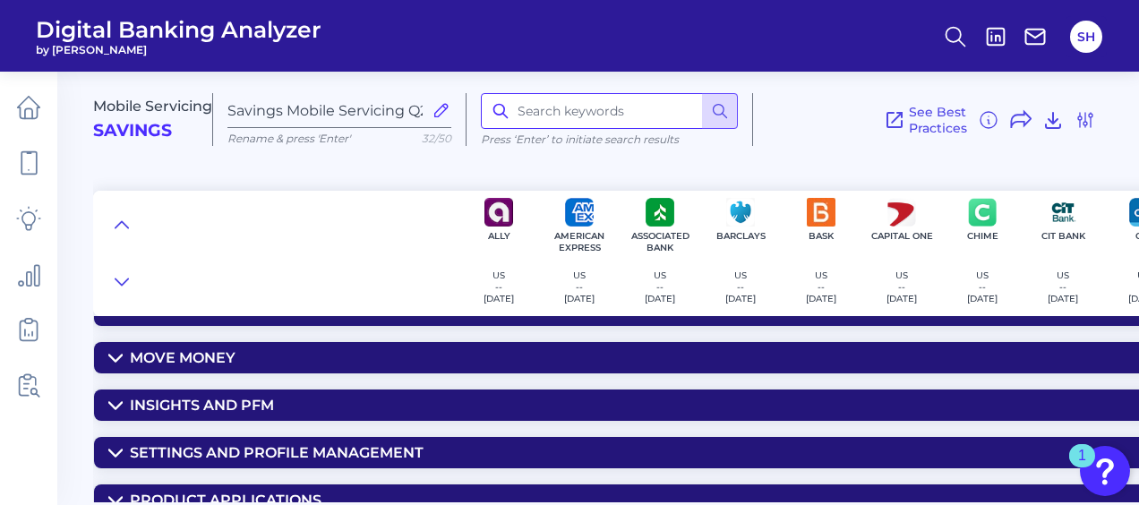
click at [553, 113] on input at bounding box center [609, 111] width 257 height 36
type input "search"
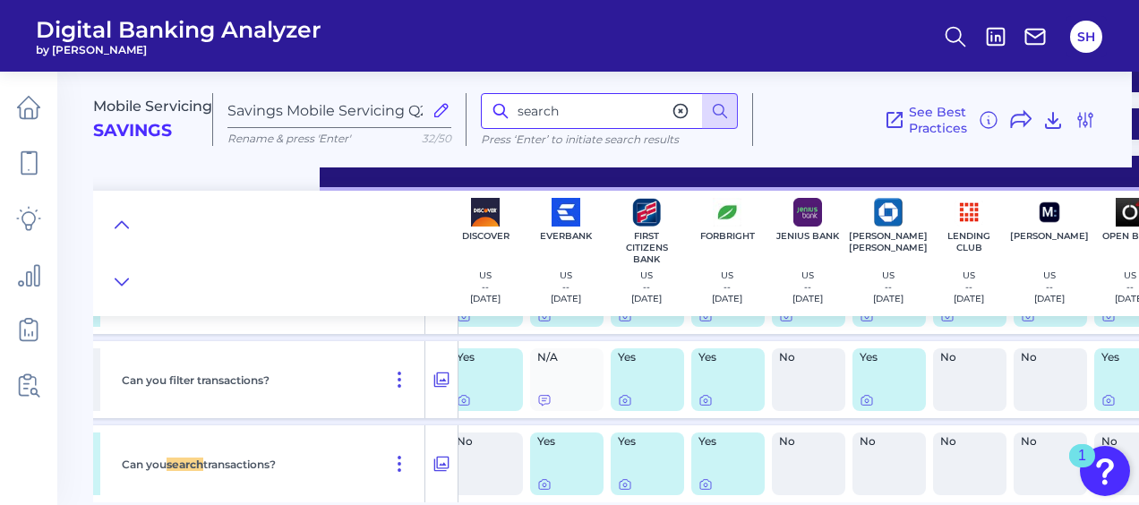
scroll to position [1885, 852]
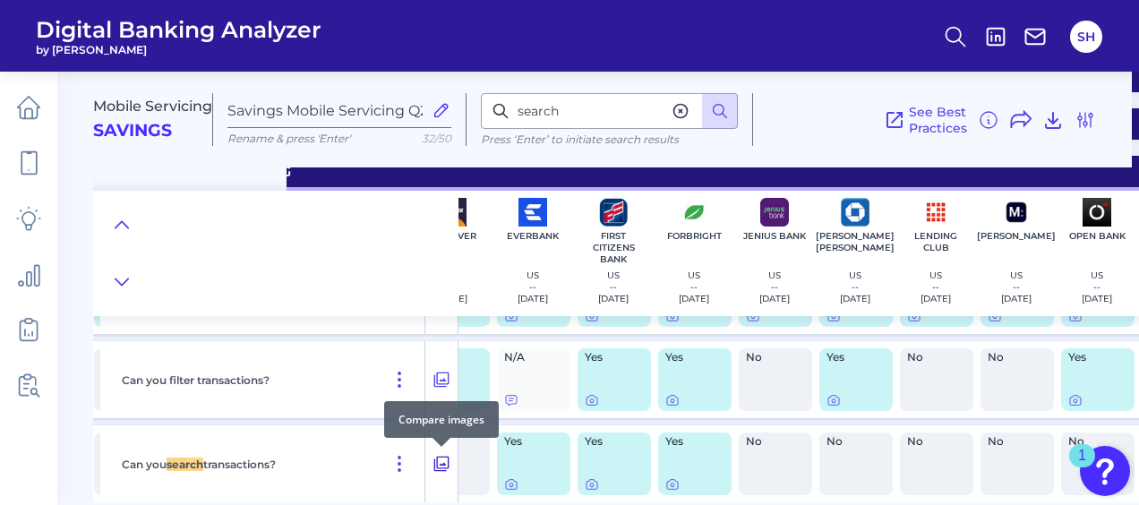
click at [443, 462] on icon at bounding box center [441, 463] width 18 height 21
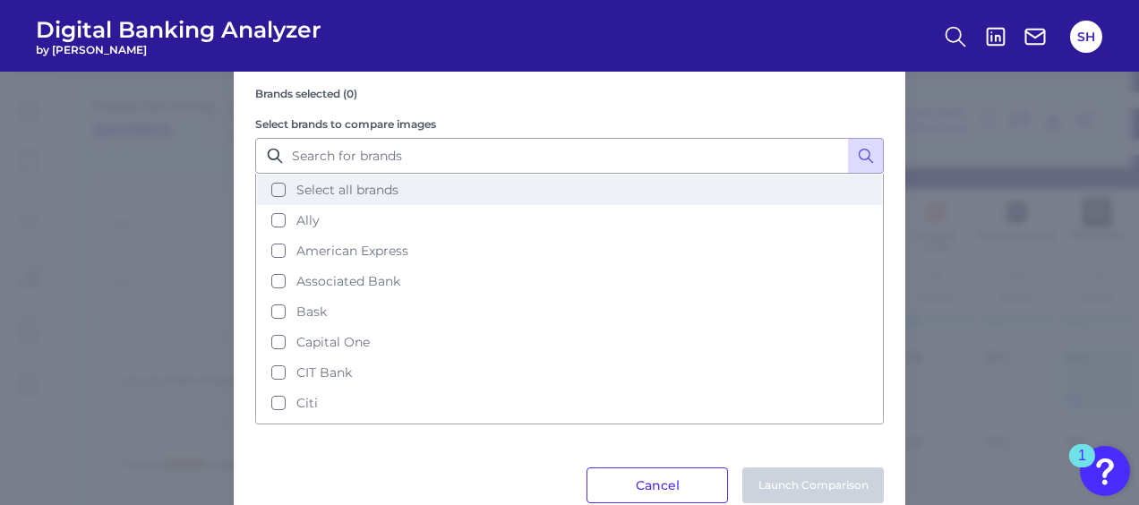
click at [278, 192] on button "Select all brands" at bounding box center [569, 190] width 625 height 30
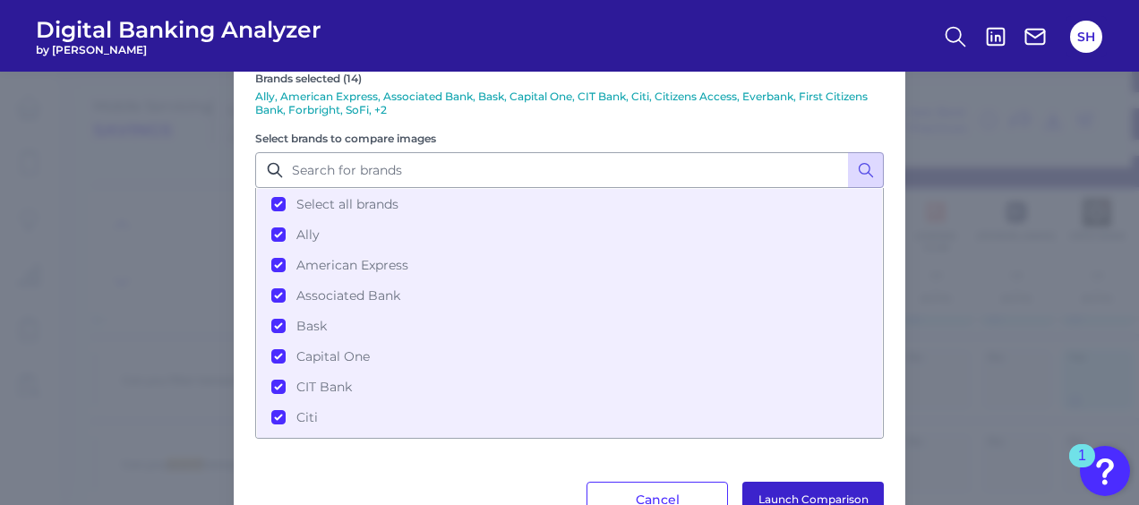
click at [797, 492] on button "Launch Comparison" at bounding box center [812, 500] width 141 height 36
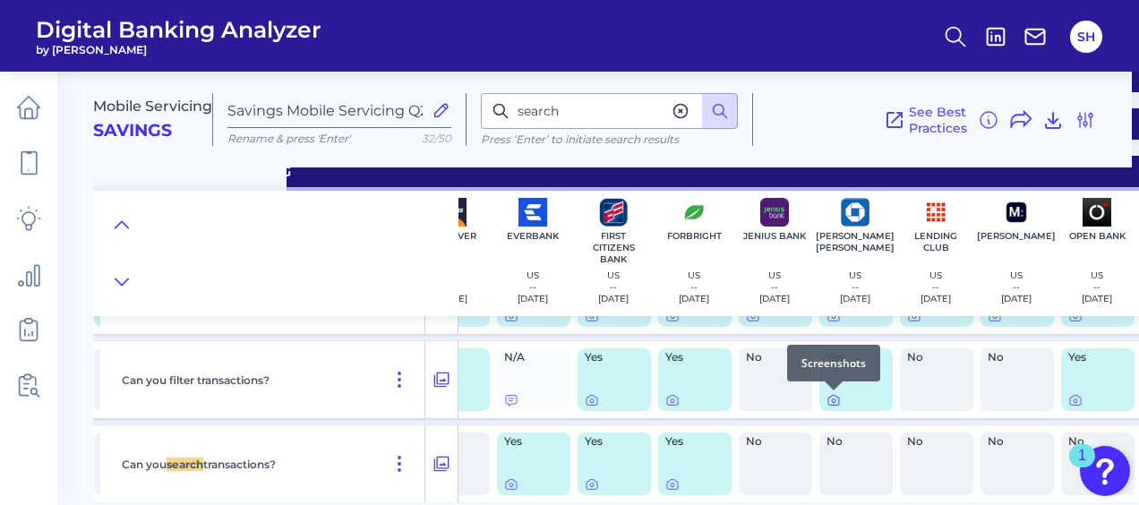
click at [830, 401] on icon at bounding box center [833, 400] width 14 height 14
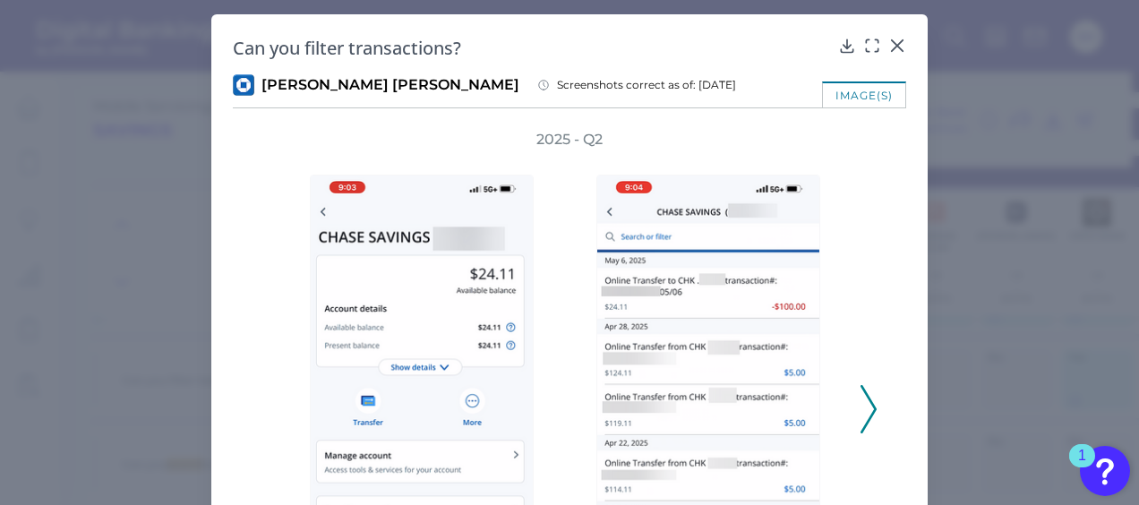
drag, startPoint x: 862, startPoint y: 428, endPoint x: 861, endPoint y: 419, distance: 9.0
click at [862, 427] on icon at bounding box center [869, 409] width 16 height 48
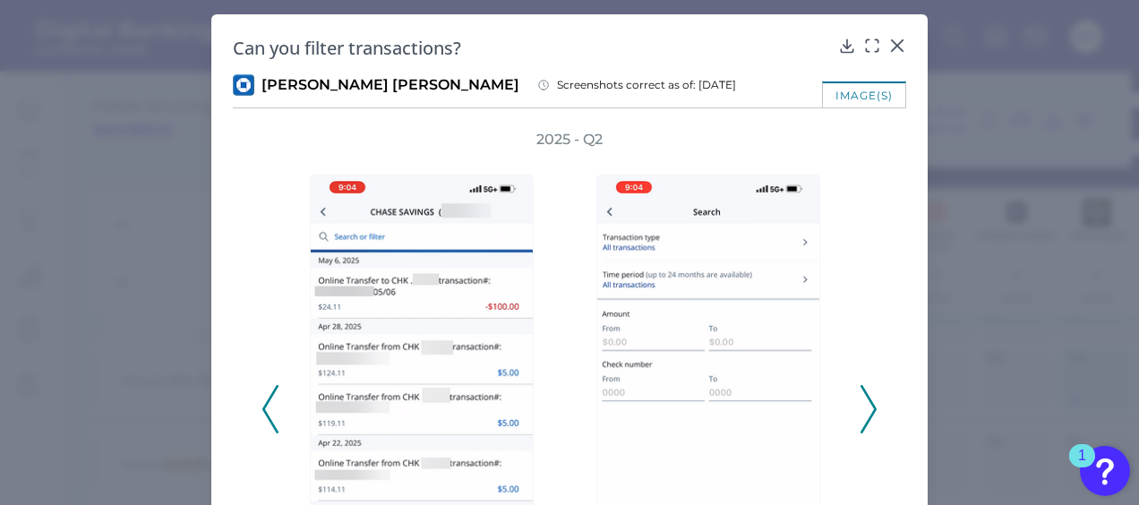
click at [861, 417] on icon at bounding box center [869, 409] width 16 height 48
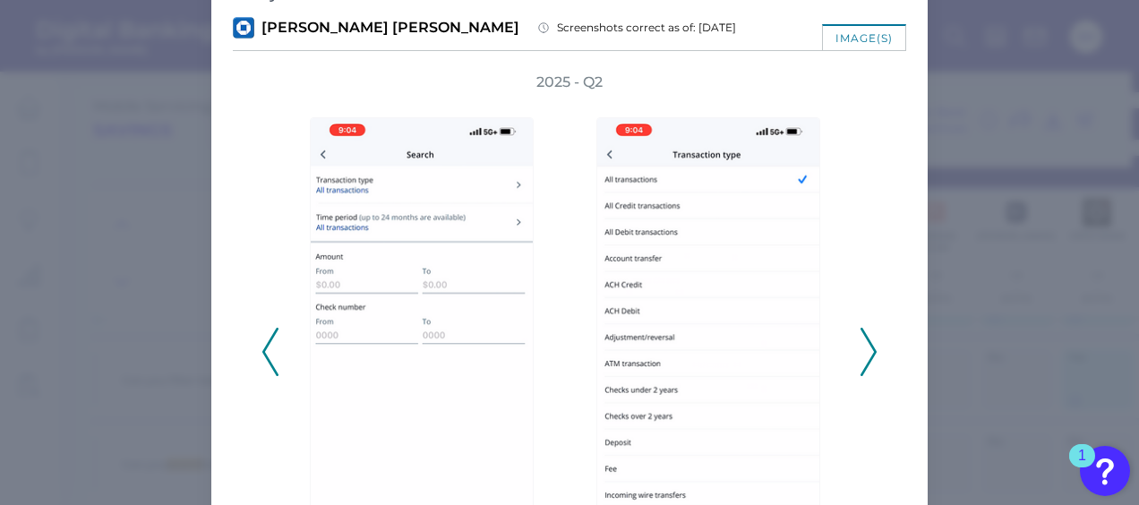
scroll to position [0, 0]
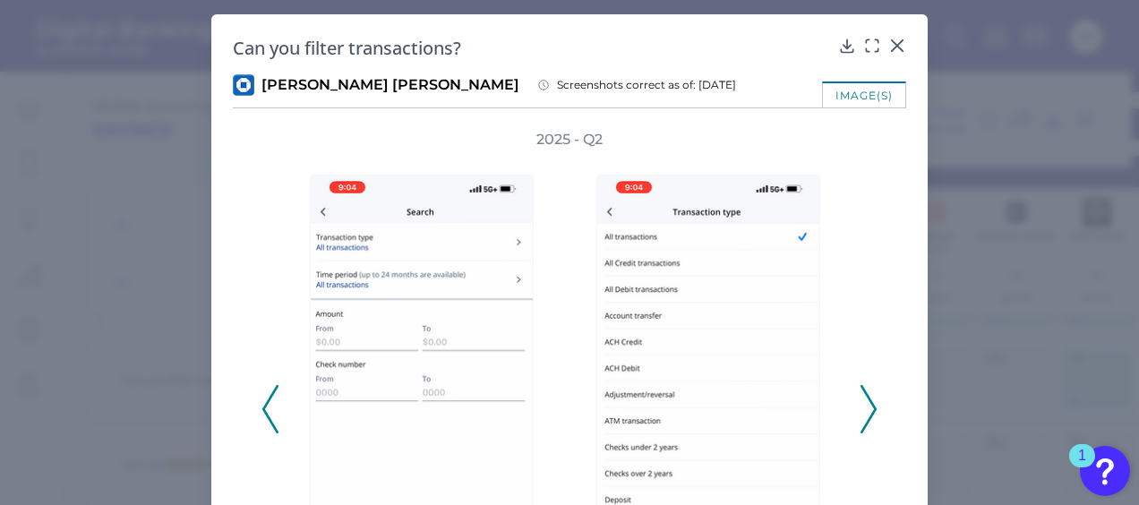
click at [265, 415] on polyline at bounding box center [269, 409] width 13 height 46
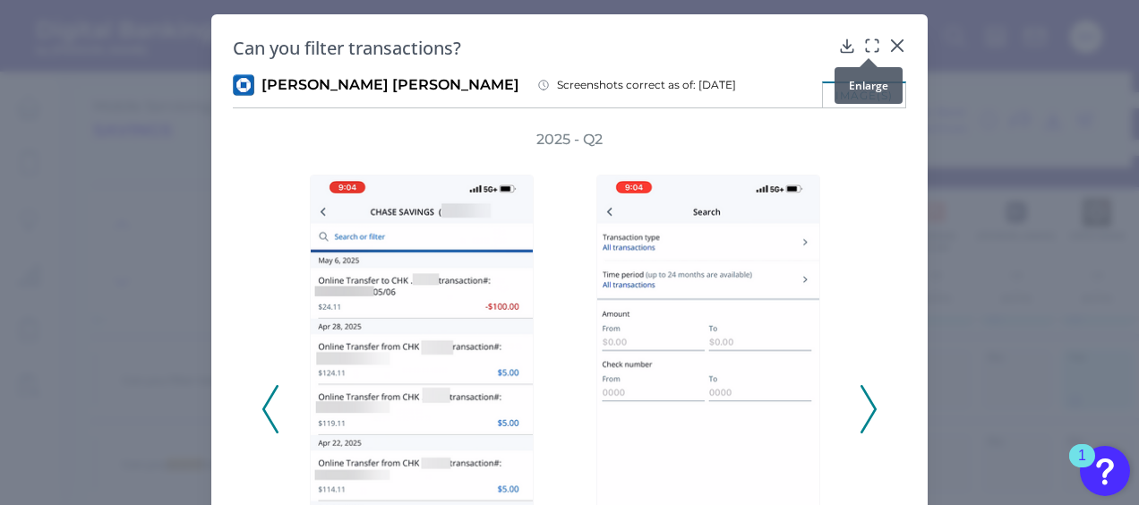
click at [870, 46] on icon at bounding box center [872, 46] width 18 height 18
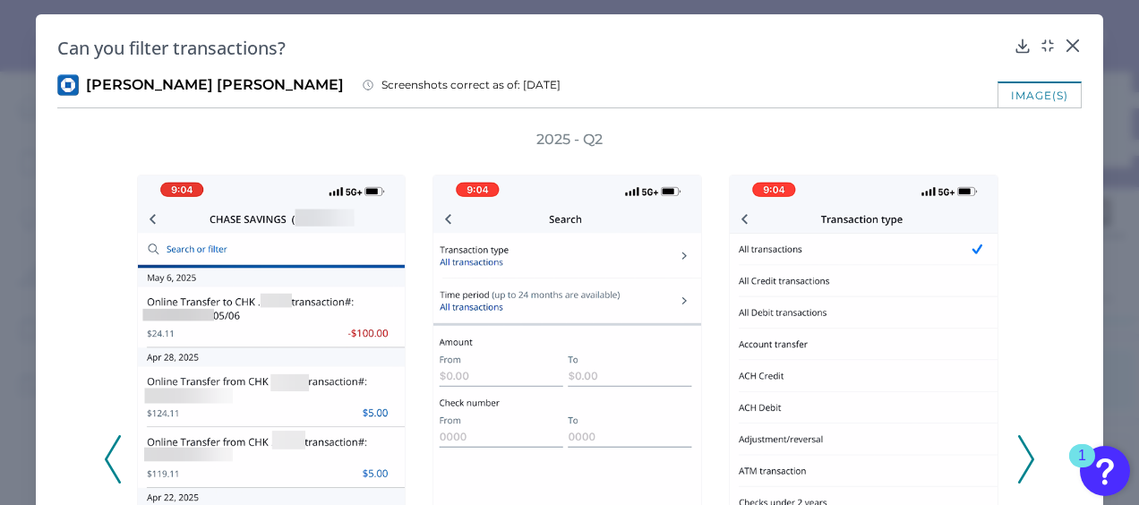
click at [109, 466] on icon at bounding box center [113, 459] width 16 height 48
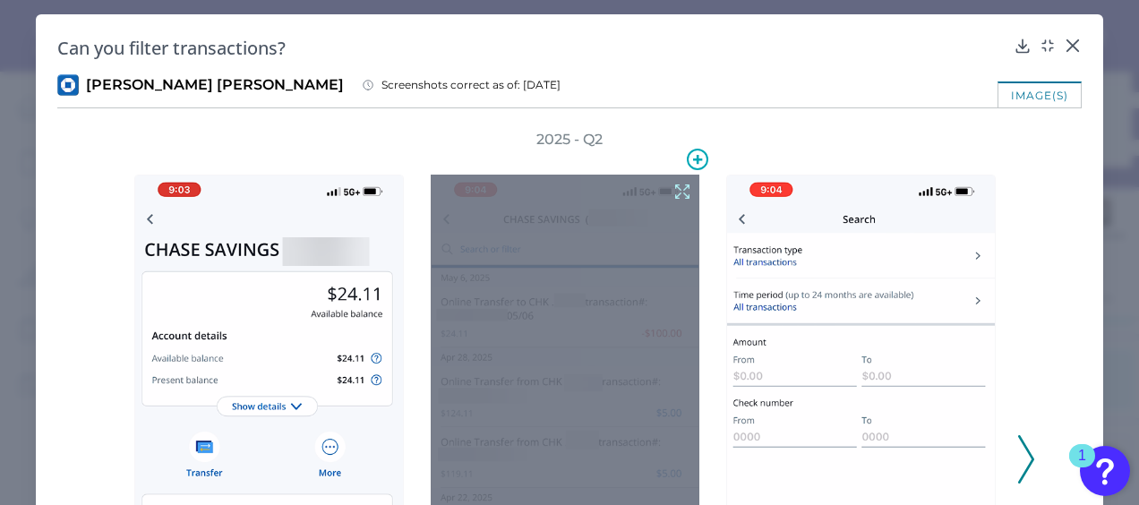
click at [681, 193] on icon at bounding box center [682, 192] width 20 height 20
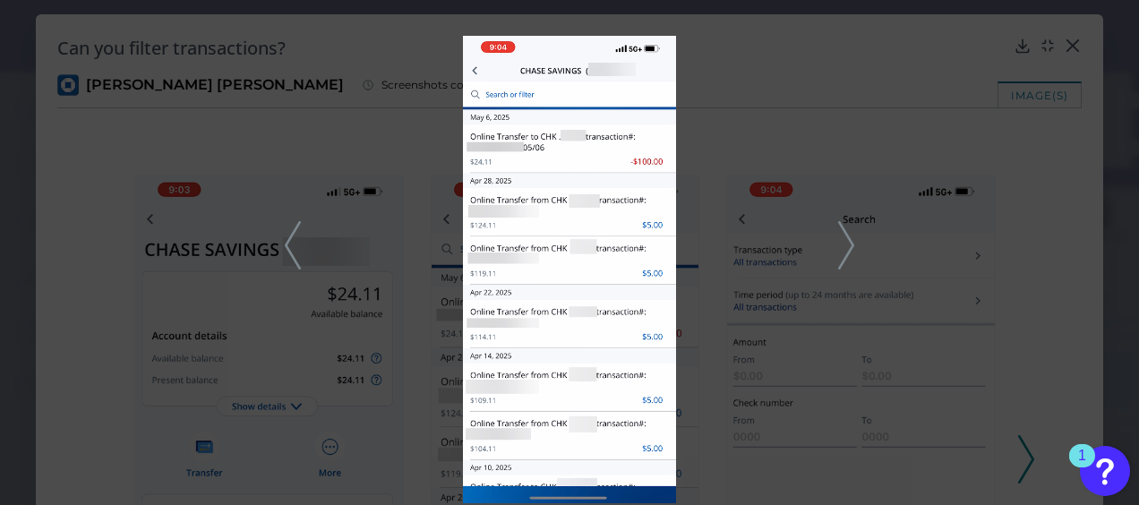
click at [842, 258] on icon at bounding box center [846, 245] width 16 height 48
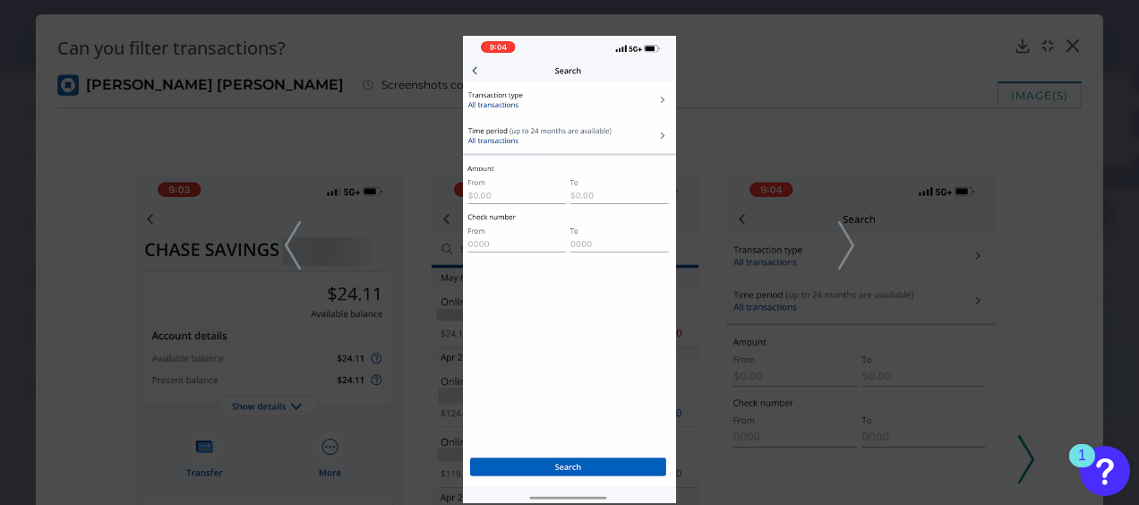
click at [602, 327] on img at bounding box center [569, 269] width 213 height 467
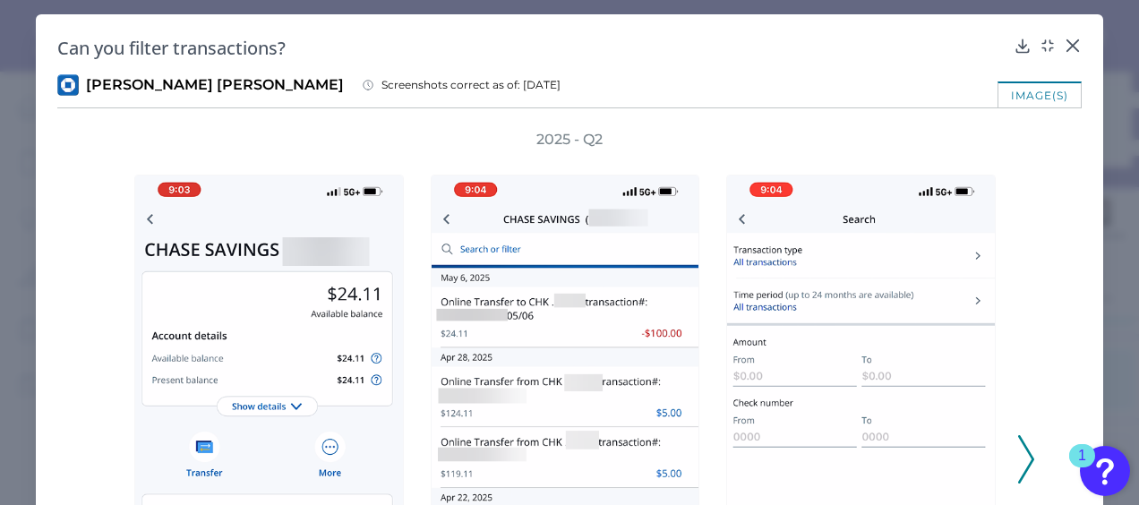
click at [1019, 467] on polyline at bounding box center [1025, 459] width 13 height 46
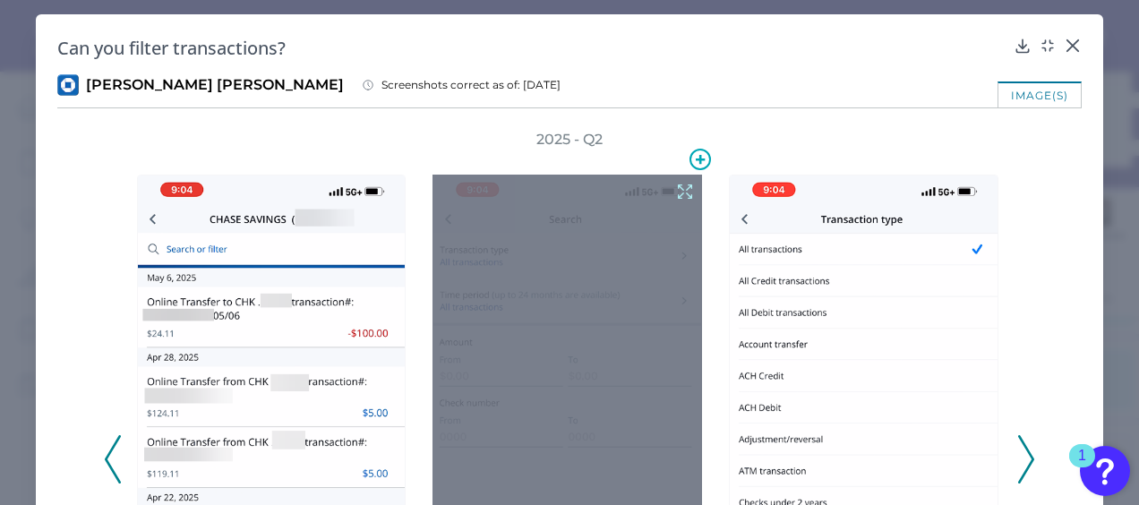
click at [676, 192] on icon at bounding box center [685, 192] width 20 height 20
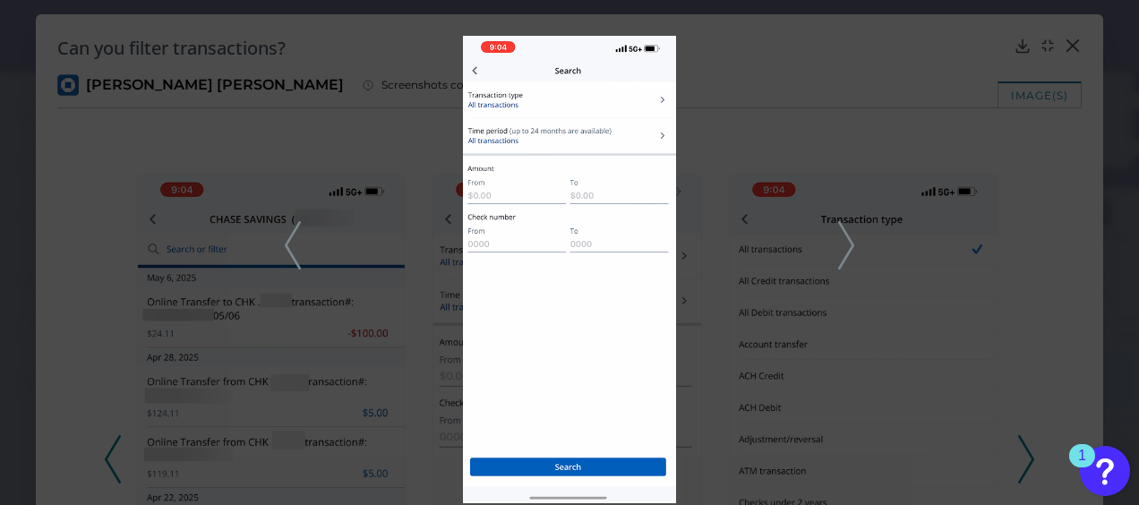
click at [1075, 71] on div at bounding box center [569, 252] width 1139 height 505
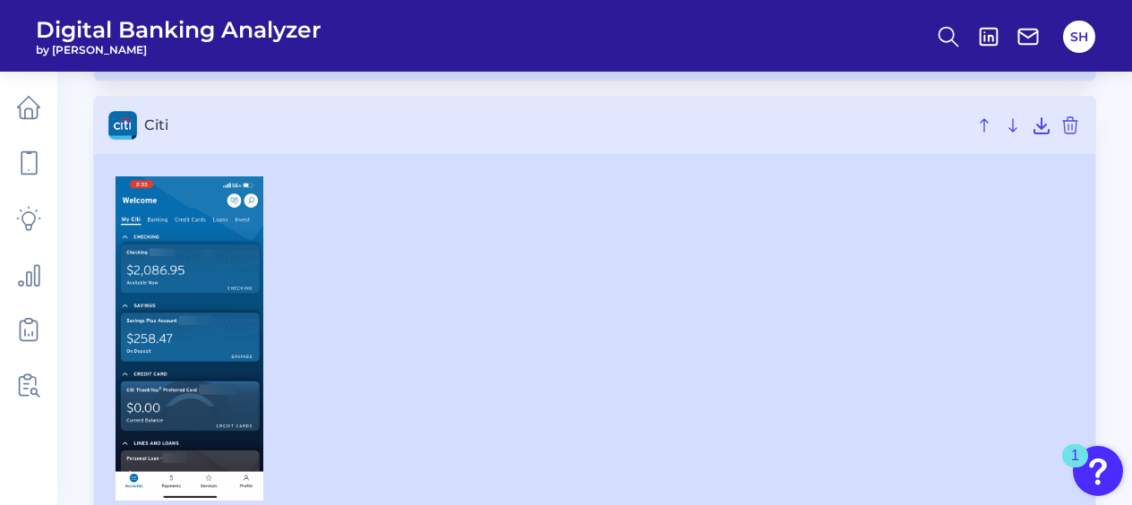
scroll to position [3671, 0]
